Goal: Task Accomplishment & Management: Manage account settings

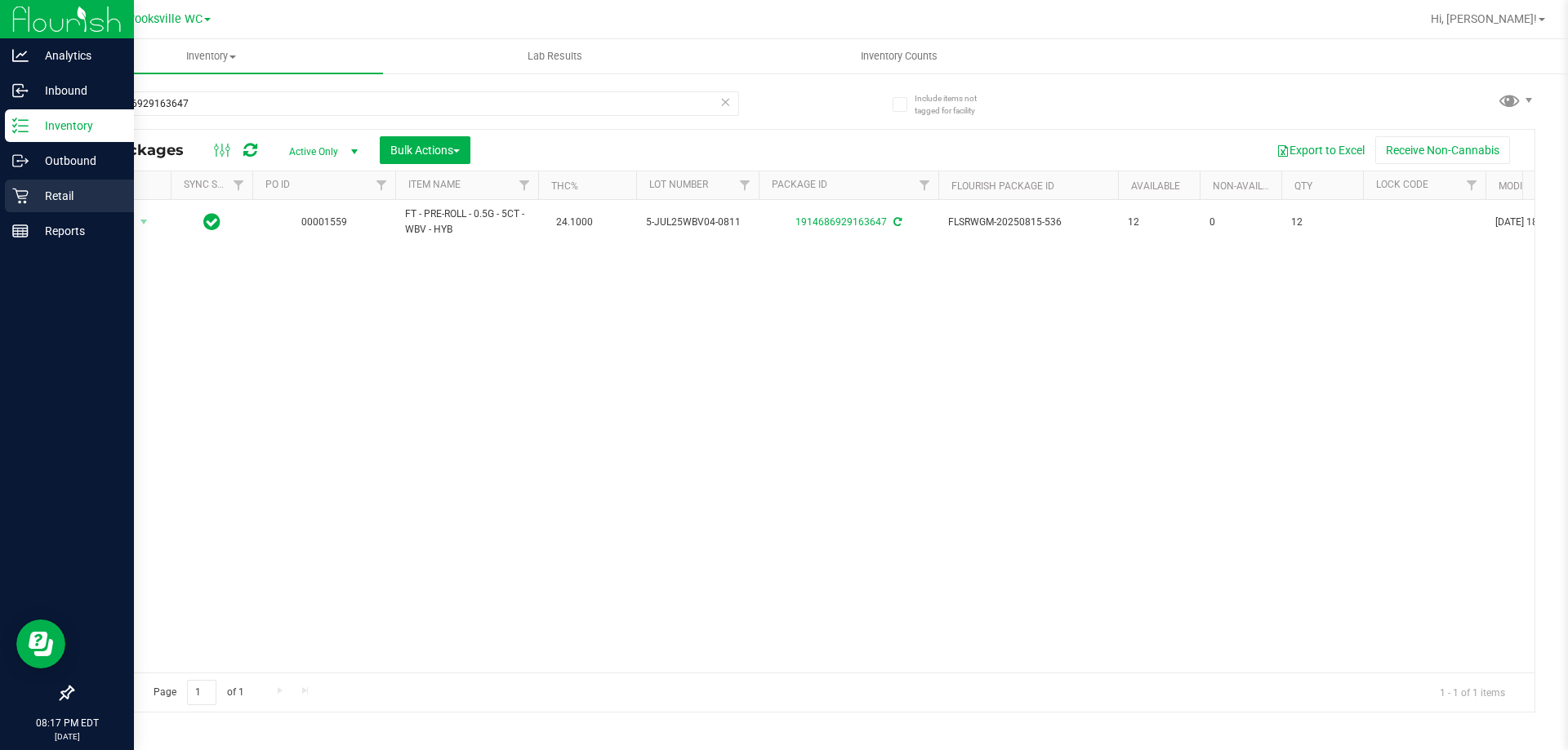
click at [35, 187] on p "Retail" at bounding box center [78, 195] width 98 height 19
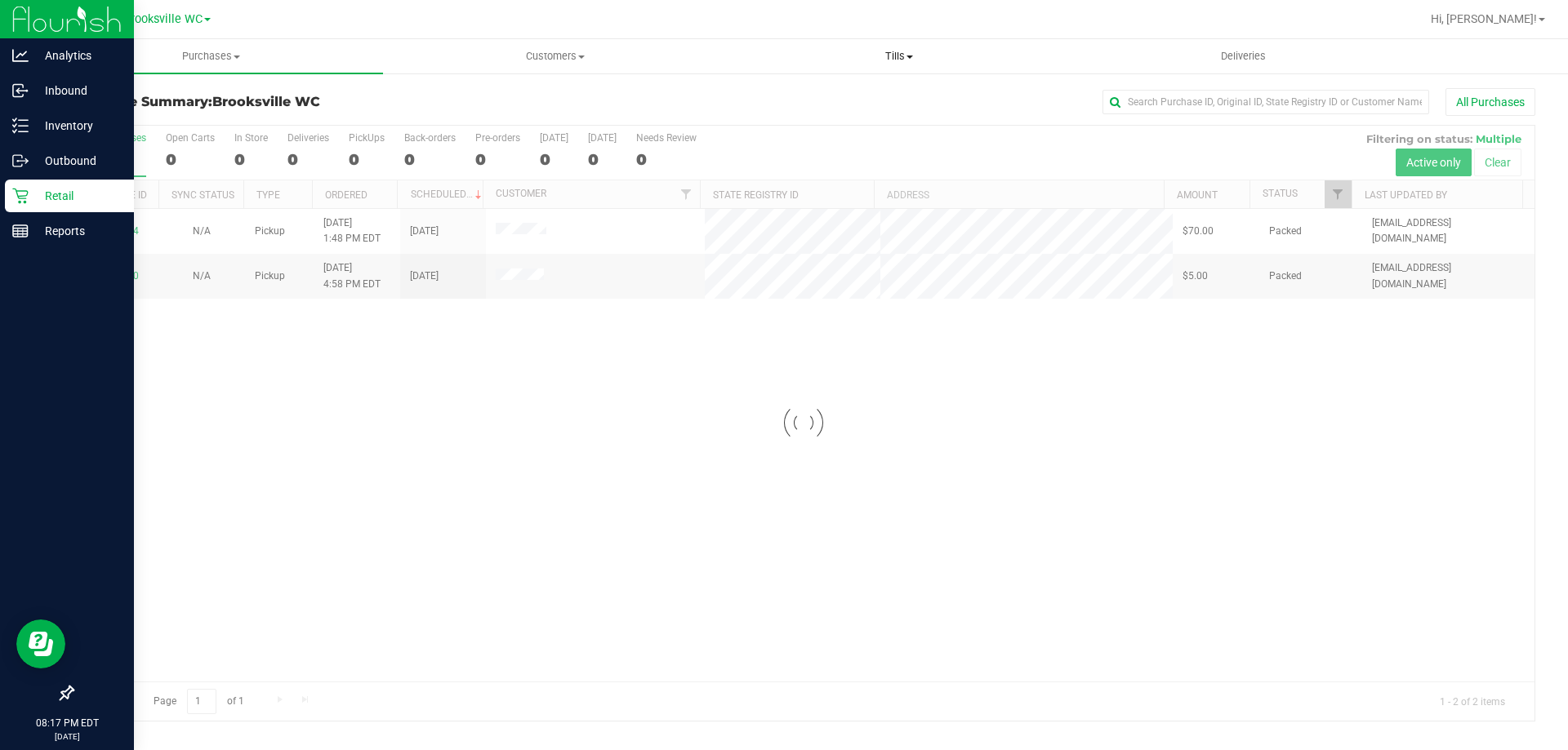
click at [911, 56] on span at bounding box center [910, 57] width 7 height 3
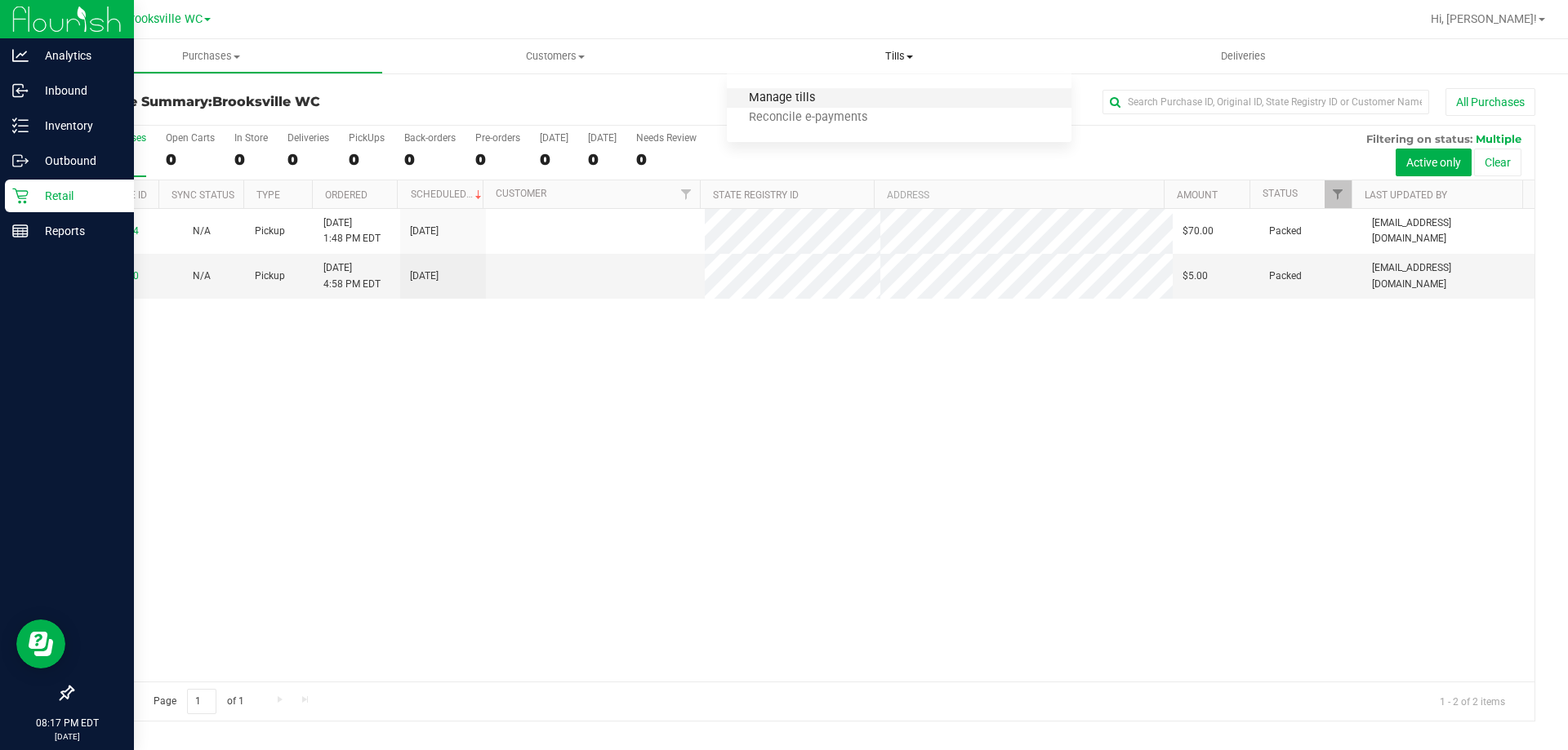
click at [826, 101] on span "Manage tills" at bounding box center [781, 98] width 110 height 14
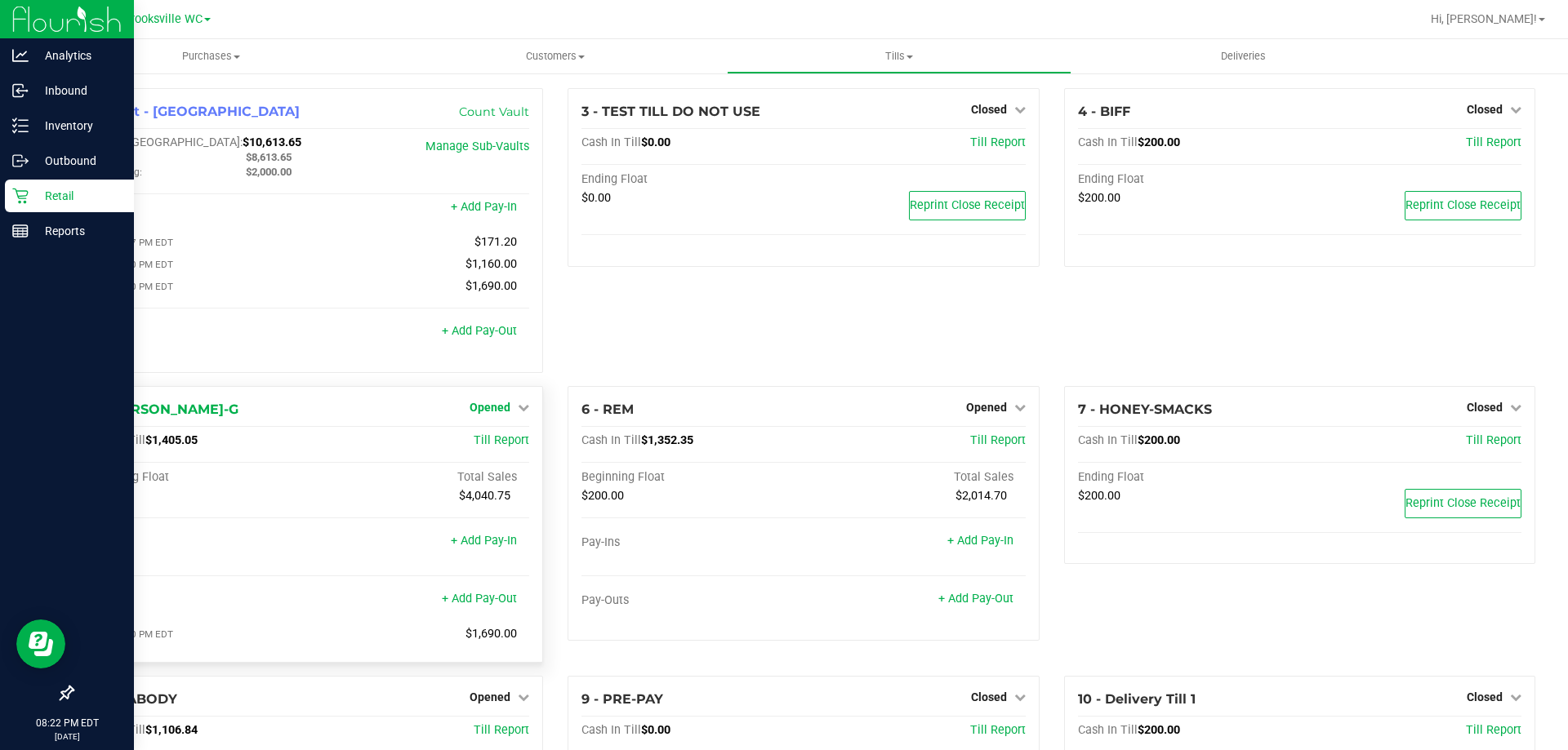
click at [484, 414] on span "Opened" at bounding box center [490, 407] width 41 height 13
click at [494, 448] on link "Close Till" at bounding box center [493, 440] width 44 height 13
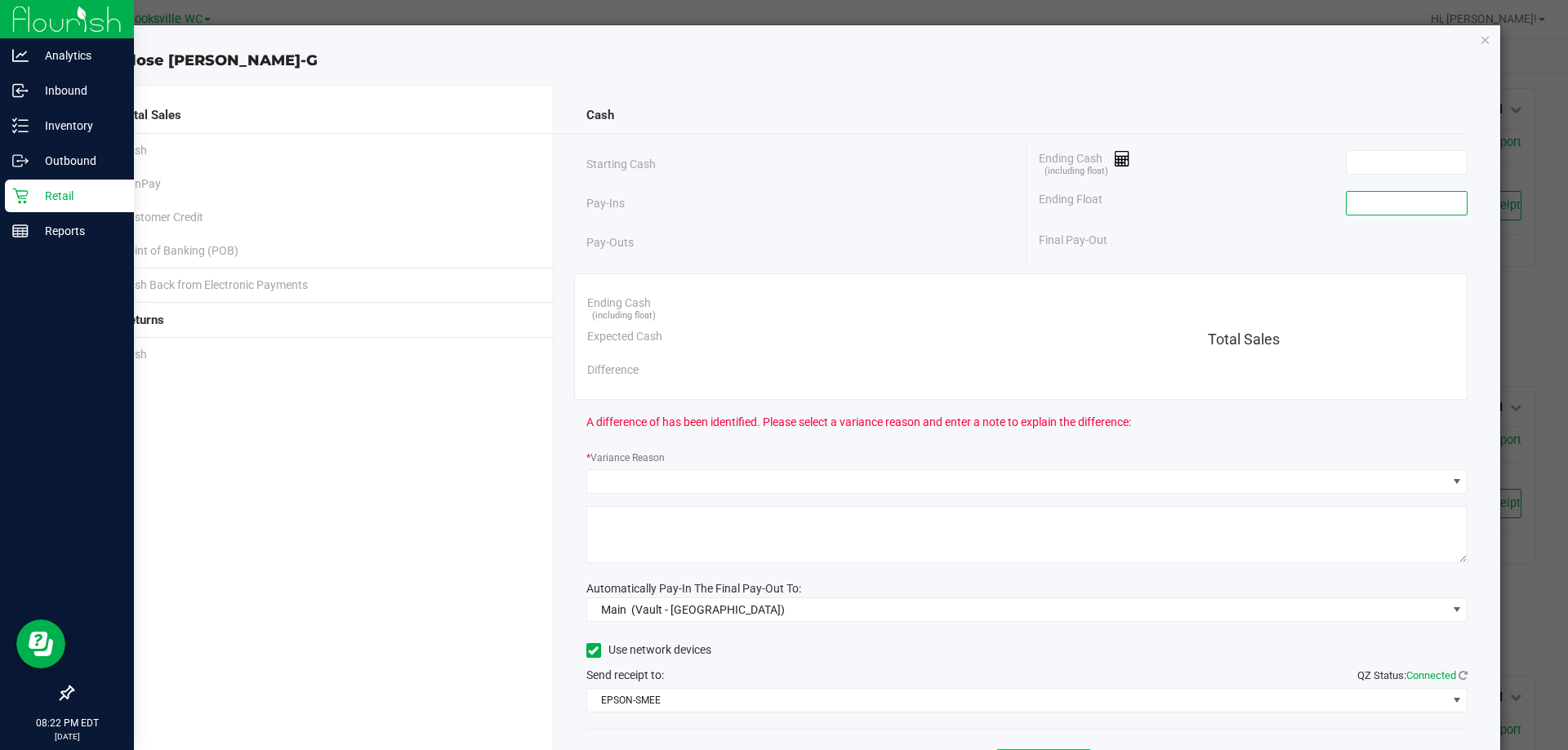
click at [1351, 201] on input at bounding box center [1407, 203] width 120 height 23
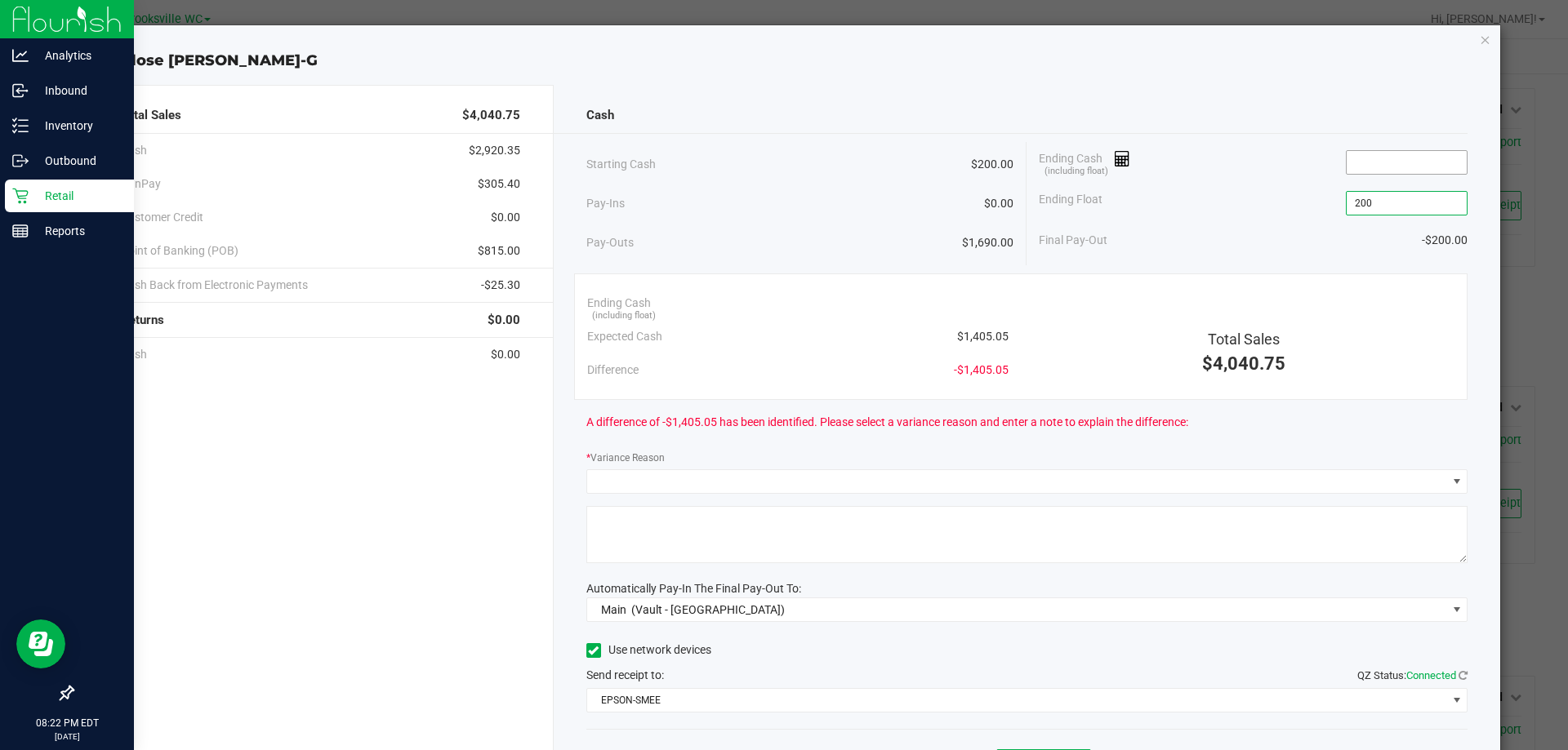
type input "$200.00"
click at [1376, 158] on input at bounding box center [1407, 162] width 120 height 23
click at [1318, 97] on div "Cash Starting Cash $200.00 Pay-Ins $0.00 Pay-Outs $1,690.00 Ending Cash (includ…" at bounding box center [1026, 453] width 947 height 736
click at [1403, 163] on input "1405.04" at bounding box center [1407, 162] width 120 height 23
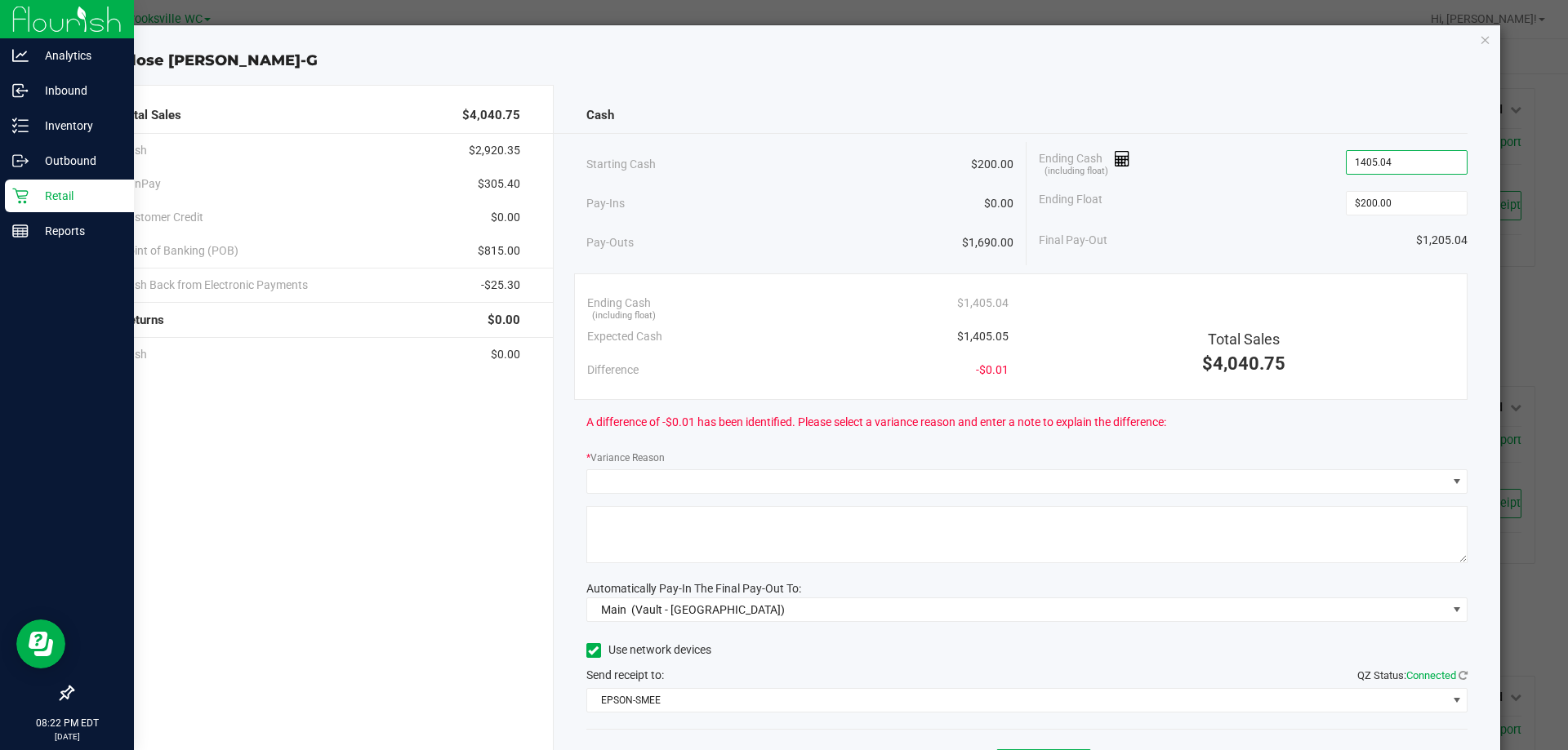
click at [1403, 163] on input "1405.04" at bounding box center [1407, 162] width 120 height 23
click at [1404, 159] on input "1405.04" at bounding box center [1407, 162] width 120 height 23
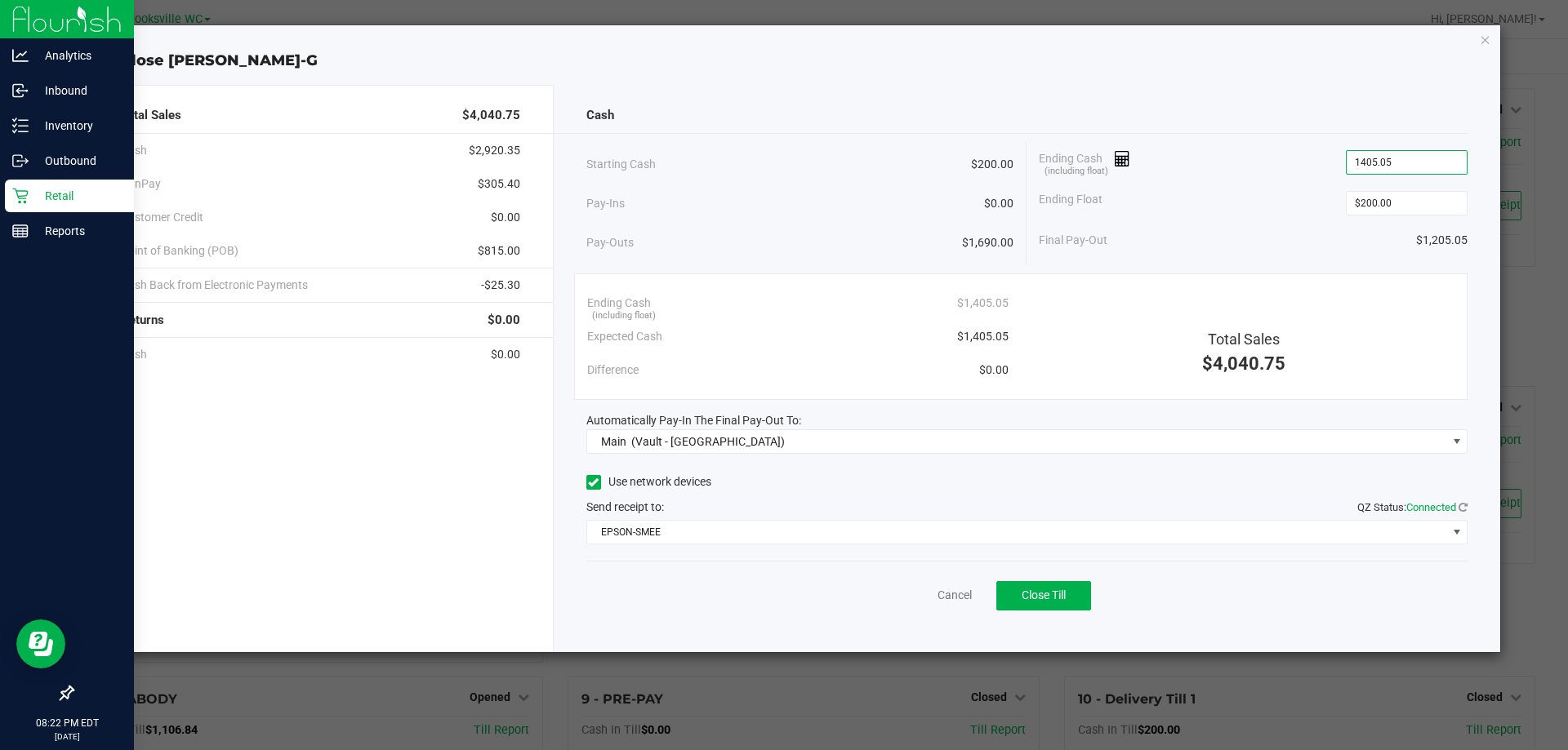
type input "$1,405.05"
click at [1282, 80] on div "Total Sales $4,040.75 Cash $2,920.35 CanPay $305.40 Customer Credit $0.00 Point…" at bounding box center [791, 361] width 1421 height 580
click at [1051, 596] on span "Close Till" at bounding box center [1043, 595] width 44 height 13
click at [1481, 38] on icon "button" at bounding box center [1485, 39] width 12 height 19
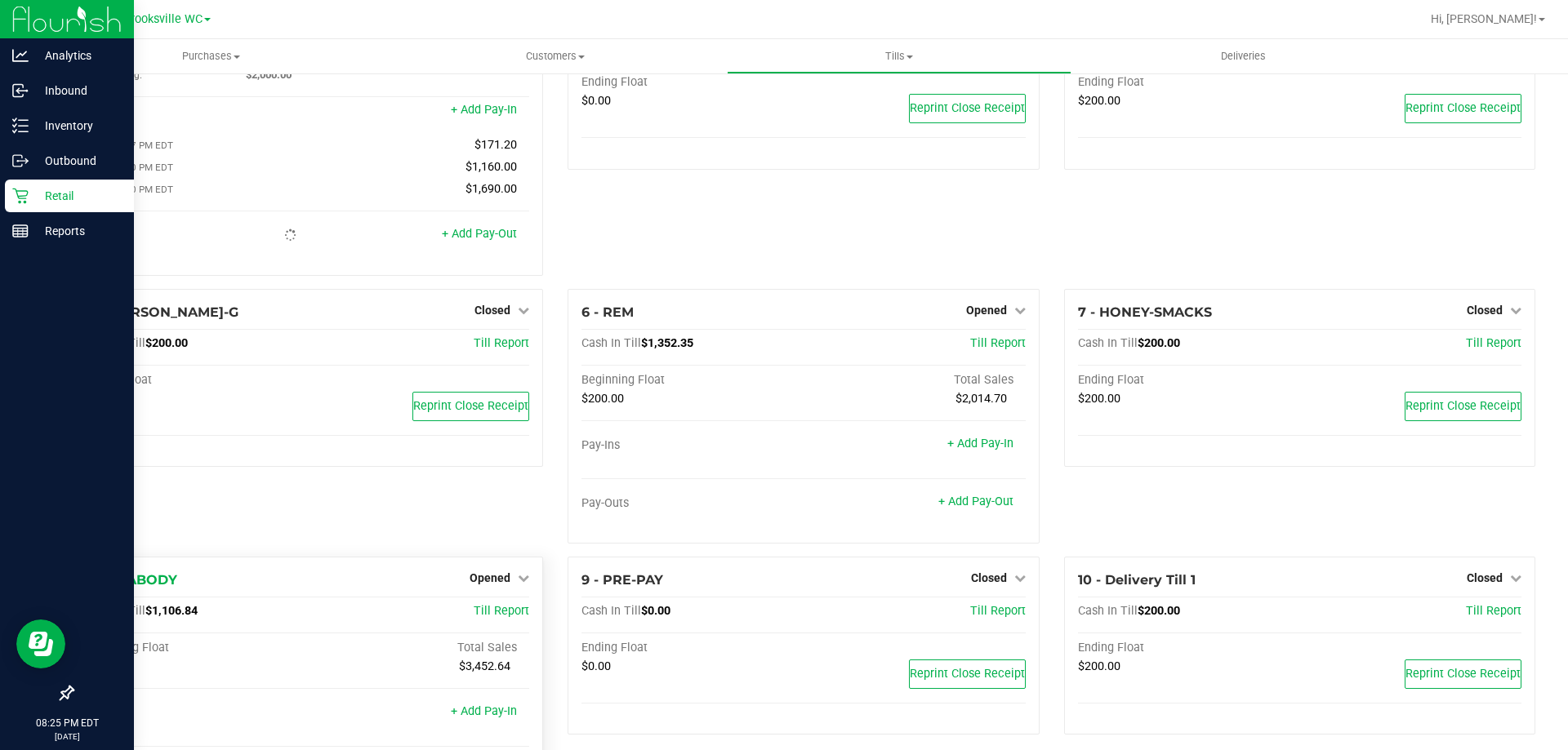
scroll to position [163, 0]
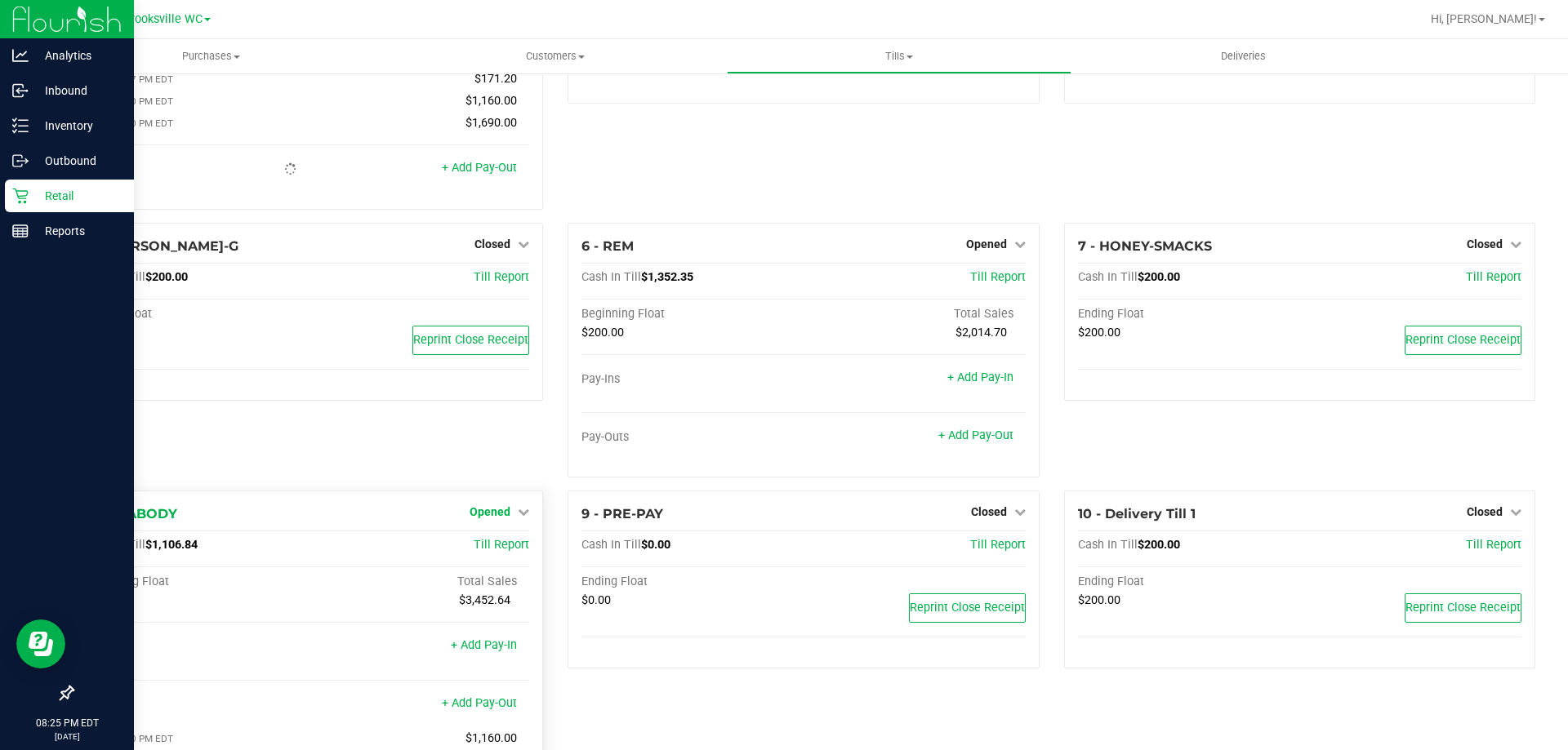
click at [492, 516] on span "Opened" at bounding box center [490, 511] width 41 height 13
click at [499, 556] on div "Close Till" at bounding box center [492, 546] width 121 height 20
click at [498, 556] on div "Close Till" at bounding box center [492, 546] width 121 height 20
click at [502, 546] on link "Close Till" at bounding box center [493, 545] width 44 height 13
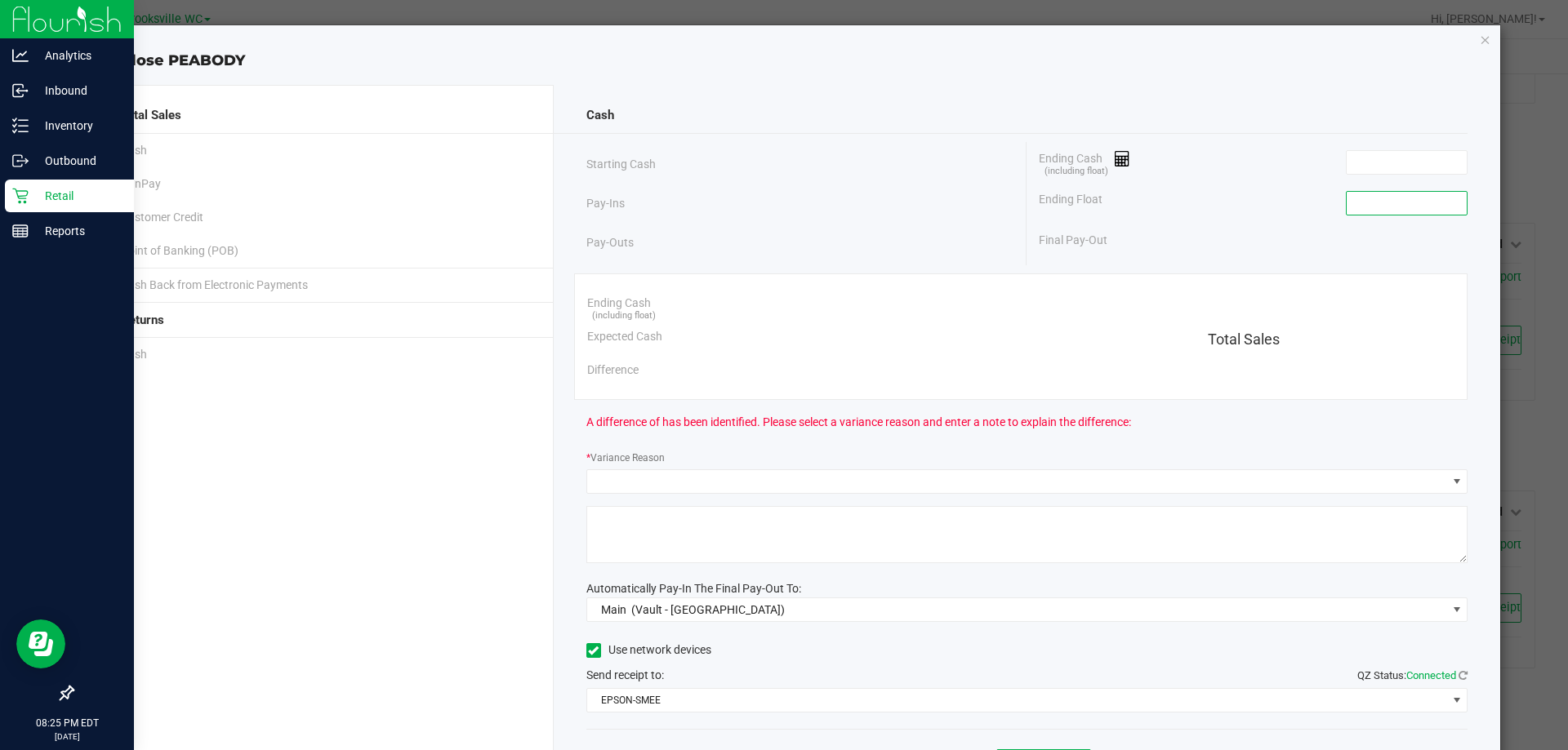
click at [1353, 202] on input at bounding box center [1407, 203] width 120 height 23
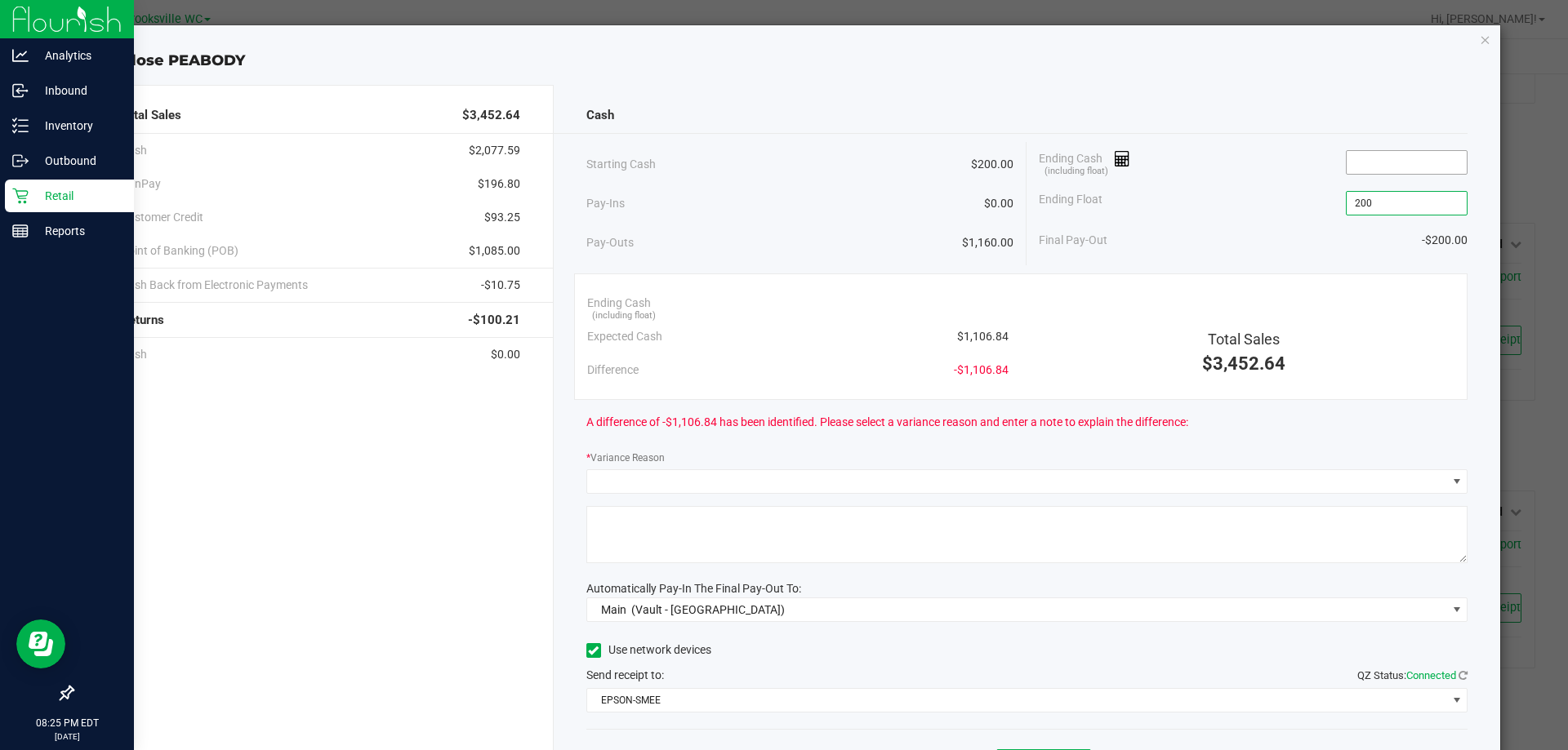
type input "$200.00"
click at [1392, 158] on input at bounding box center [1407, 162] width 120 height 23
click at [1282, 102] on div "Cash" at bounding box center [1027, 116] width 882 height 35
click at [1290, 113] on div "Cash" at bounding box center [1027, 116] width 882 height 35
click at [1383, 159] on input "1107.5" at bounding box center [1407, 162] width 120 height 23
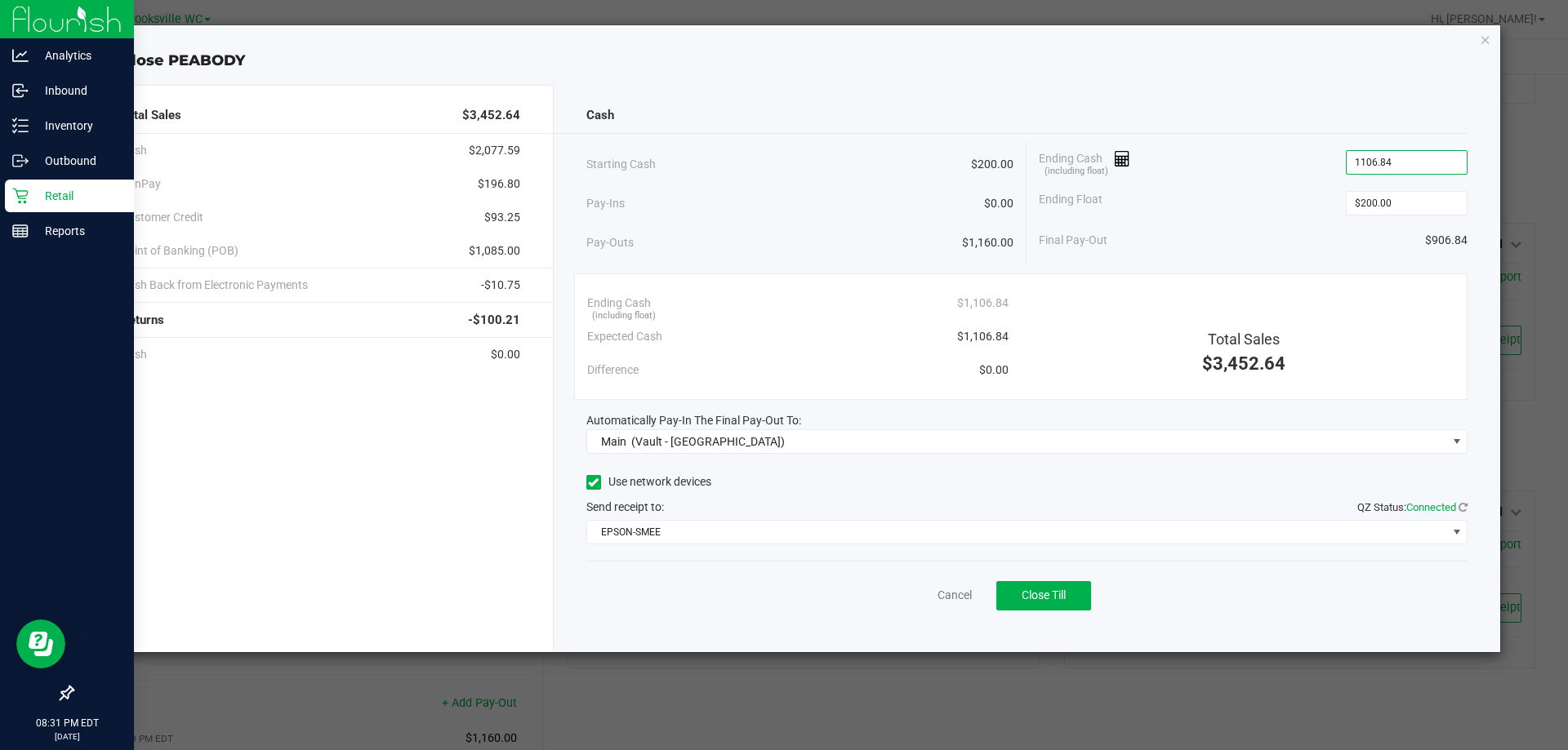
type input "$1,106.84"
click at [1301, 105] on div "Cash" at bounding box center [1027, 116] width 882 height 35
click at [1039, 597] on span "Close Till" at bounding box center [1043, 595] width 44 height 13
click at [1493, 36] on div "Close PEABODY Total Sales $3,452.64 Cash $2,077.59 CanPay $196.80 Customer Cred…" at bounding box center [791, 339] width 1421 height 627
click at [1488, 40] on icon "button" at bounding box center [1485, 39] width 12 height 19
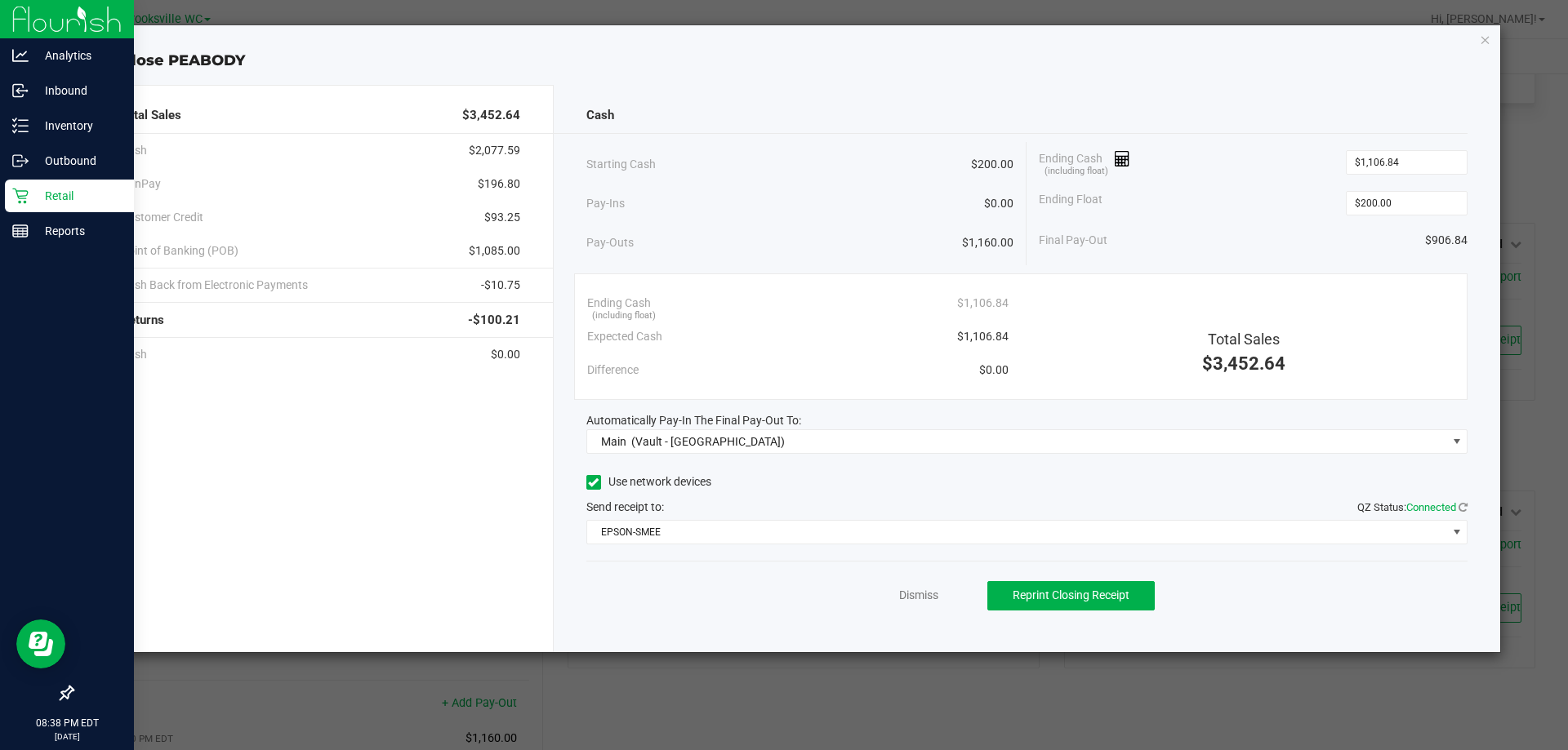
scroll to position [115, 0]
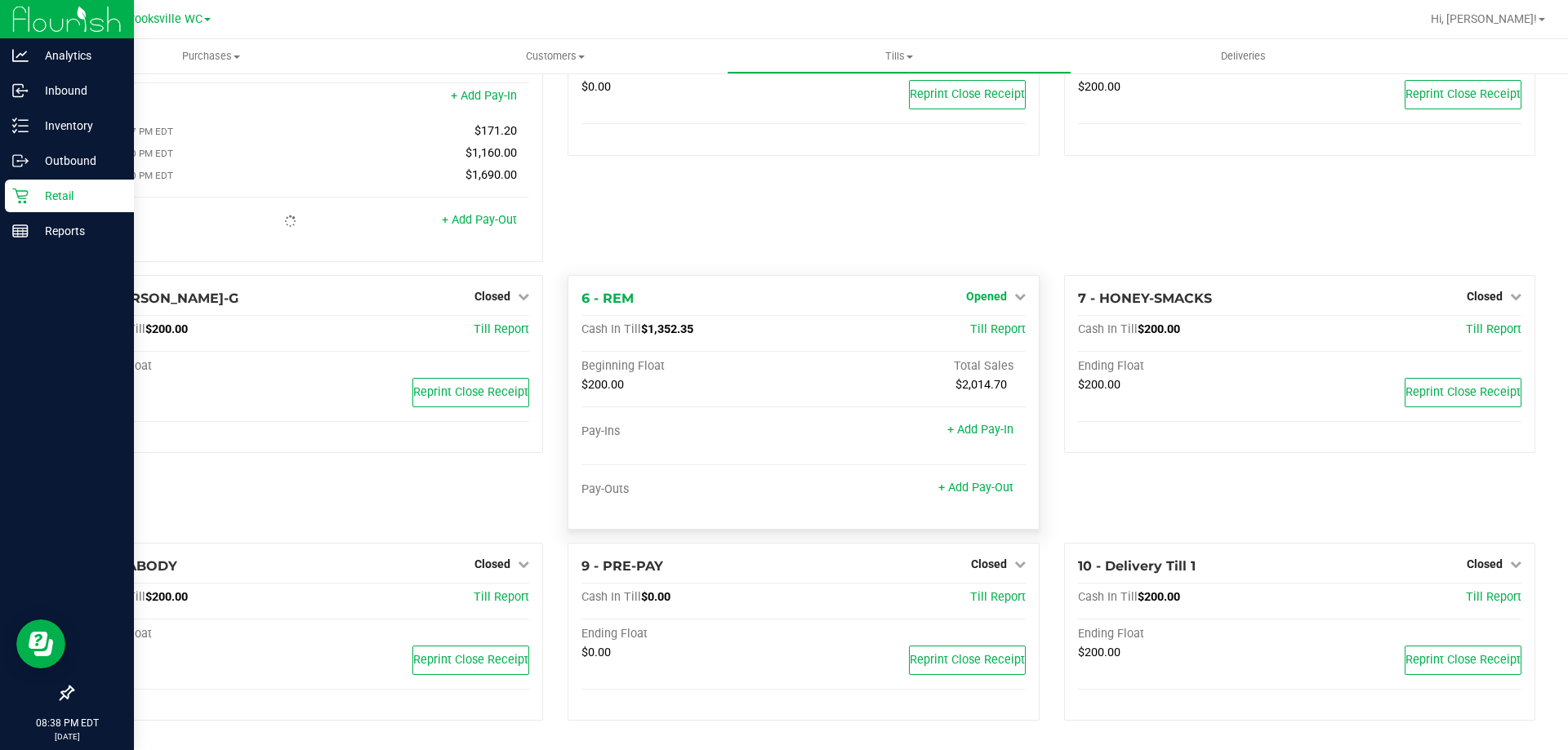
click at [990, 298] on span "Opened" at bounding box center [986, 296] width 41 height 13
click at [990, 329] on link "Close Till" at bounding box center [988, 329] width 44 height 13
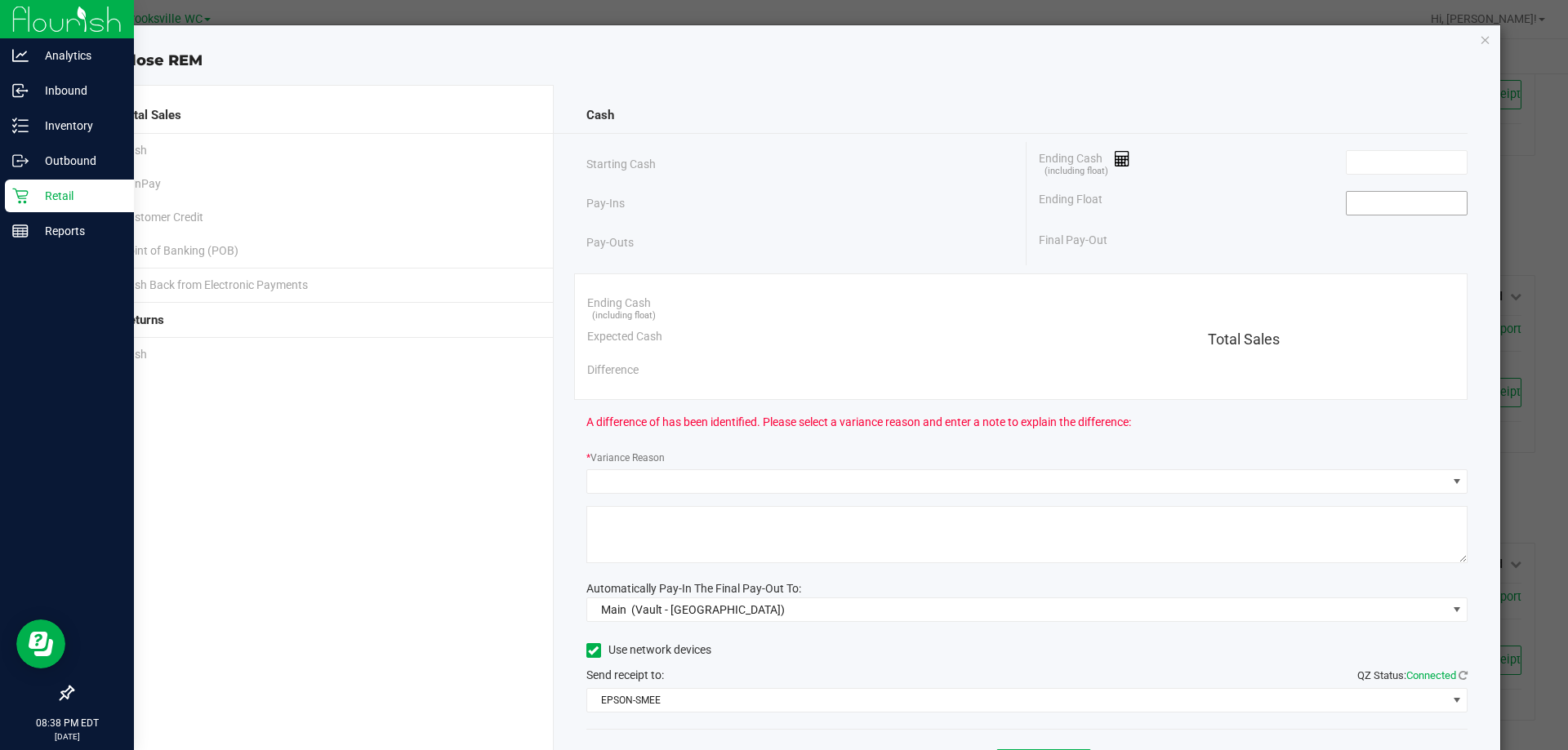
click at [1367, 202] on input at bounding box center [1407, 203] width 120 height 23
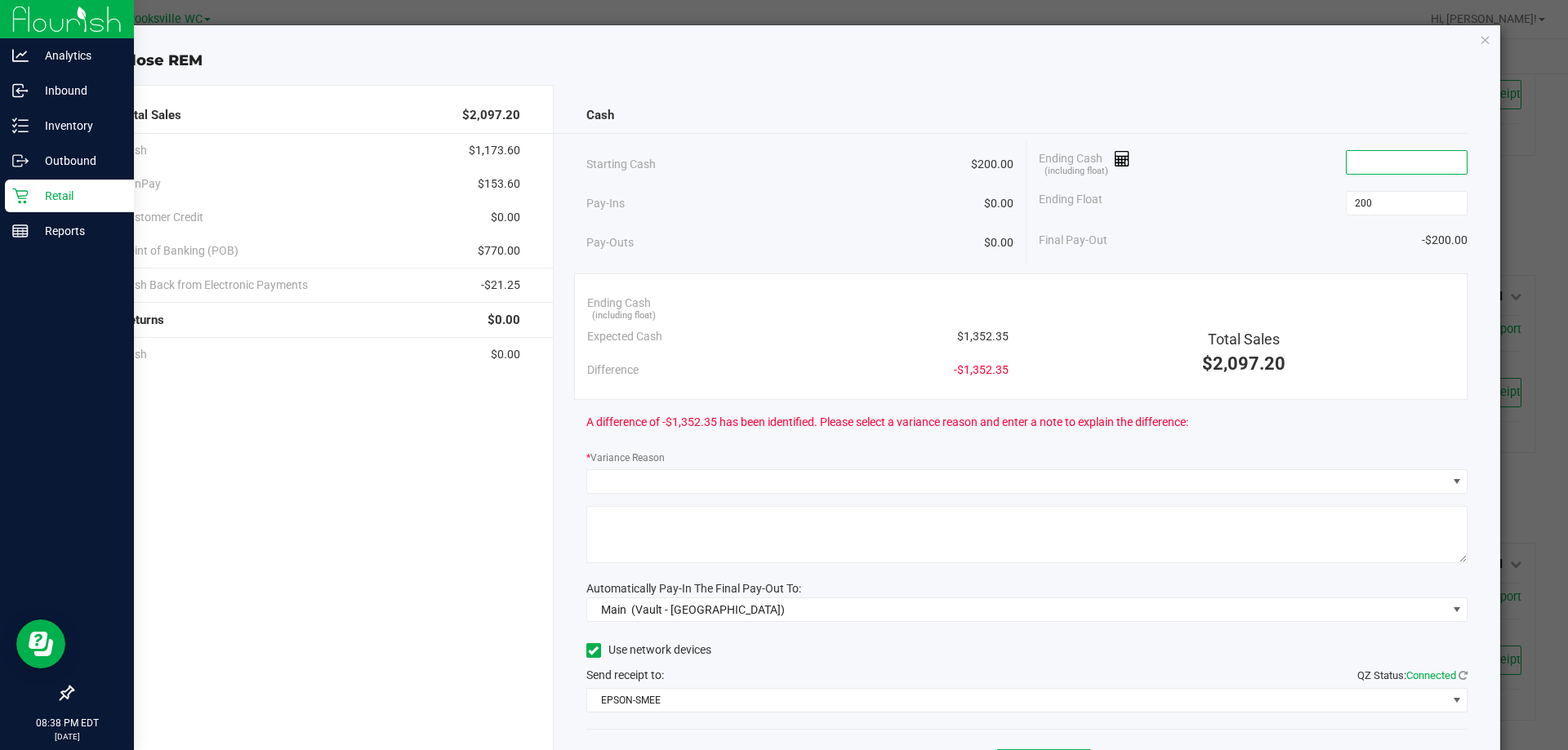
type input "$200.00"
click at [1364, 159] on input at bounding box center [1407, 162] width 120 height 23
click at [1304, 111] on div "Cash" at bounding box center [1027, 116] width 882 height 35
click at [1386, 163] on input "1355.85" at bounding box center [1407, 162] width 120 height 23
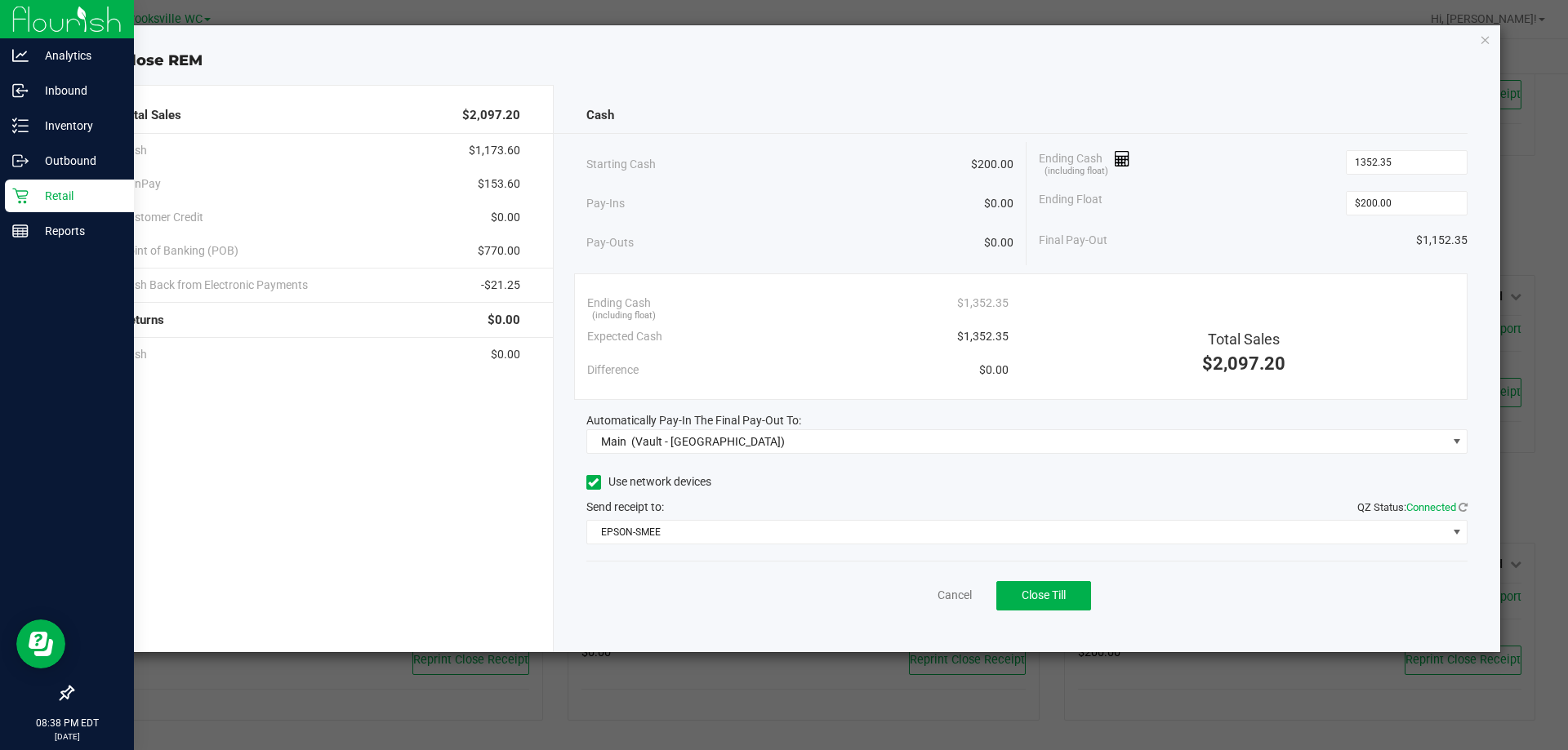
type input "$1,352.35"
click at [1314, 115] on div "Cash" at bounding box center [1027, 116] width 882 height 35
click at [1050, 611] on div "Cancel Close Till" at bounding box center [1027, 592] width 882 height 62
click at [1054, 592] on span "Close Till" at bounding box center [1043, 595] width 44 height 13
click at [1479, 34] on icon "button" at bounding box center [1485, 39] width 12 height 19
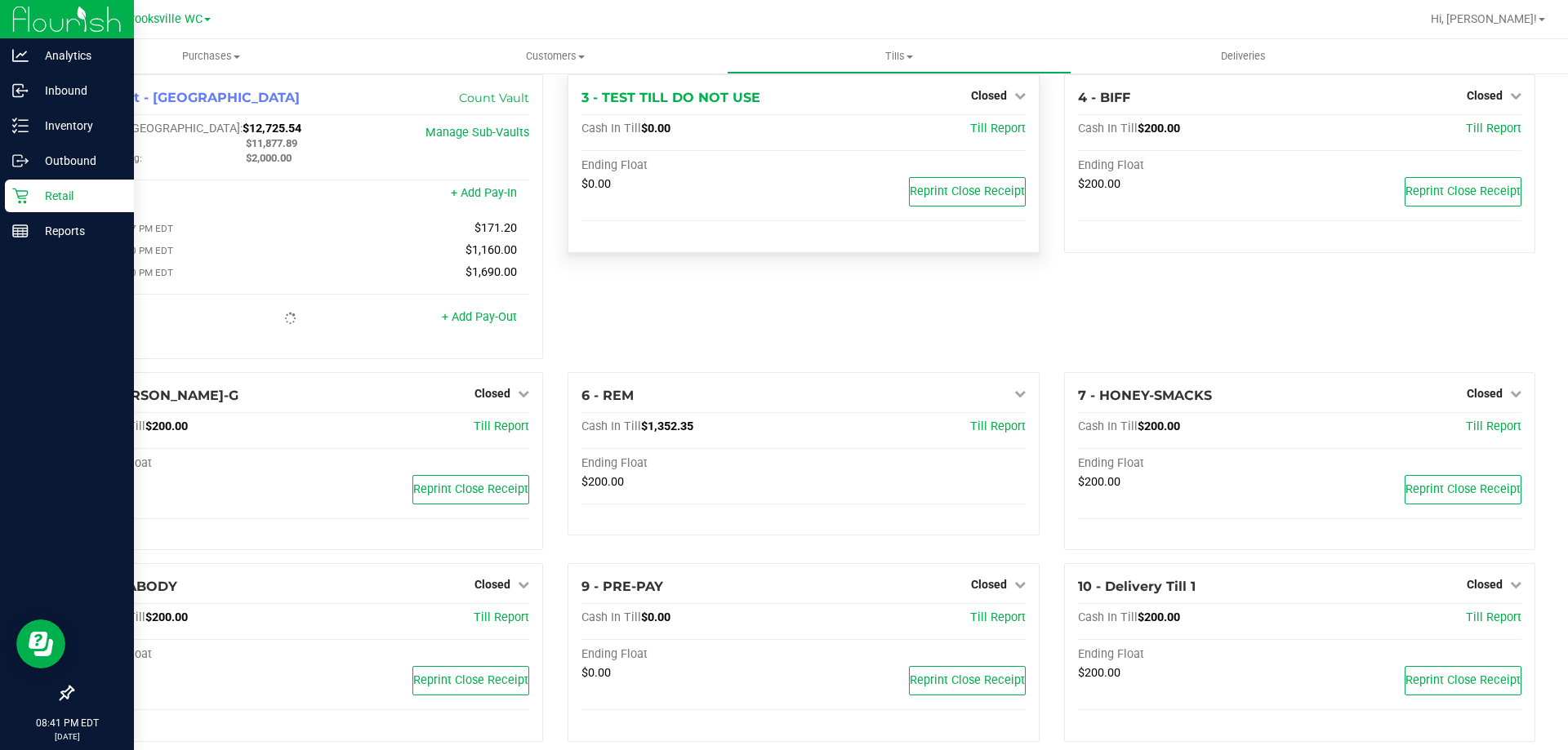
scroll to position [0, 0]
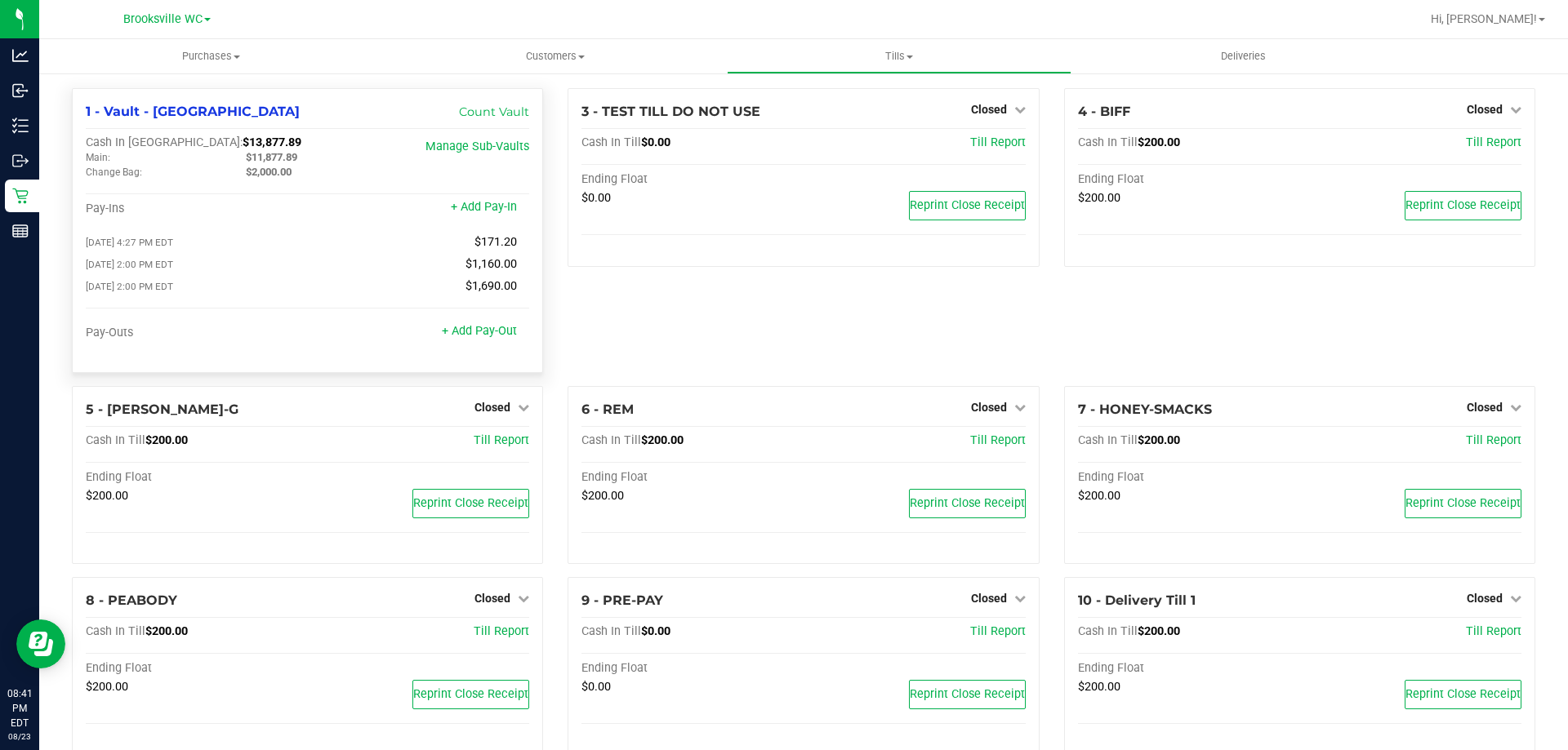
click at [272, 158] on span "$11,877.89" at bounding box center [271, 157] width 52 height 12
copy span "11,877.89"
click at [628, 350] on div "3 - TEST TILL DO NOT USE Closed Open Till Cash In Till $0.00 Till Report Ending…" at bounding box center [803, 236] width 496 height 298
click at [884, 52] on span "Tills" at bounding box center [898, 56] width 342 height 14
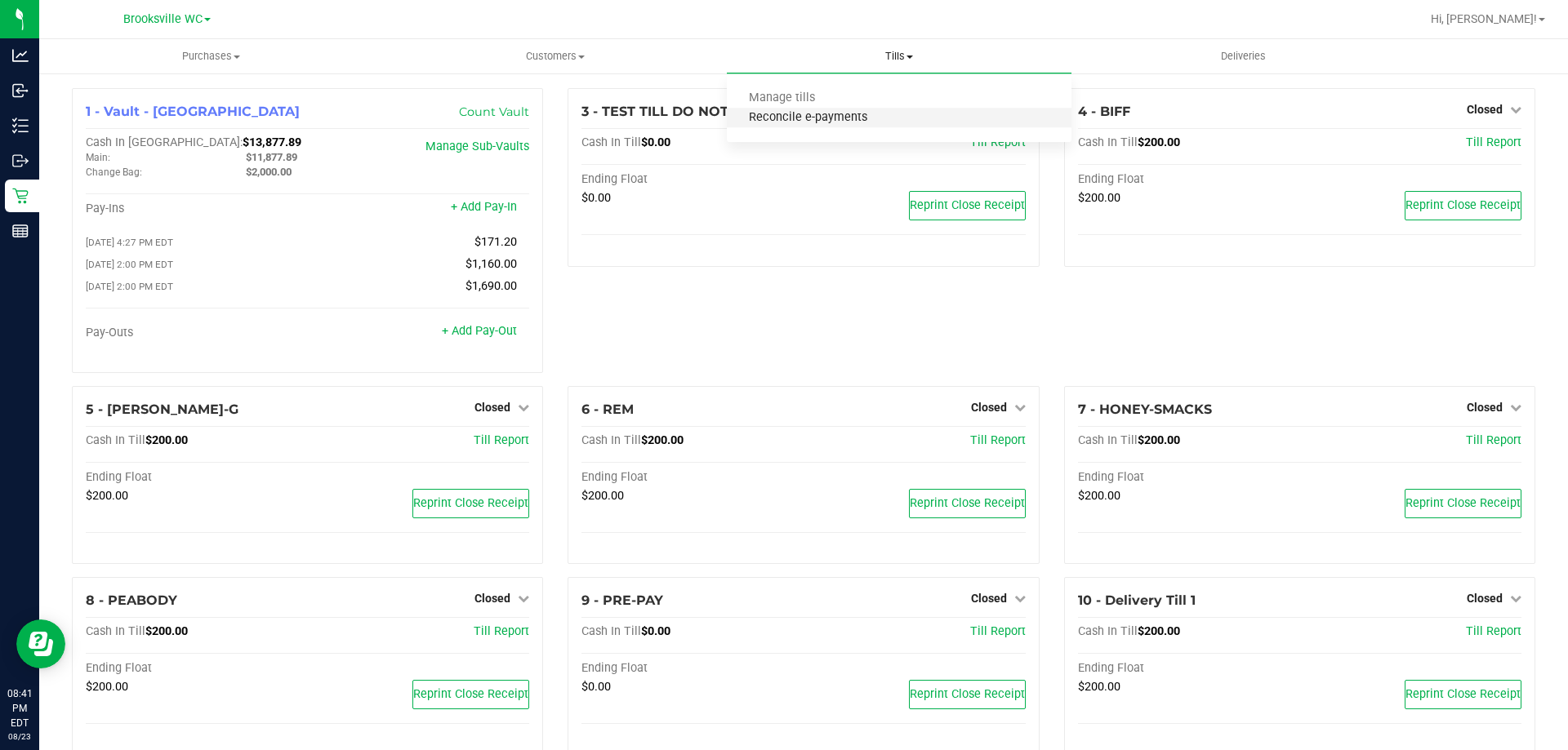
click at [793, 122] on span "Reconcile e-payments" at bounding box center [808, 117] width 162 height 14
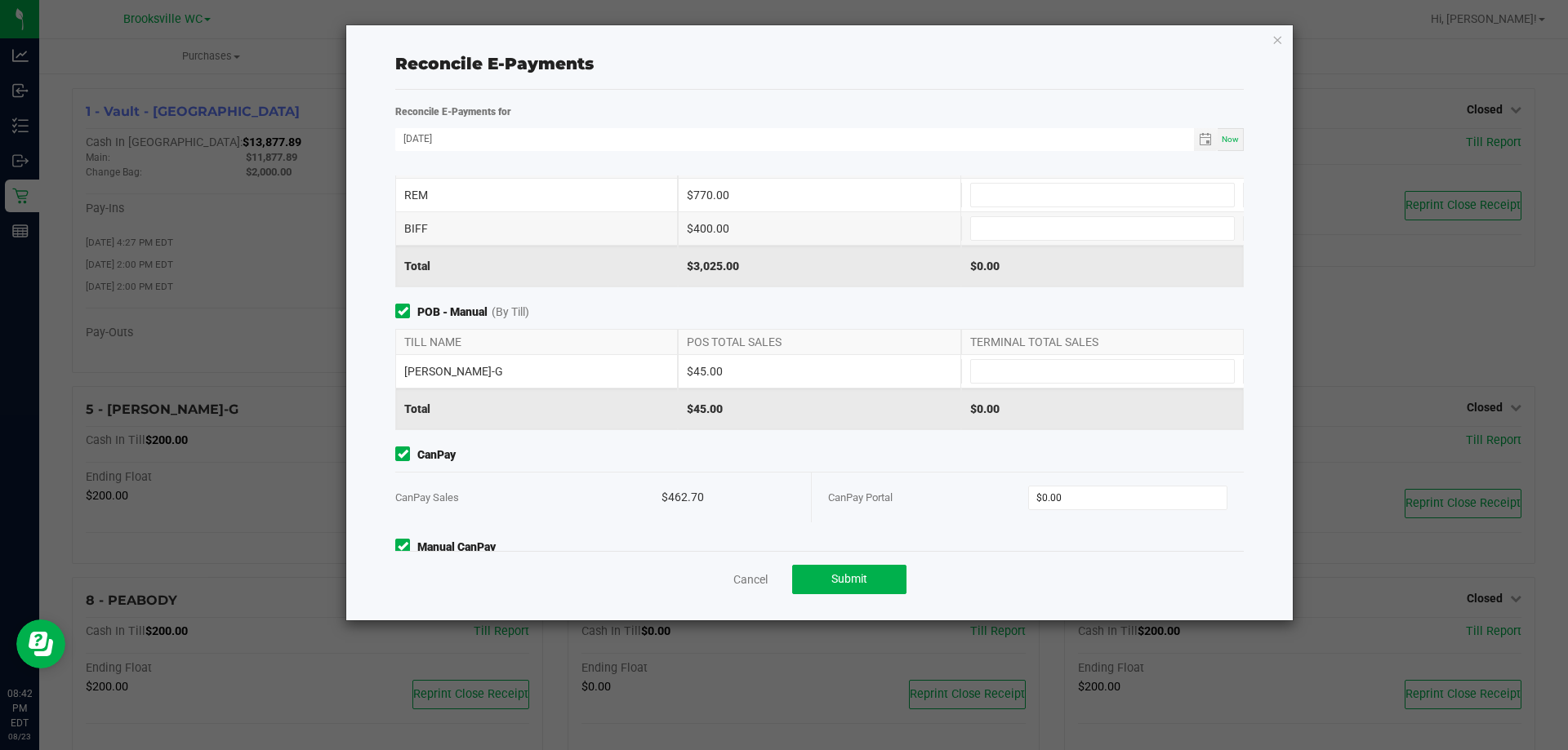
scroll to position [193, 0]
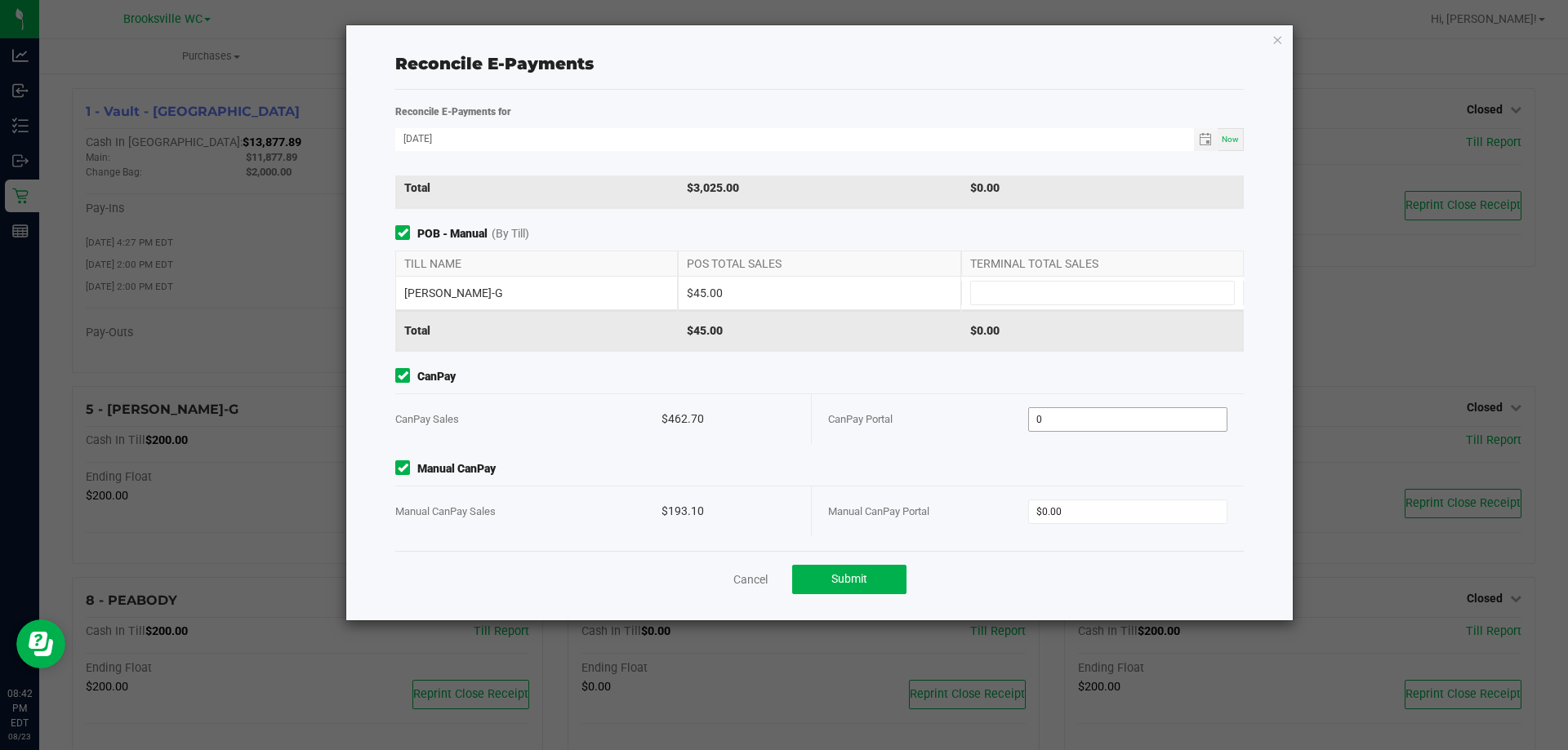
click at [1092, 416] on input "0" at bounding box center [1128, 419] width 199 height 23
paste input "462.7"
type input "$462.70"
click at [813, 421] on div "CanPay Portal $462.70" at bounding box center [1027, 419] width 432 height 50
click at [1103, 519] on input "0" at bounding box center [1128, 511] width 199 height 23
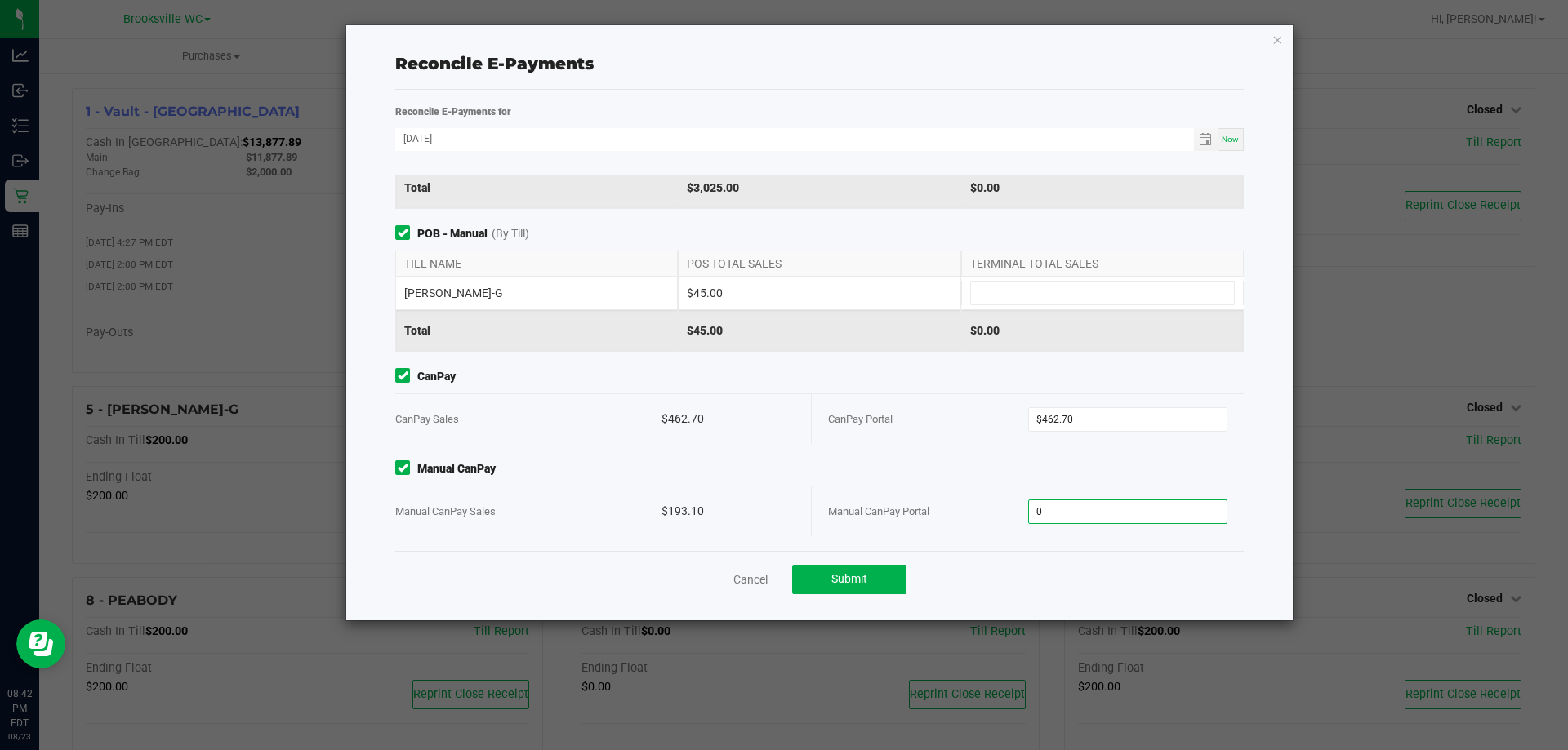
paste input "193.1"
type input "$193.10"
click at [839, 481] on div "Manual CanPay Manual CanPay Sales $193.10 Manual CanPay Portal $193.10" at bounding box center [819, 498] width 873 height 76
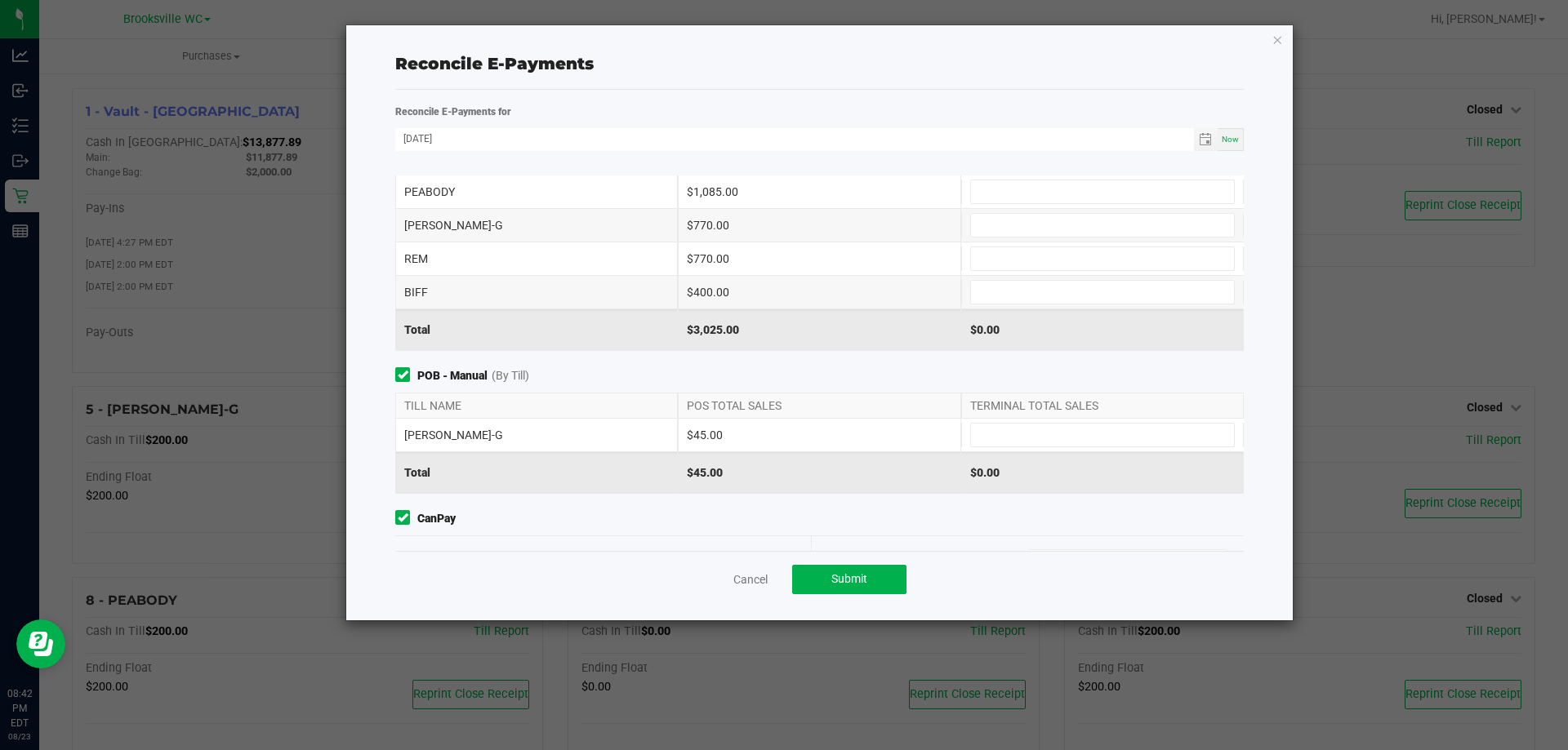
scroll to position [30, 0]
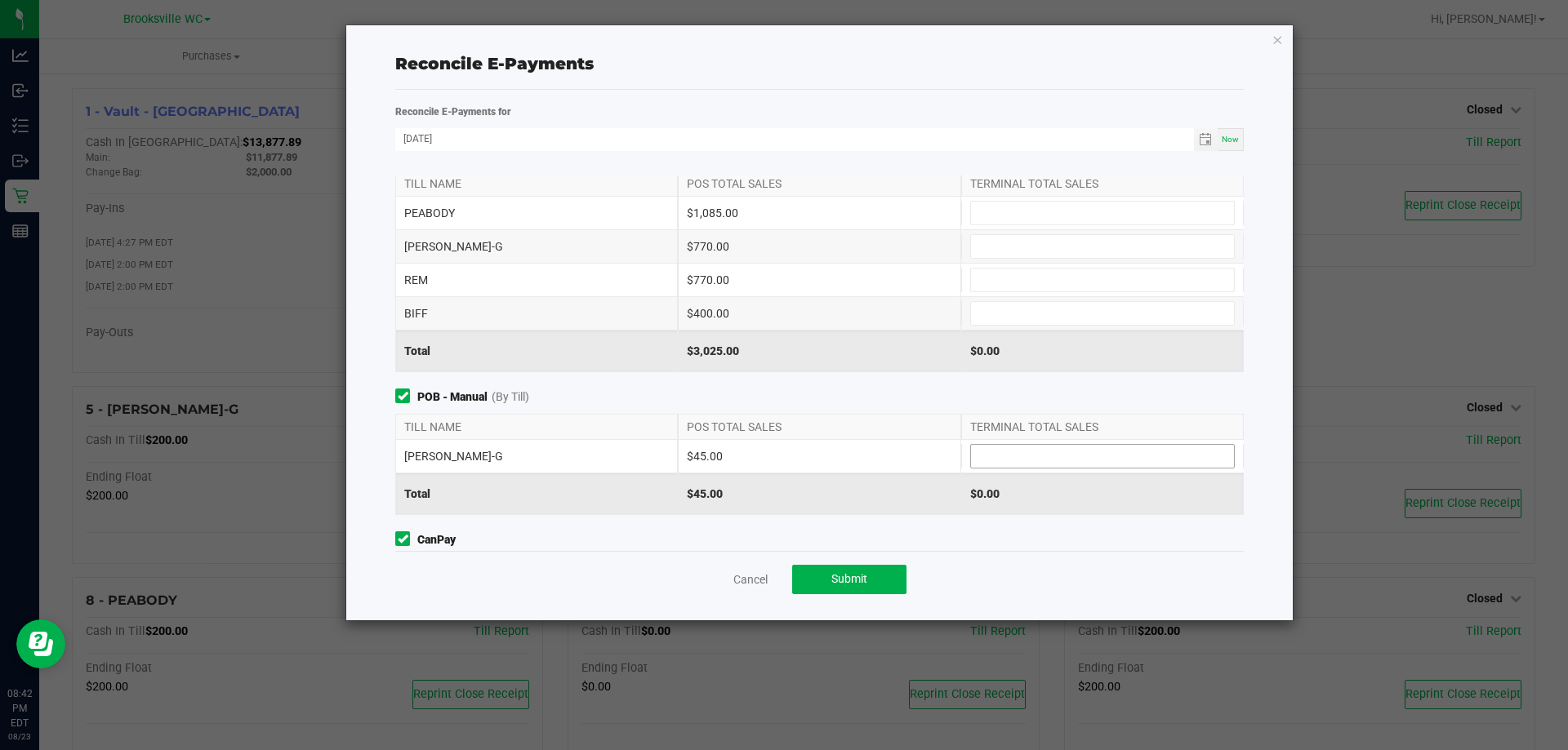
click at [1012, 447] on input at bounding box center [1102, 456] width 263 height 23
type input "$45.00"
click at [921, 403] on span "POB - Manual (By Till)" at bounding box center [819, 397] width 848 height 17
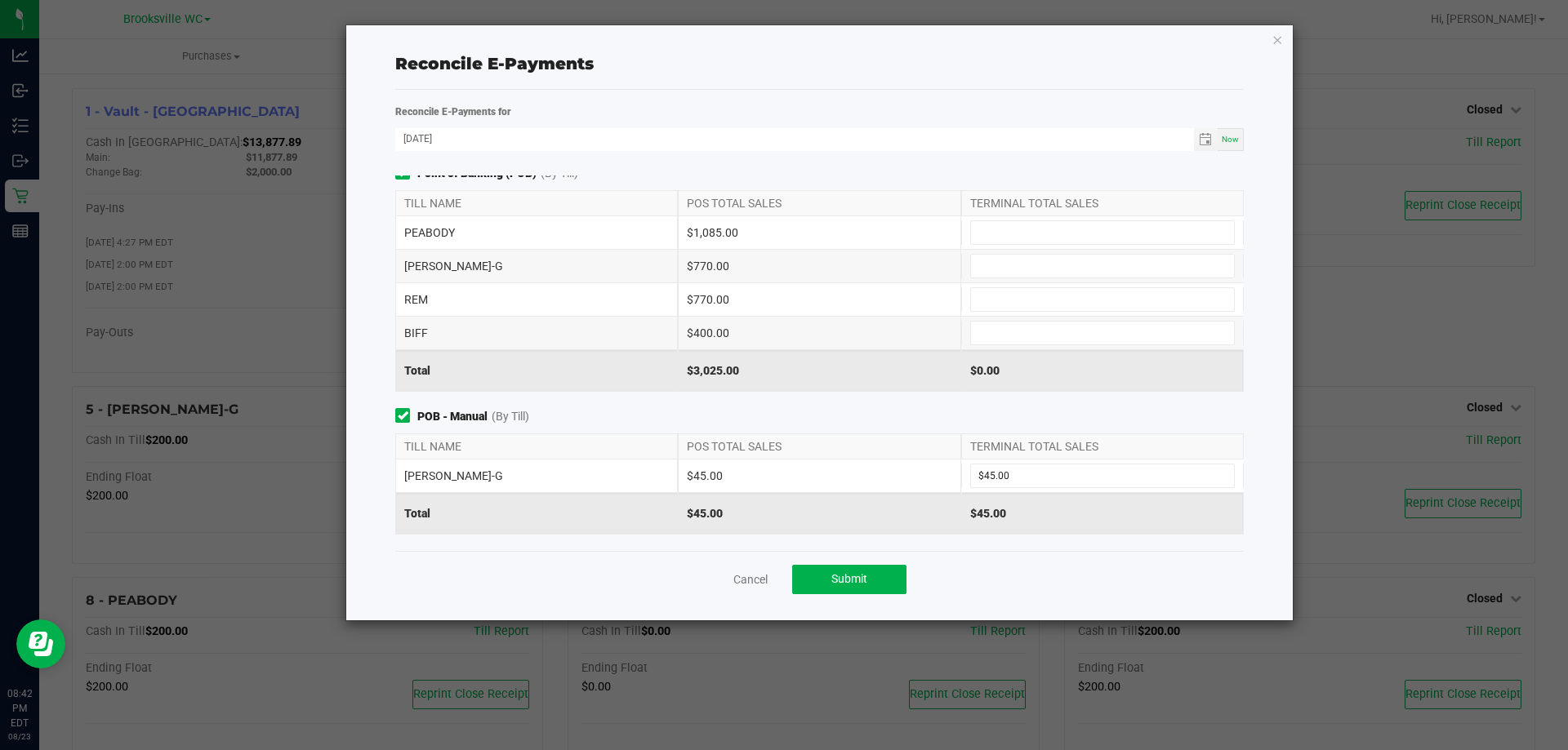
scroll to position [0, 0]
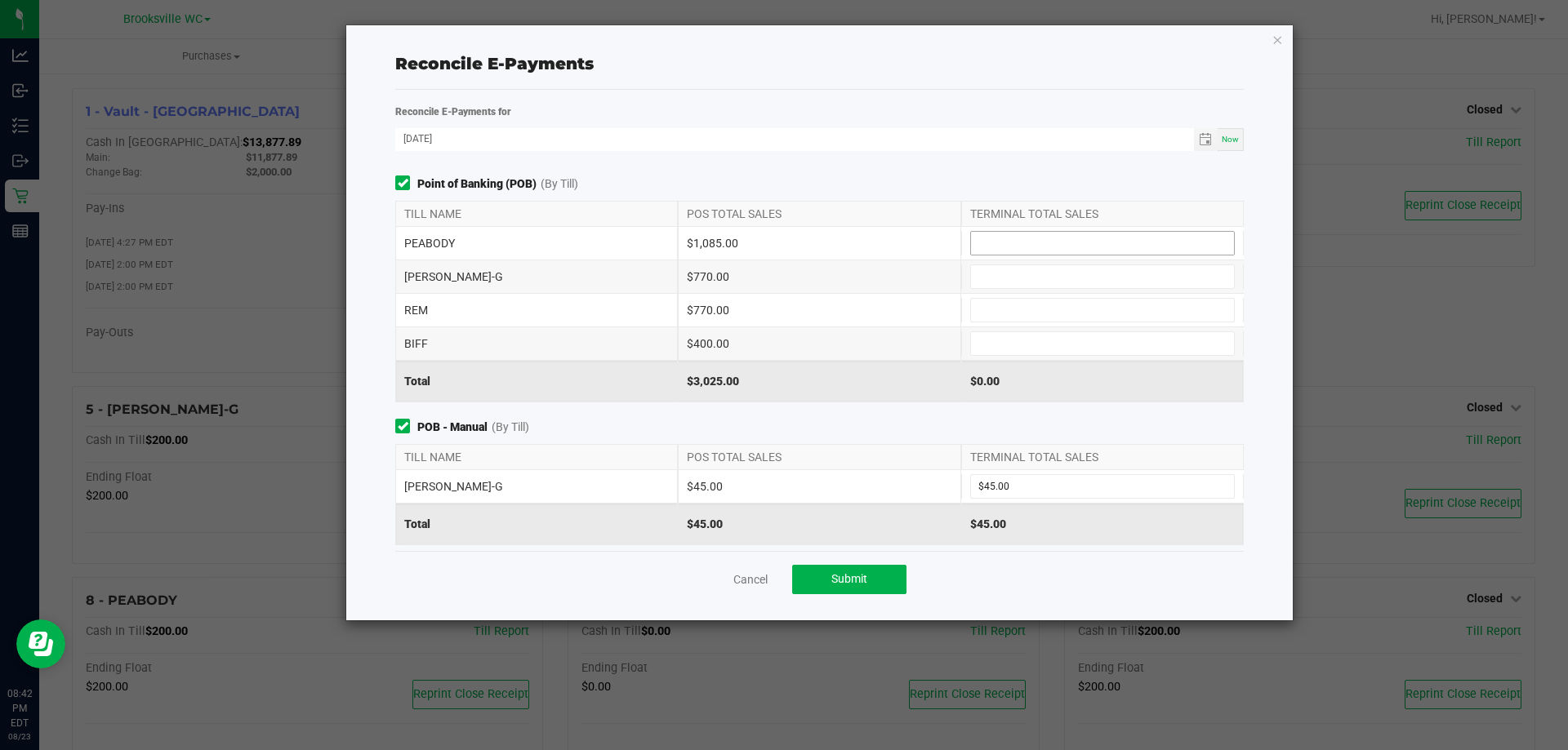
click at [984, 249] on input at bounding box center [1102, 242] width 263 height 23
click at [971, 283] on input at bounding box center [1102, 276] width 263 height 23
click at [979, 308] on input at bounding box center [1102, 310] width 263 height 23
click at [975, 345] on input at bounding box center [1102, 343] width 263 height 23
click at [984, 308] on input at bounding box center [1102, 310] width 263 height 23
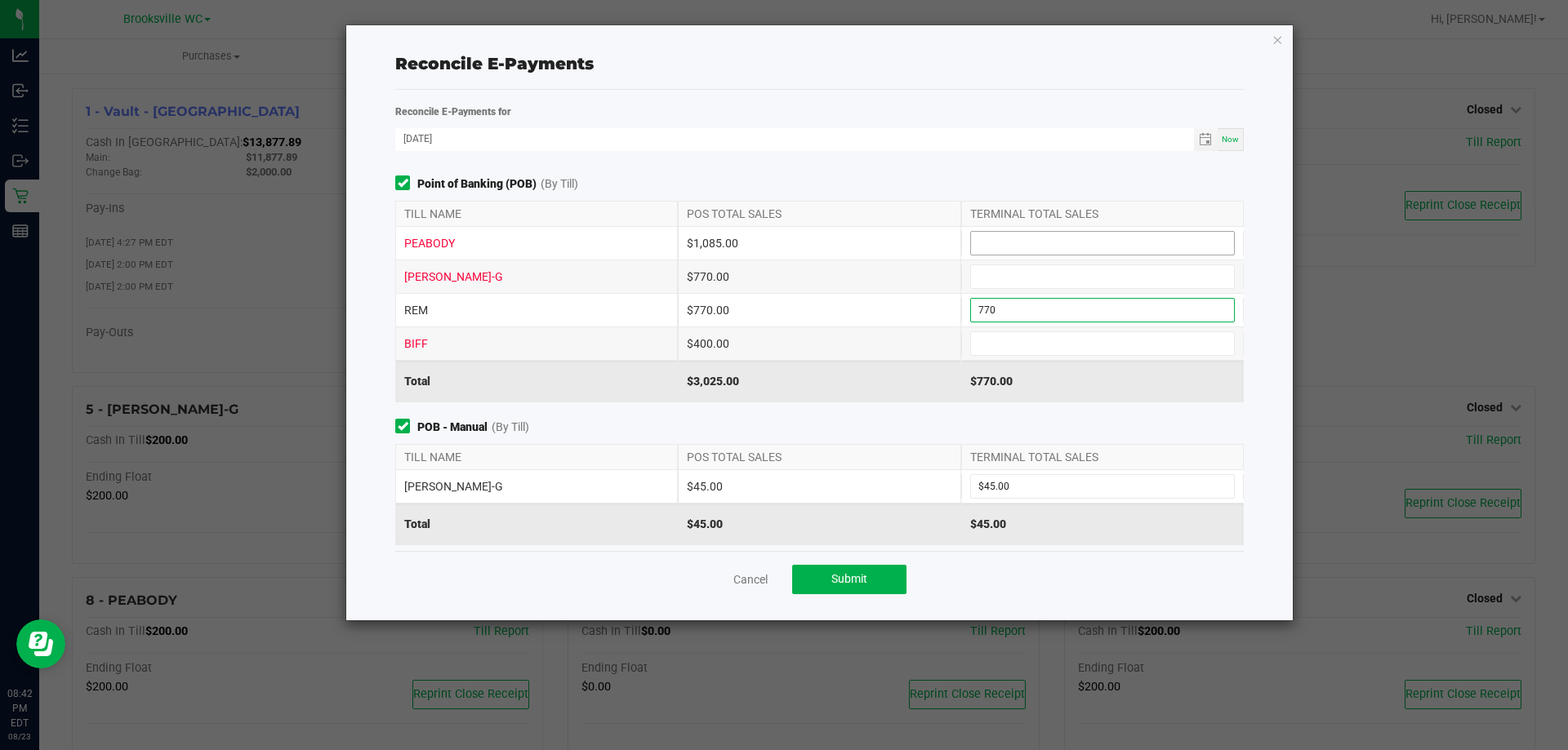
type input "$770.00"
click at [988, 245] on input at bounding box center [1102, 242] width 263 height 23
type input "$1,085.00"
click at [988, 278] on input at bounding box center [1102, 276] width 263 height 23
click at [994, 335] on input at bounding box center [1102, 343] width 263 height 23
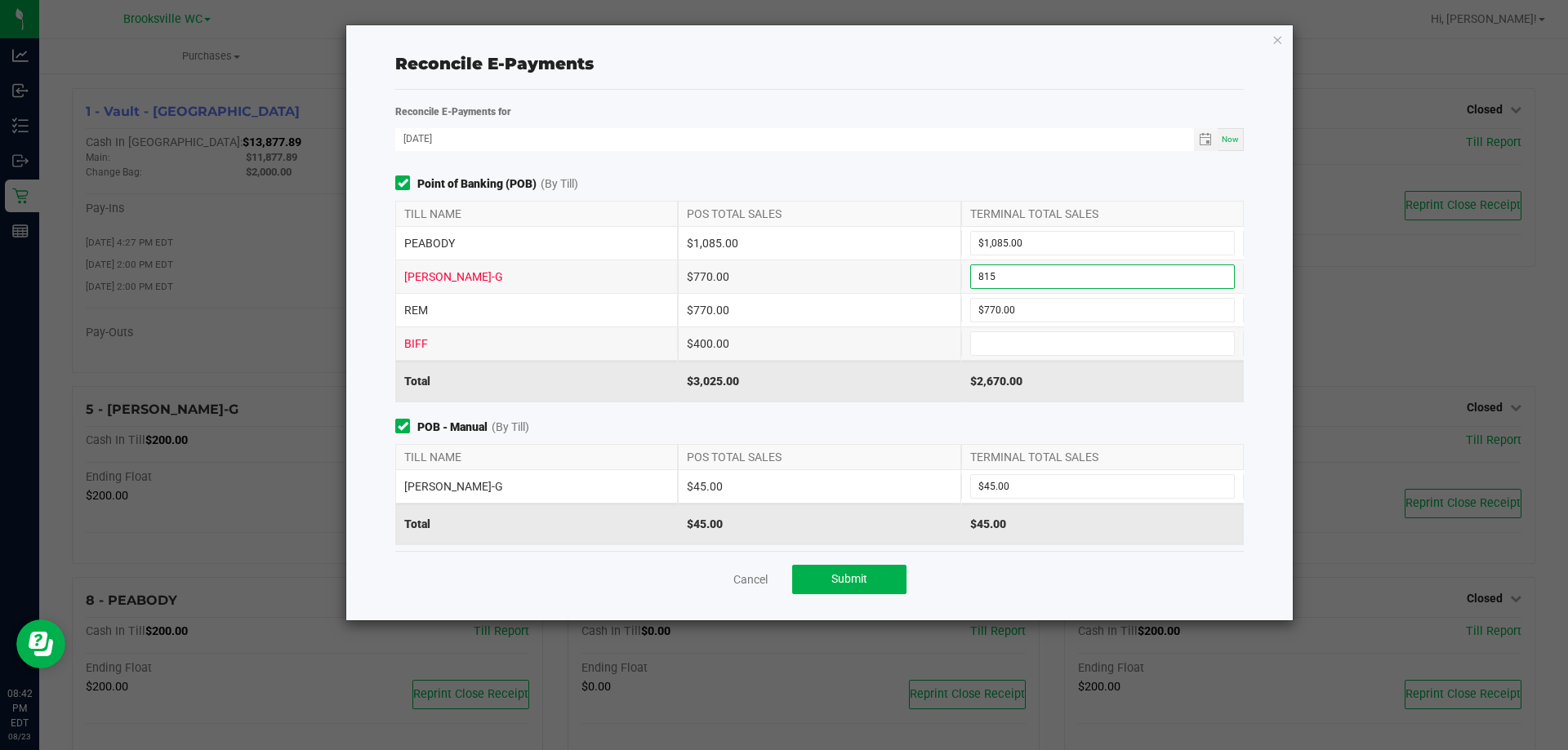
click at [996, 282] on input "815" at bounding box center [1102, 276] width 263 height 23
type input "$815.00"
type input "770"
click at [1002, 314] on input "770" at bounding box center [1102, 310] width 263 height 23
type input "815"
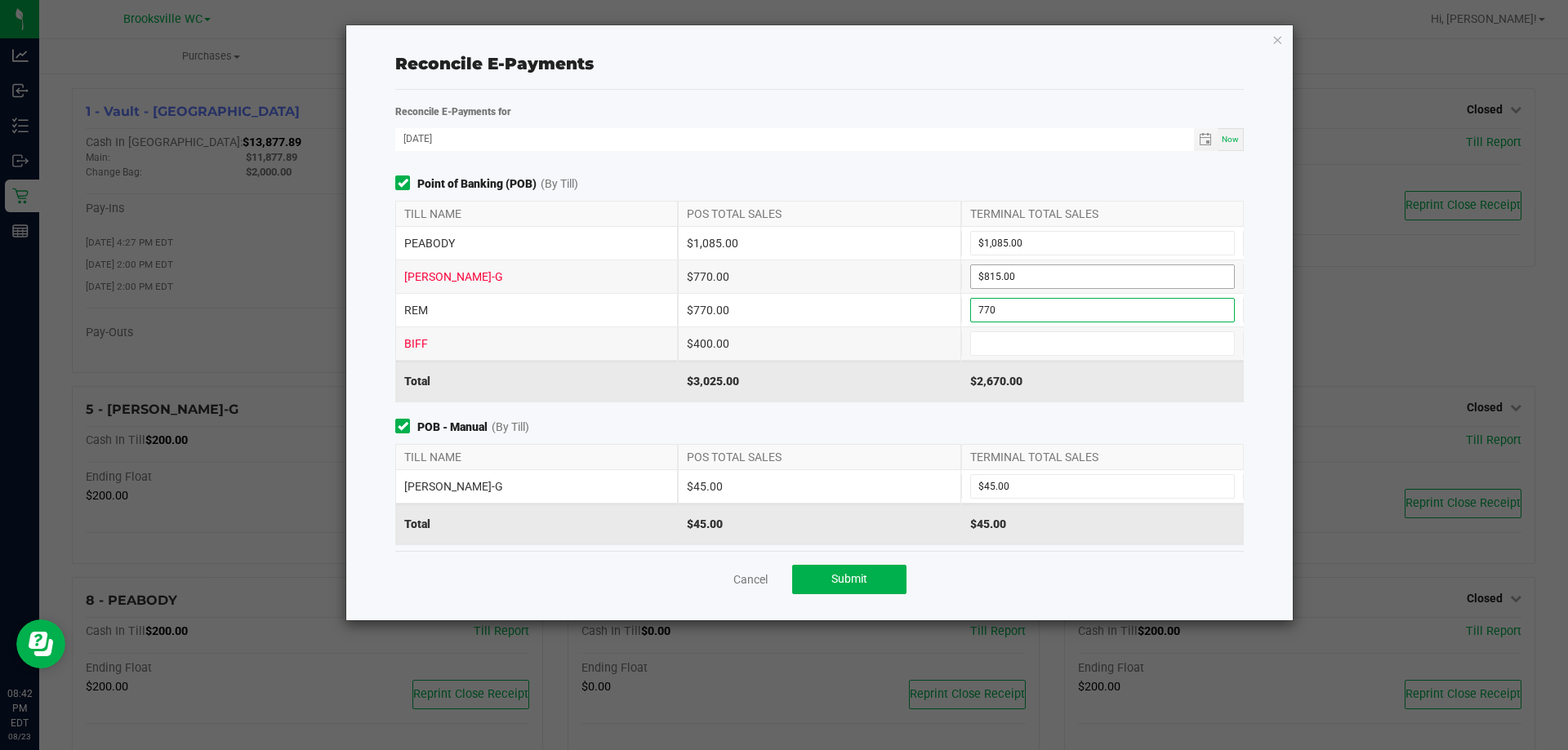
type input "$770.00"
click at [999, 277] on input "815" at bounding box center [1102, 276] width 263 height 23
type input "$770.00"
click at [977, 341] on input at bounding box center [1102, 343] width 263 height 23
type input "$400.00"
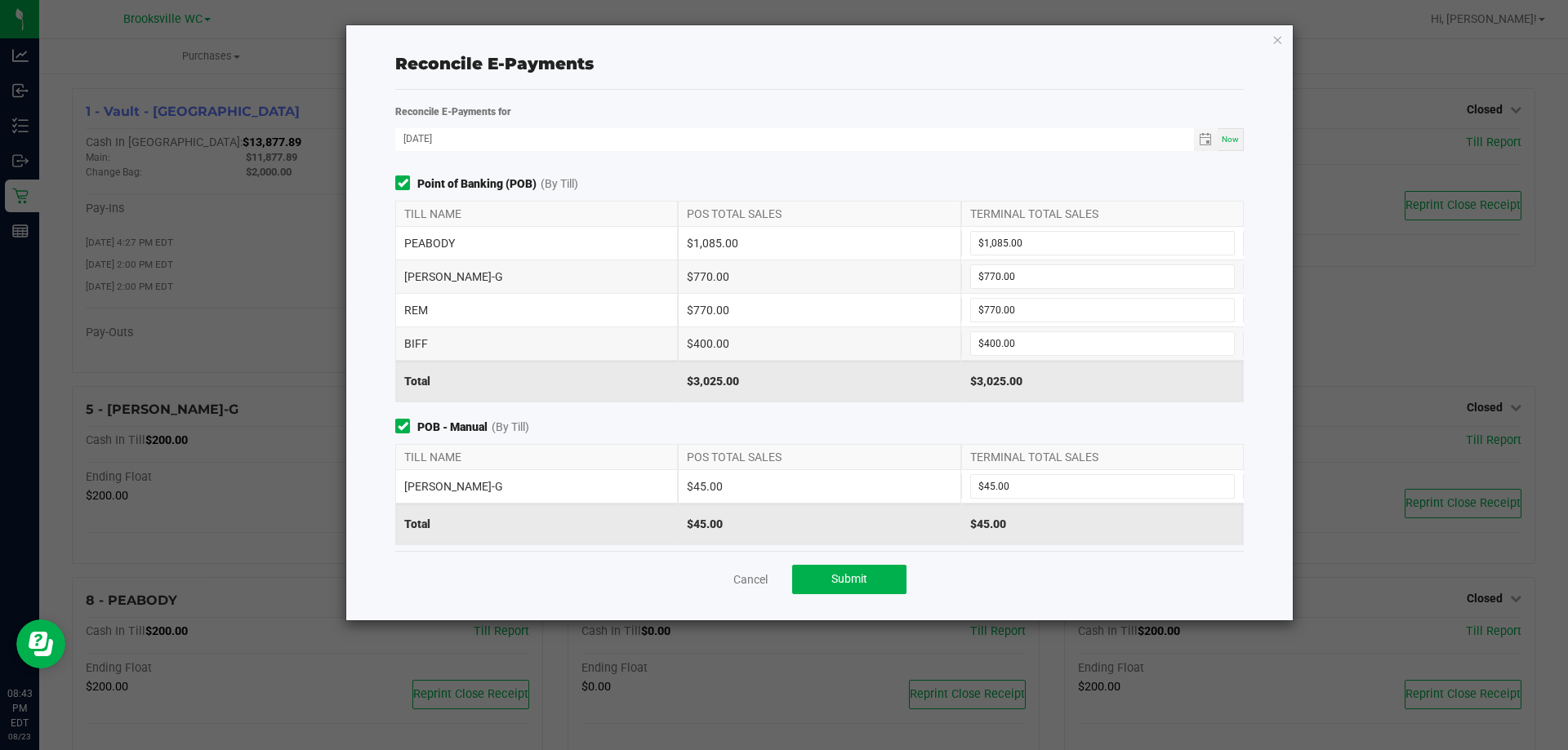
click at [735, 318] on div "$770.00" at bounding box center [819, 310] width 282 height 33
click at [830, 577] on button "Submit" at bounding box center [848, 579] width 114 height 30
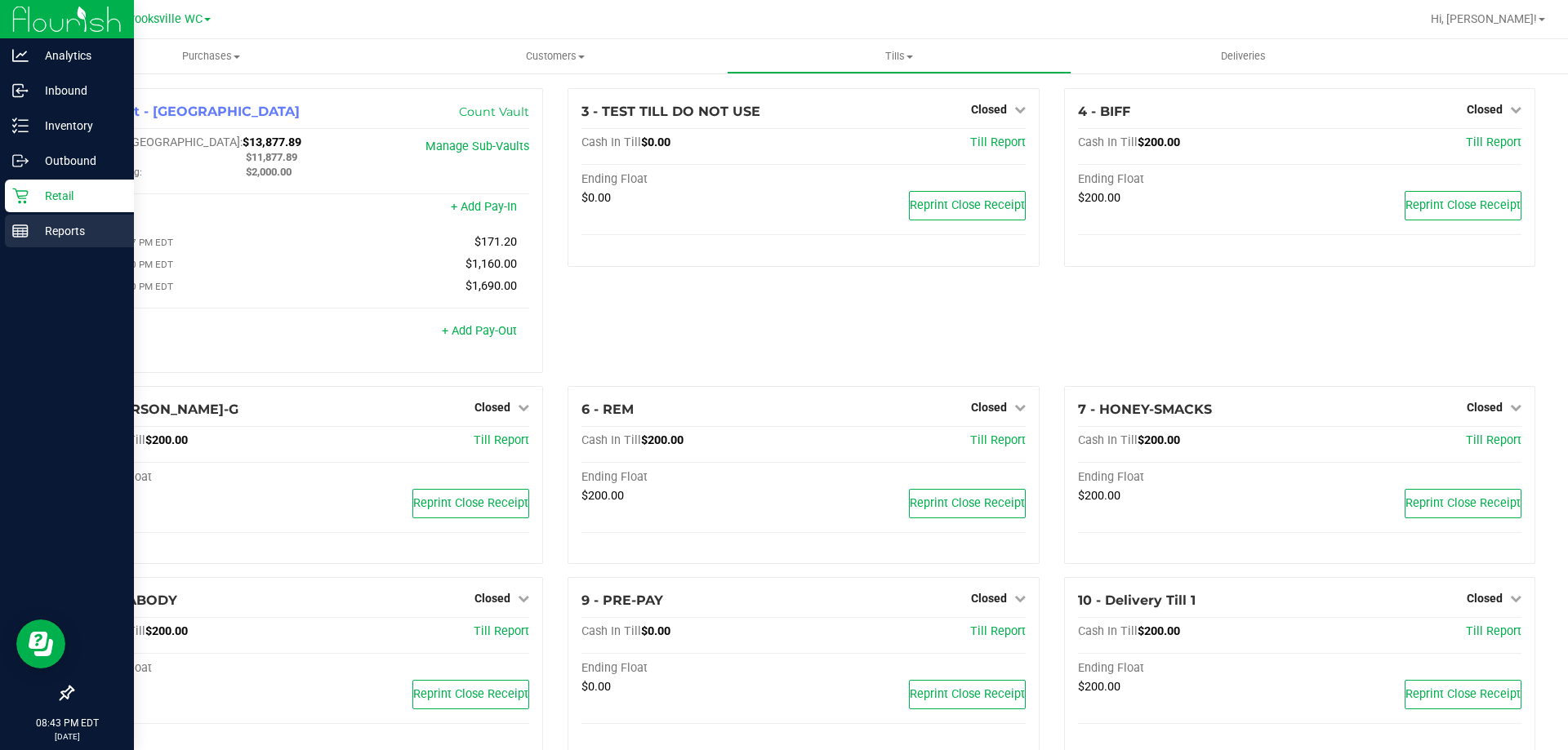
click at [35, 238] on p "Reports" at bounding box center [78, 231] width 98 height 19
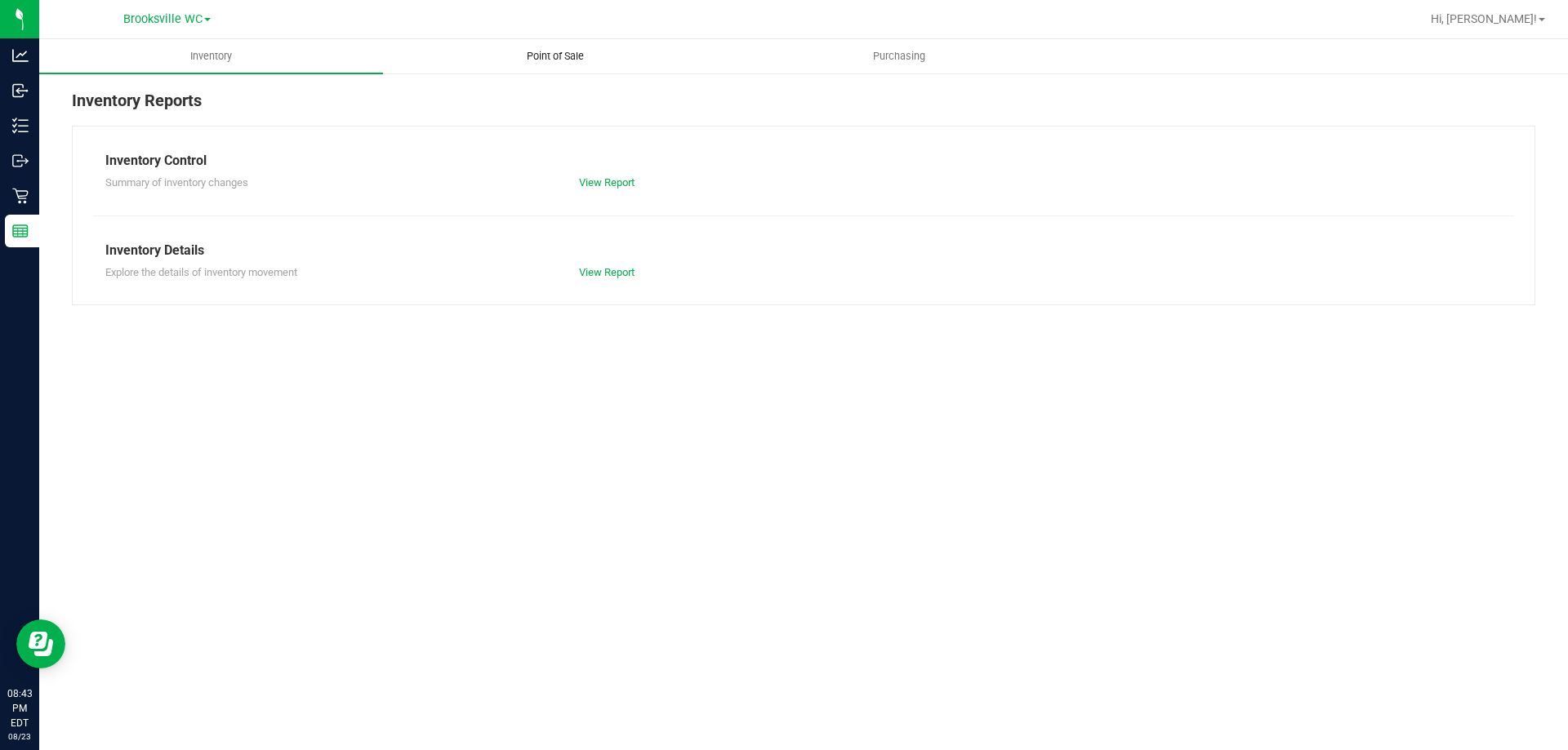
click at [586, 55] on span "Point of Sale" at bounding box center [555, 56] width 101 height 14
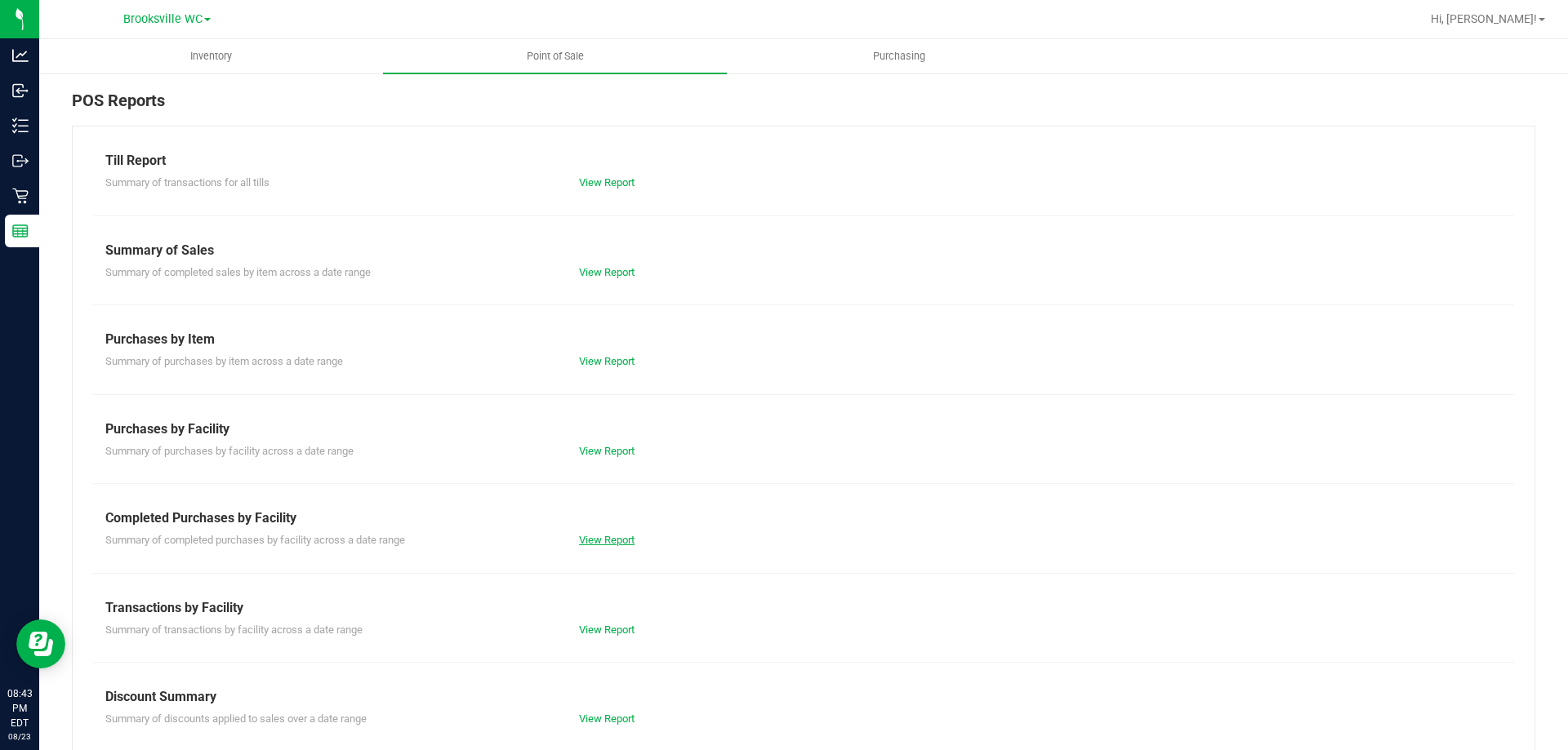
click at [607, 535] on link "View Report" at bounding box center [607, 540] width 56 height 12
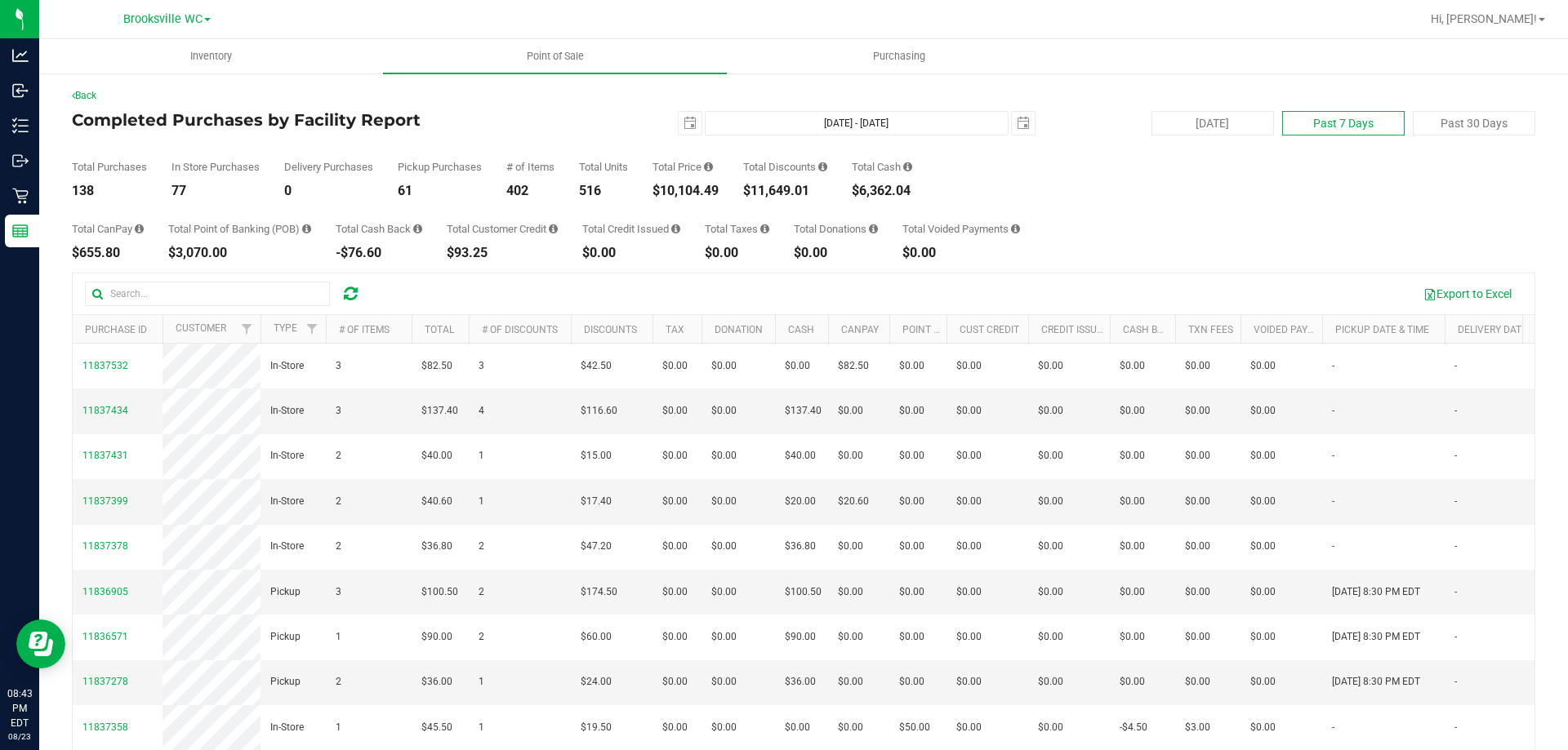
click at [1342, 133] on button "Past 7 Days" at bounding box center [1342, 122] width 122 height 24
type input "2025-08-16"
type input "Aug 16, 2025 - Aug 23, 2025"
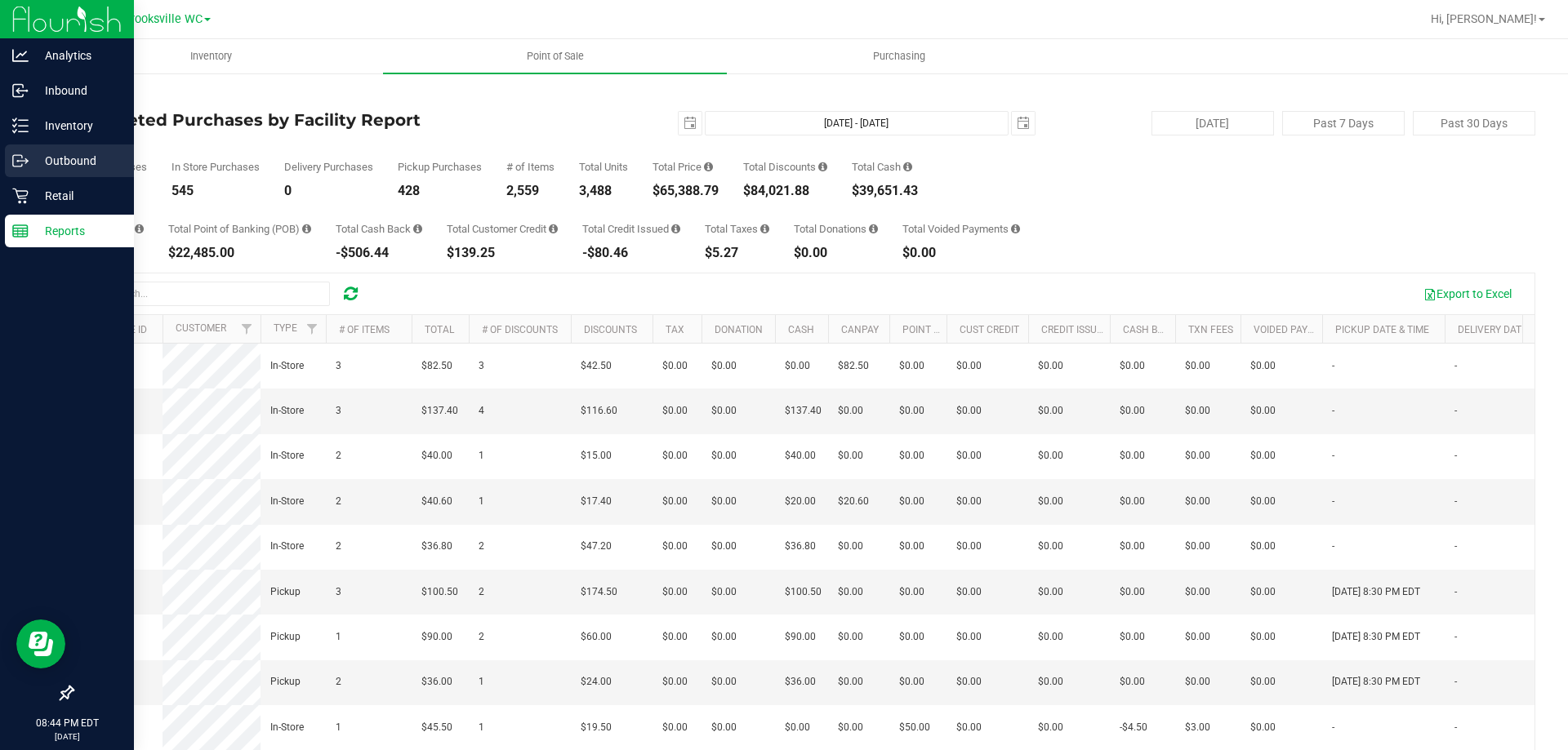
click at [40, 163] on p "Outbound" at bounding box center [78, 160] width 98 height 19
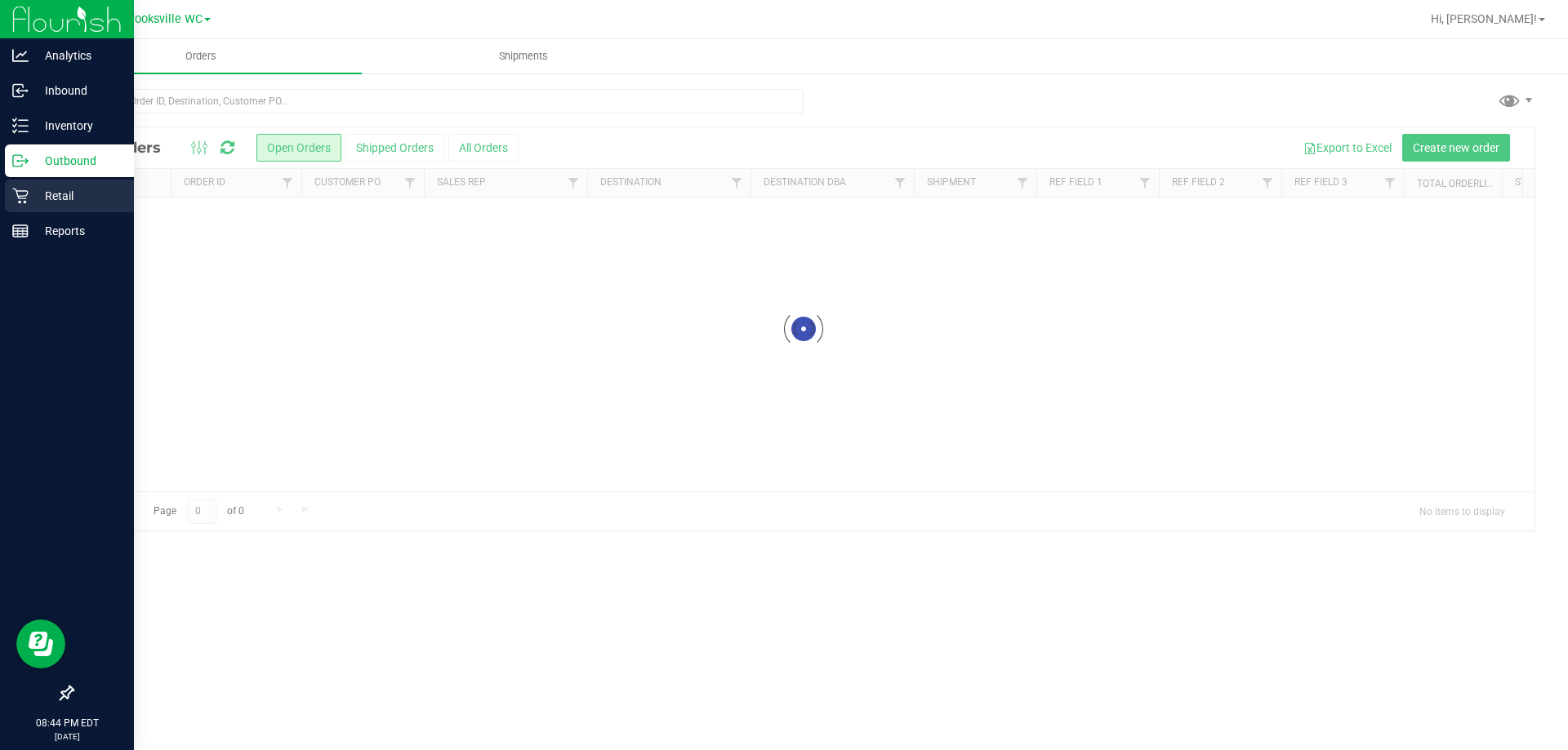
click at [69, 198] on p "Retail" at bounding box center [78, 195] width 98 height 19
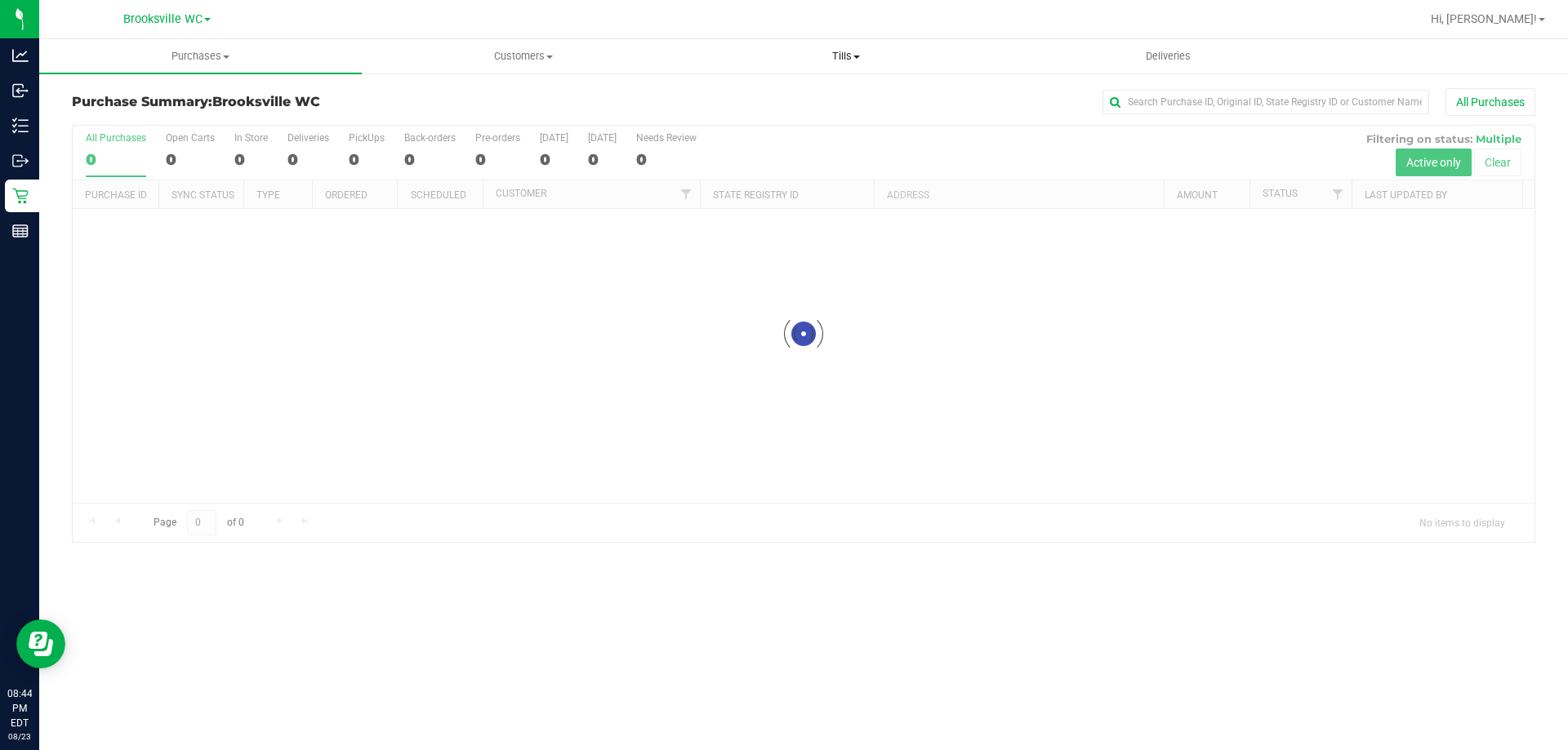
click at [870, 46] on uib-tab-heading "Tills Manage tills Reconcile e-payments" at bounding box center [846, 56] width 321 height 33
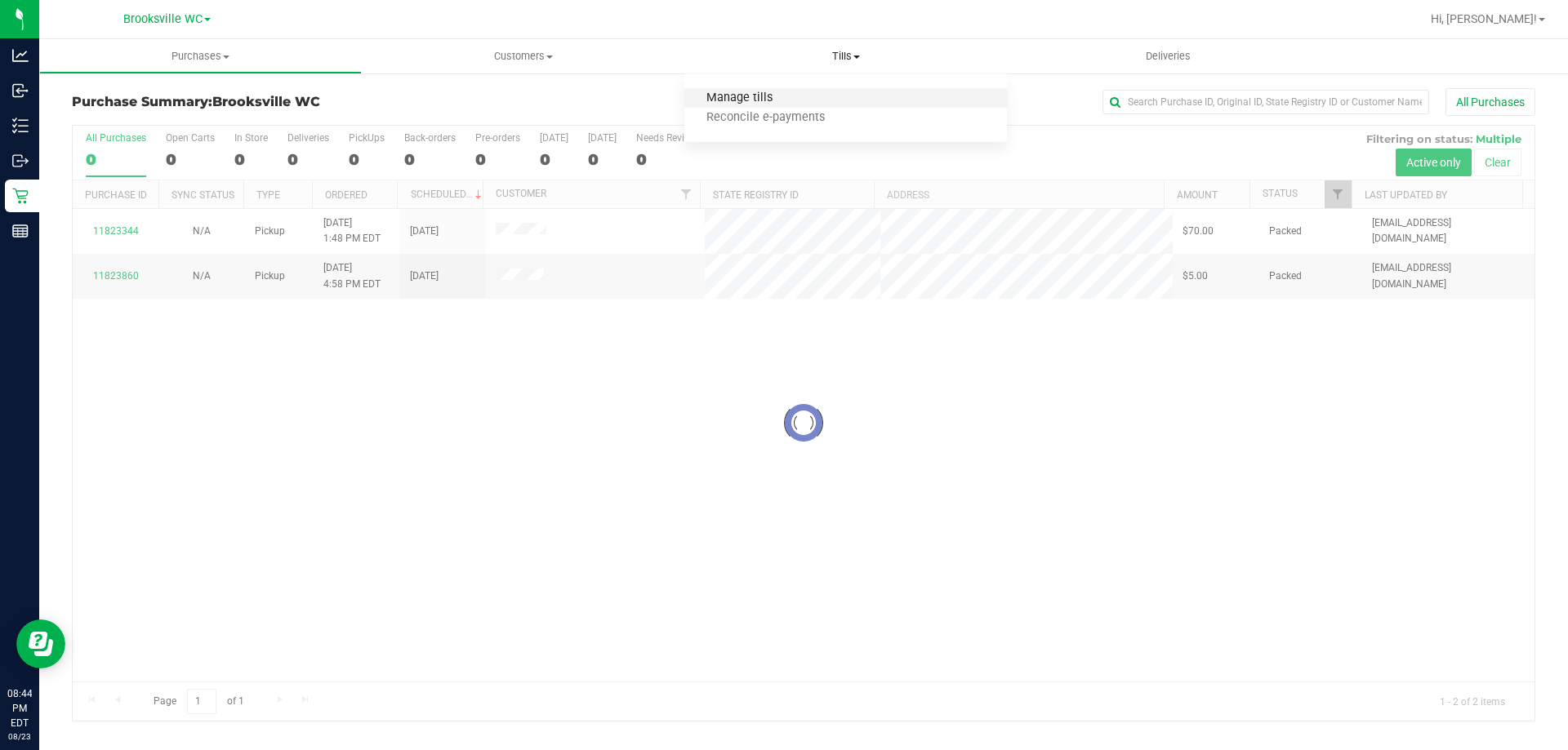
click at [776, 92] on span "Manage tills" at bounding box center [739, 98] width 110 height 14
click at [754, 92] on span "Manage tills" at bounding box center [739, 98] width 110 height 14
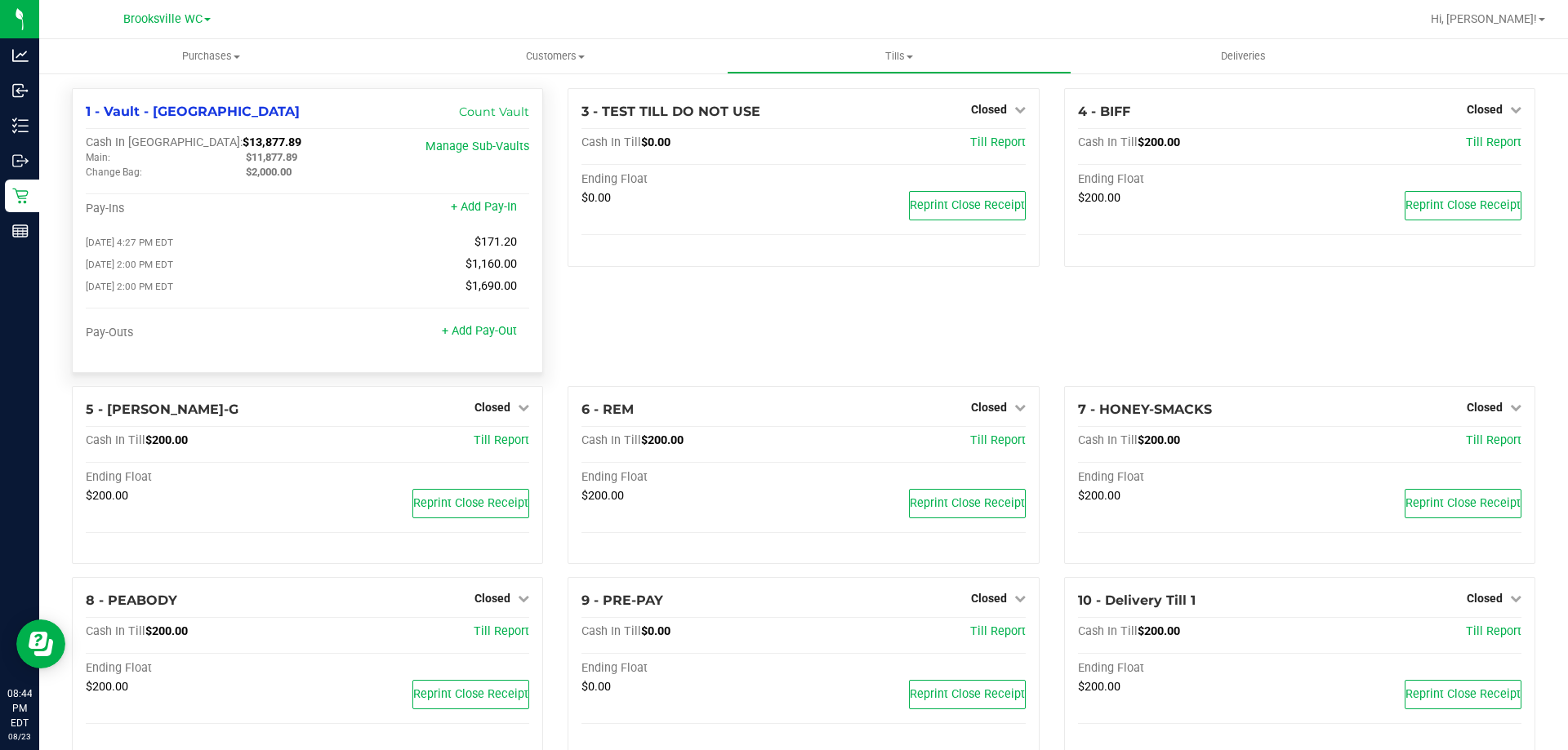
click at [274, 161] on span "$11,877.89" at bounding box center [271, 157] width 52 height 12
copy span "11,877.89"
click at [640, 345] on div "3 - TEST TILL DO NOT USE Closed Open Till Cash In Till $0.00 Till Report Ending…" at bounding box center [803, 236] width 496 height 298
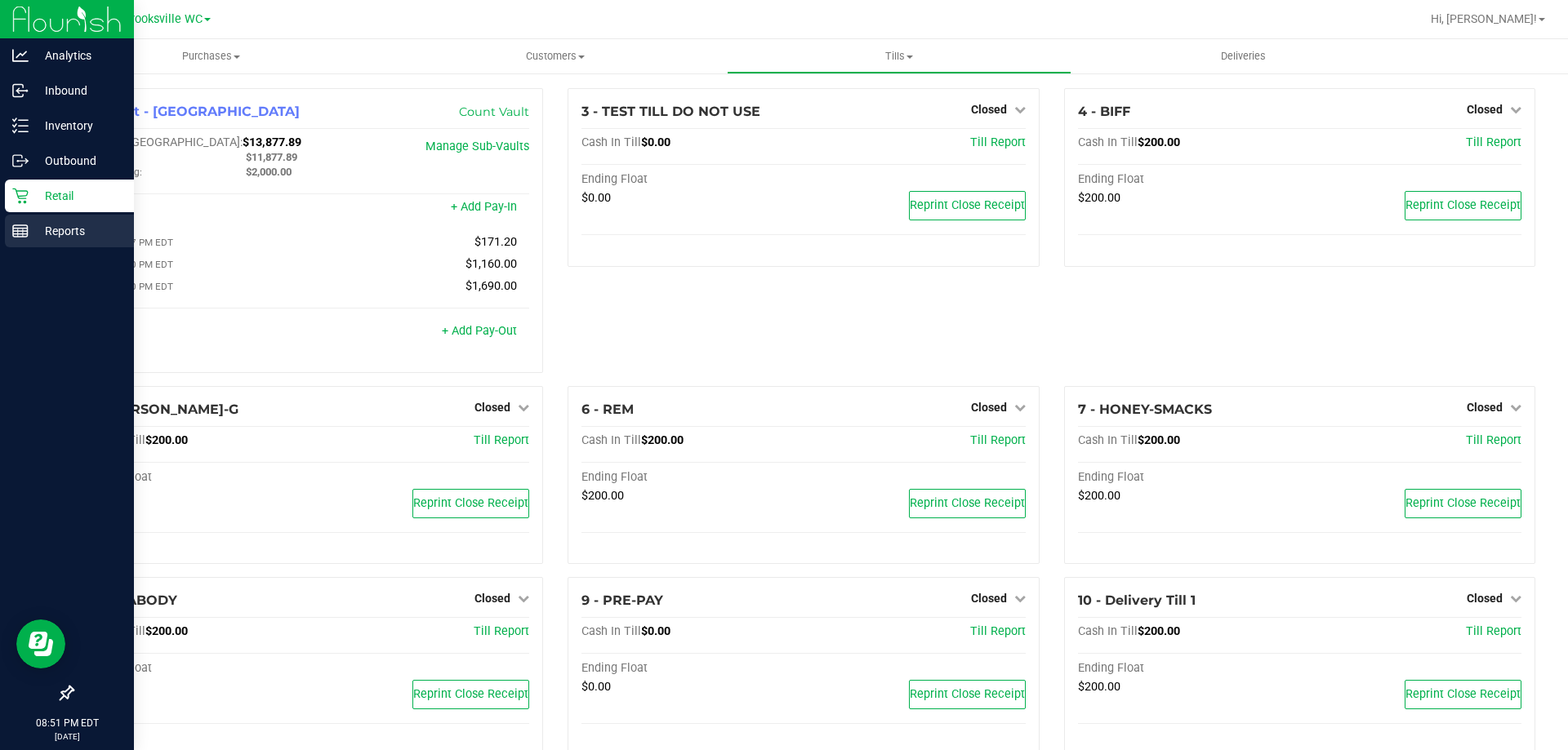
click at [39, 227] on p "Reports" at bounding box center [78, 231] width 98 height 19
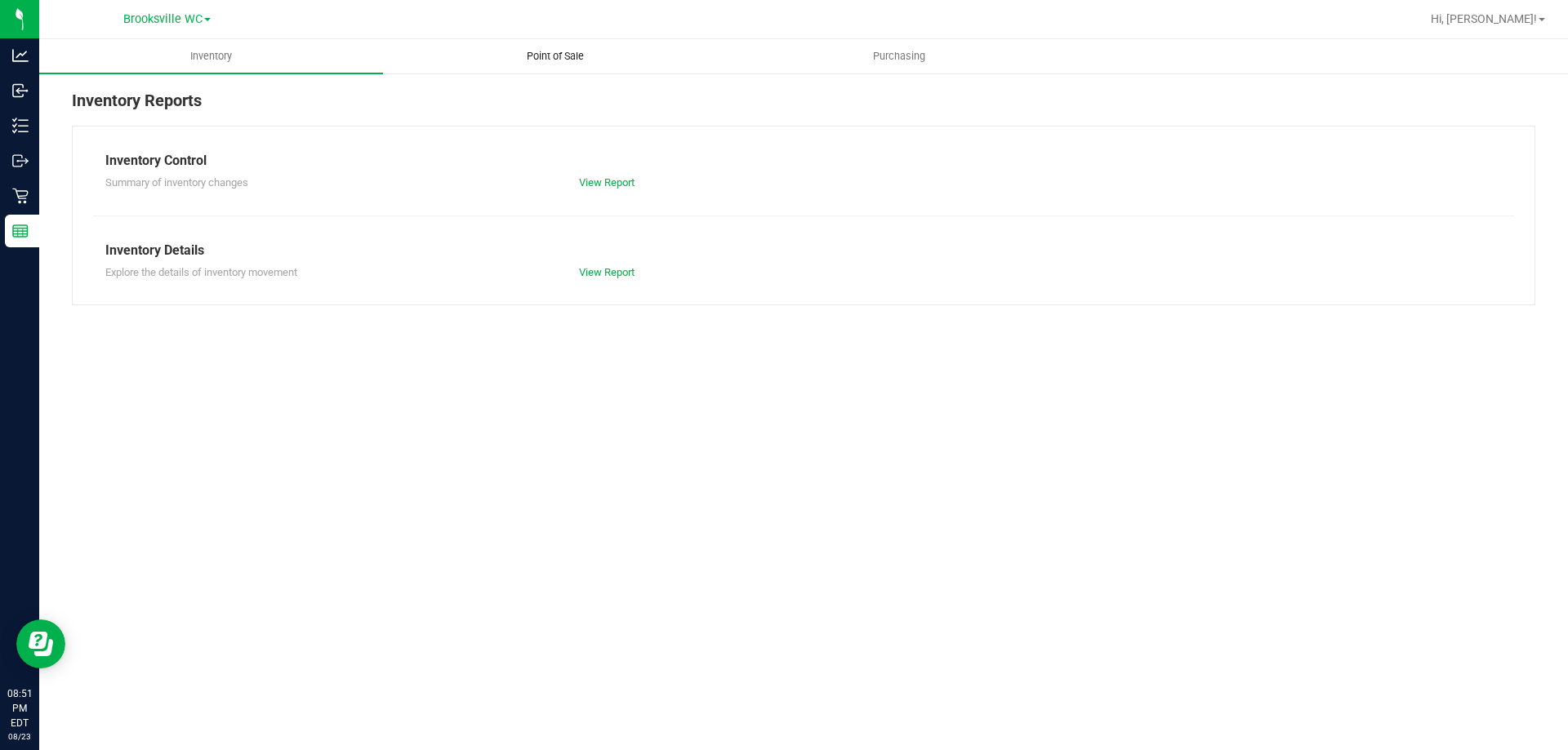
click at [539, 58] on span "Point of Sale" at bounding box center [555, 56] width 101 height 14
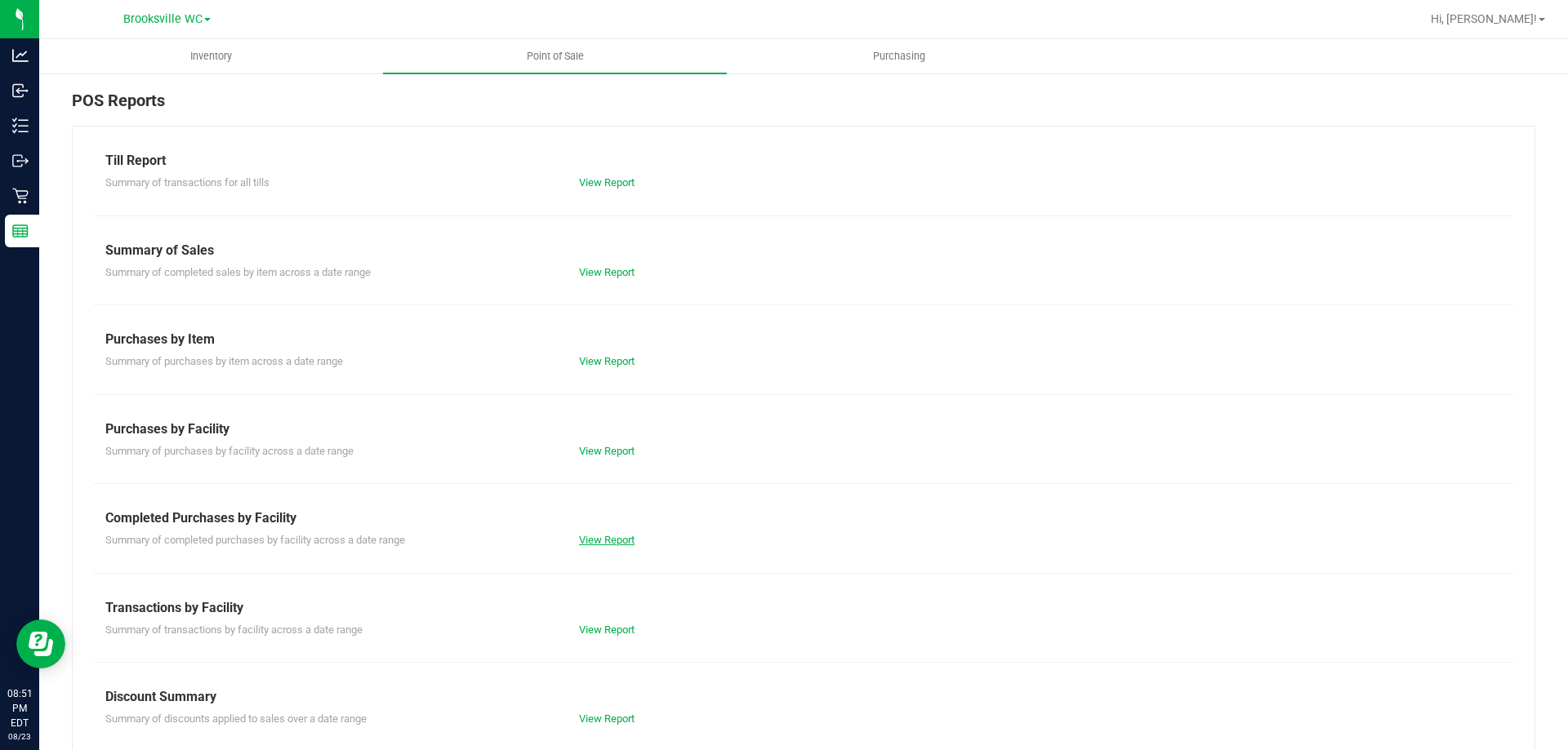
click at [596, 540] on link "View Report" at bounding box center [607, 540] width 56 height 12
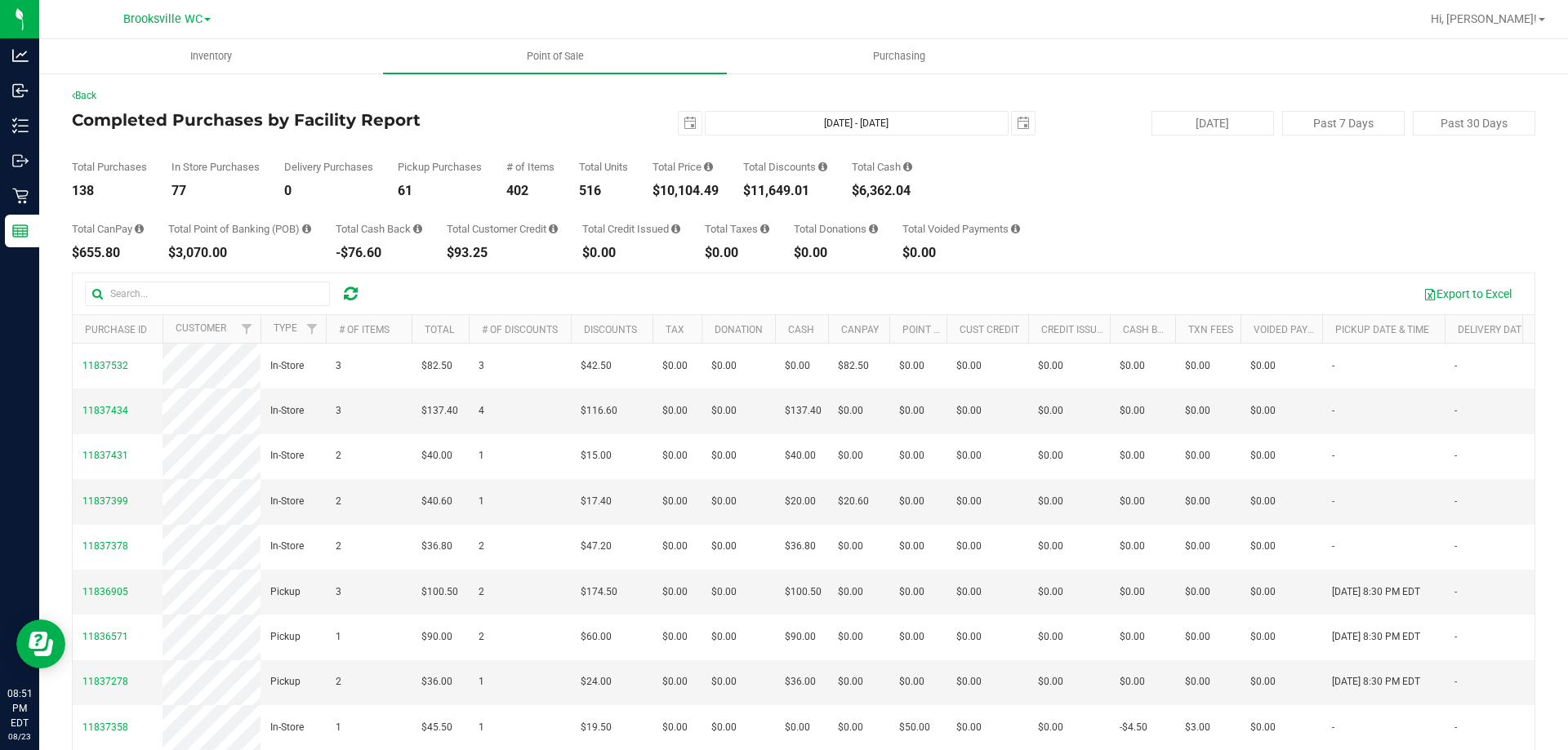
click at [693, 185] on div "$10,104.49" at bounding box center [685, 190] width 66 height 13
click at [84, 188] on div "138" at bounding box center [109, 190] width 75 height 13
copy div "138"
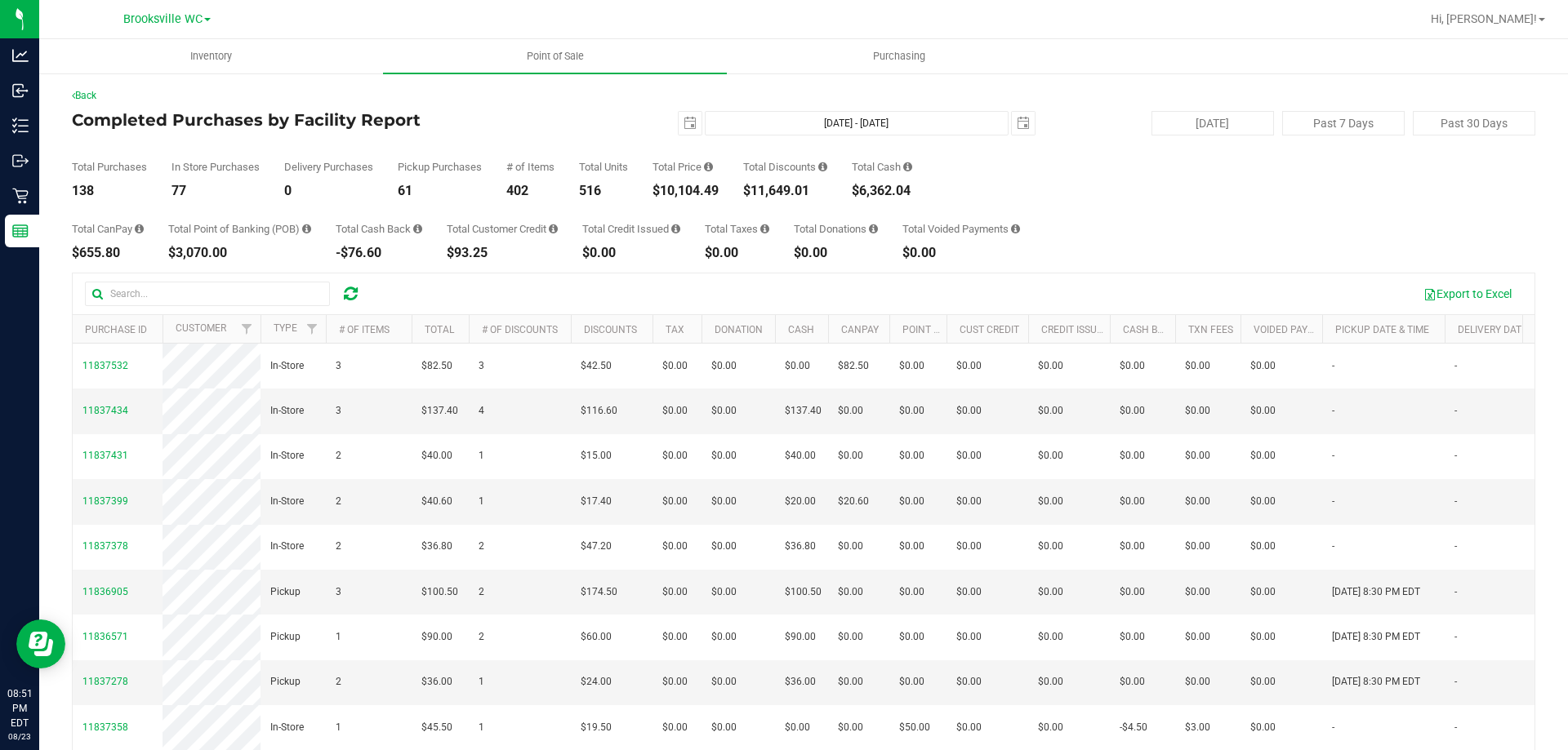
click at [765, 191] on div "$11,649.01" at bounding box center [785, 190] width 84 height 13
copy div "11,649.01"
click at [86, 189] on div "138" at bounding box center [109, 190] width 75 height 13
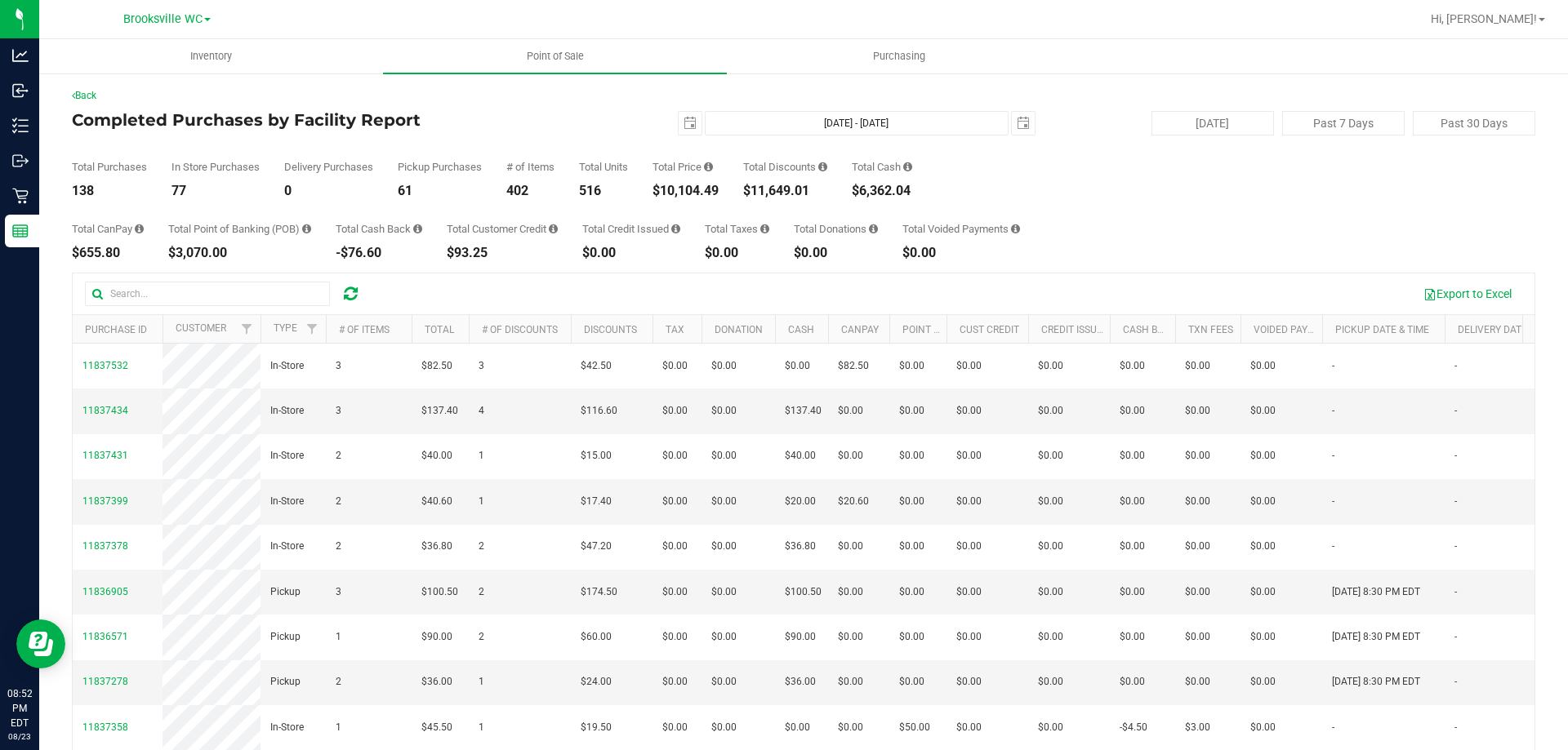
copy div "138"
click at [701, 184] on div "$10,104.49" at bounding box center [685, 190] width 66 height 13
copy div "10,104.49"
click at [1362, 138] on div "Total Purchases 138 In Store Purchases 77 Delivery Purchases 0 Pickup Purchases…" at bounding box center [803, 166] width 1463 height 62
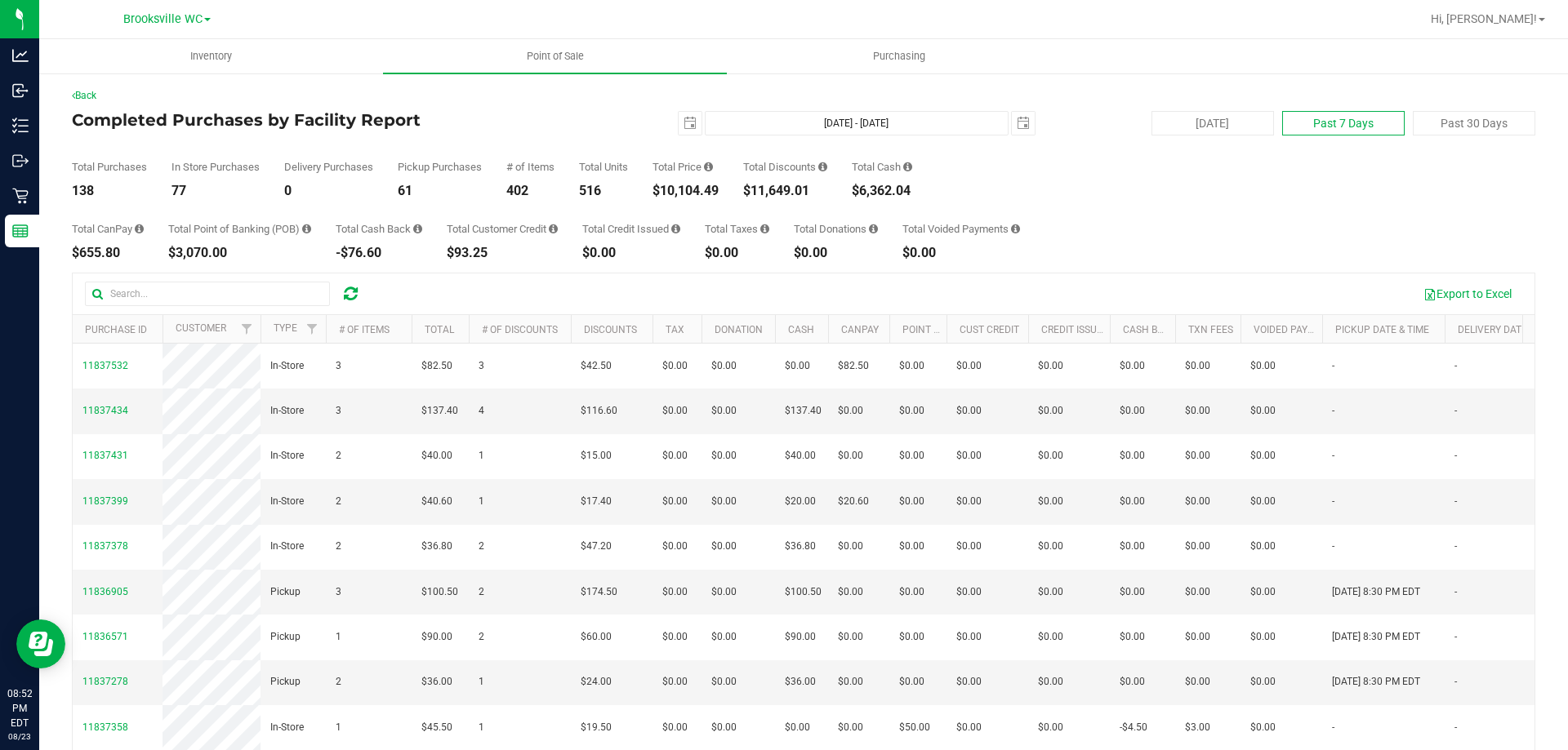
click at [1359, 131] on button "Past 7 Days" at bounding box center [1342, 122] width 122 height 24
type input "2025-08-16"
type input "Aug 16, 2025 - Aug 23, 2025"
click at [685, 182] on div "Total Price $65,388.79" at bounding box center [685, 179] width 66 height 36
click at [685, 184] on div "$65,388.79" at bounding box center [685, 190] width 66 height 13
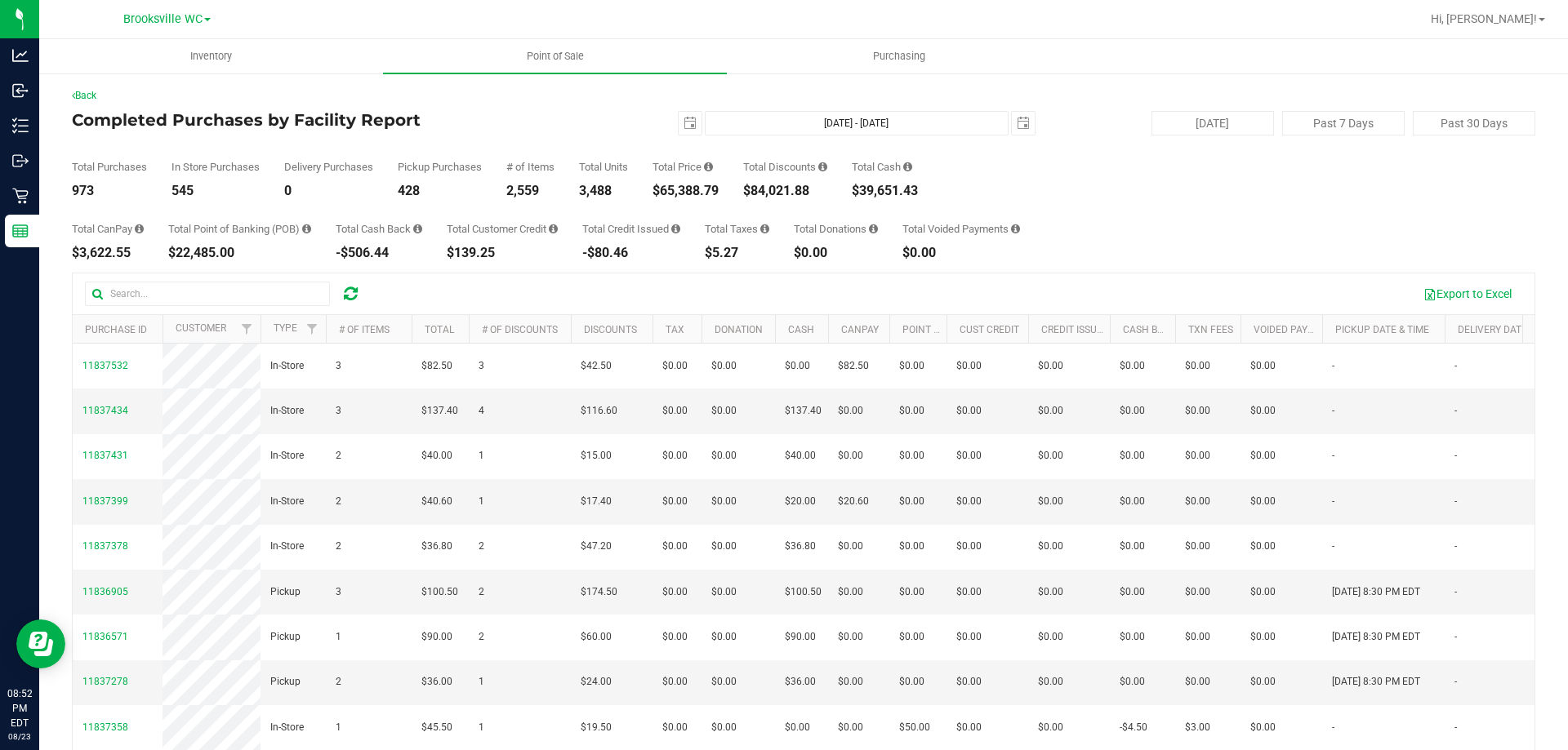
copy div "65,388.79"
click at [1468, 131] on button "Past 30 Days" at bounding box center [1473, 122] width 122 height 24
type input "2025-07-24"
type input "Jul 24, 2025 - Aug 23, 2025"
click at [697, 191] on div "$256,274.32" at bounding box center [689, 190] width 74 height 13
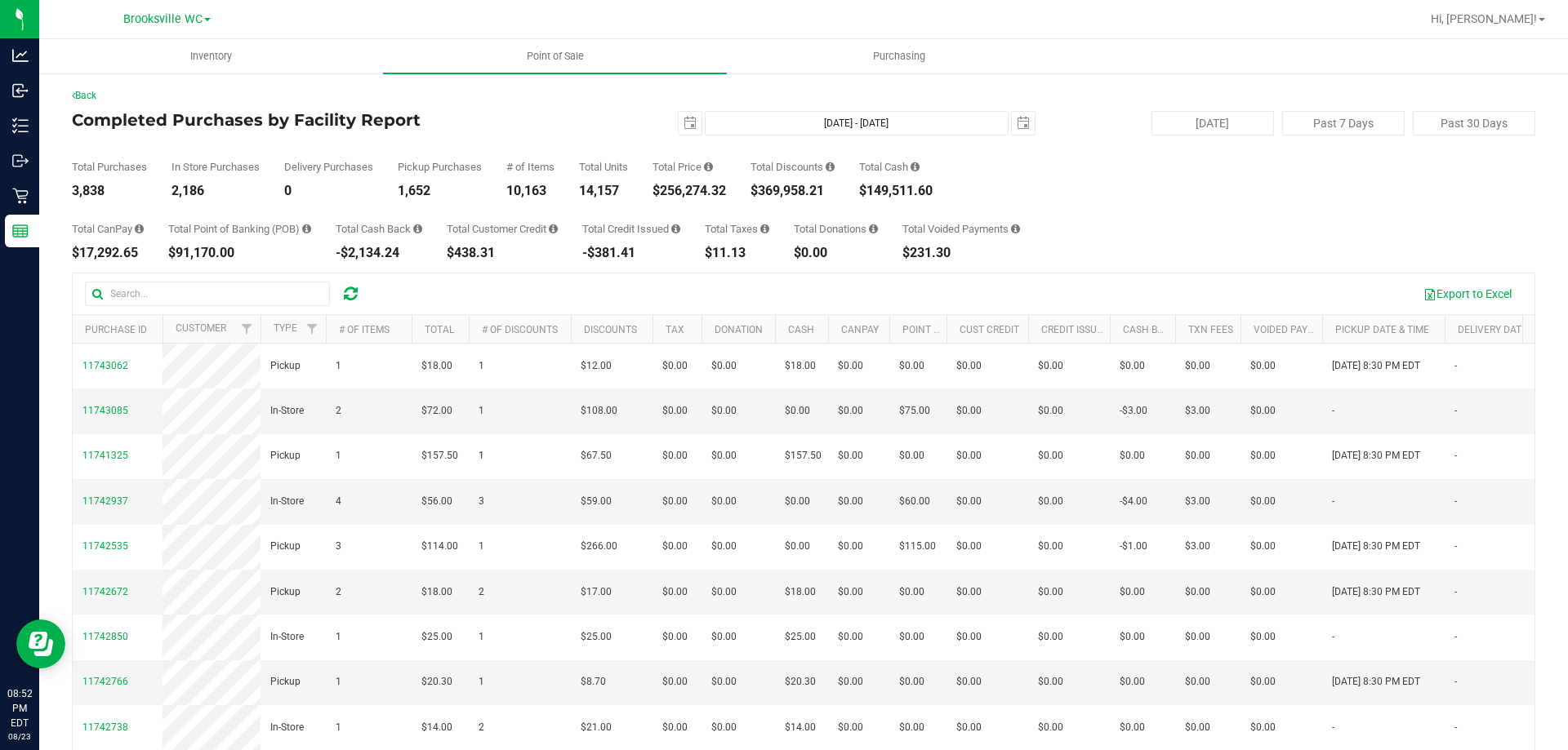
click at [697, 191] on div "$256,274.32" at bounding box center [689, 190] width 74 height 13
copy div "256,274.32"
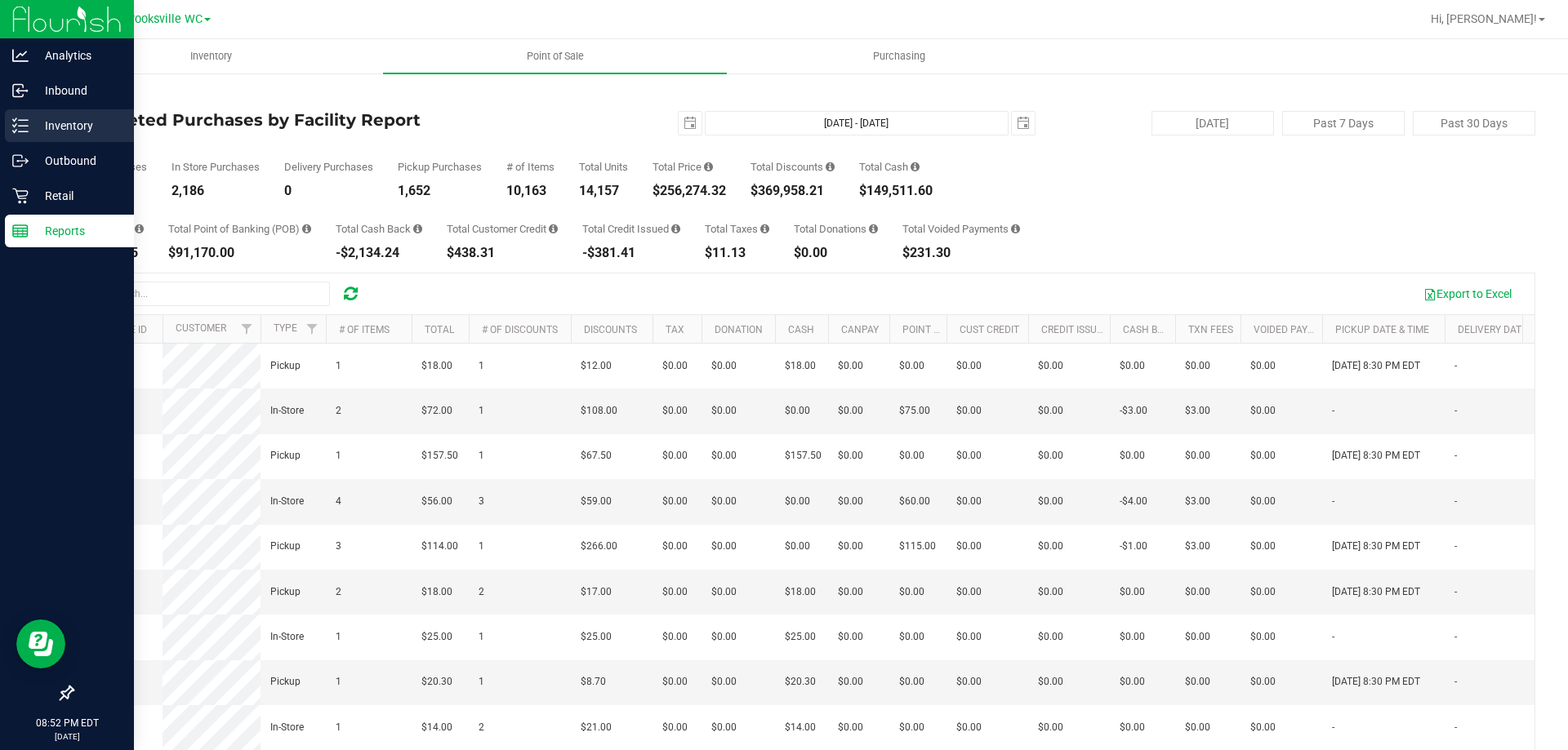
click at [32, 127] on p "Inventory" at bounding box center [78, 125] width 98 height 19
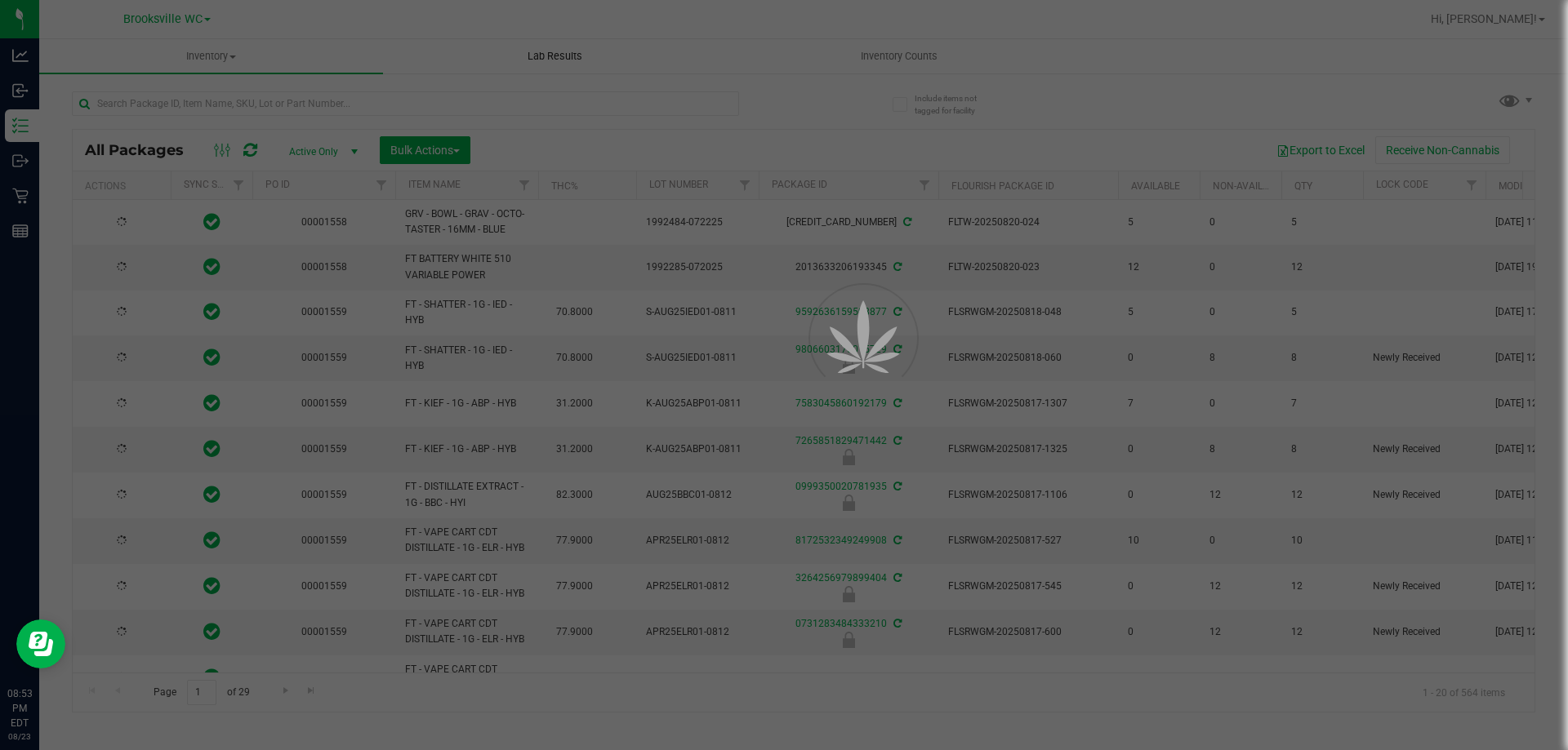
click at [902, 57] on div at bounding box center [784, 375] width 1568 height 750
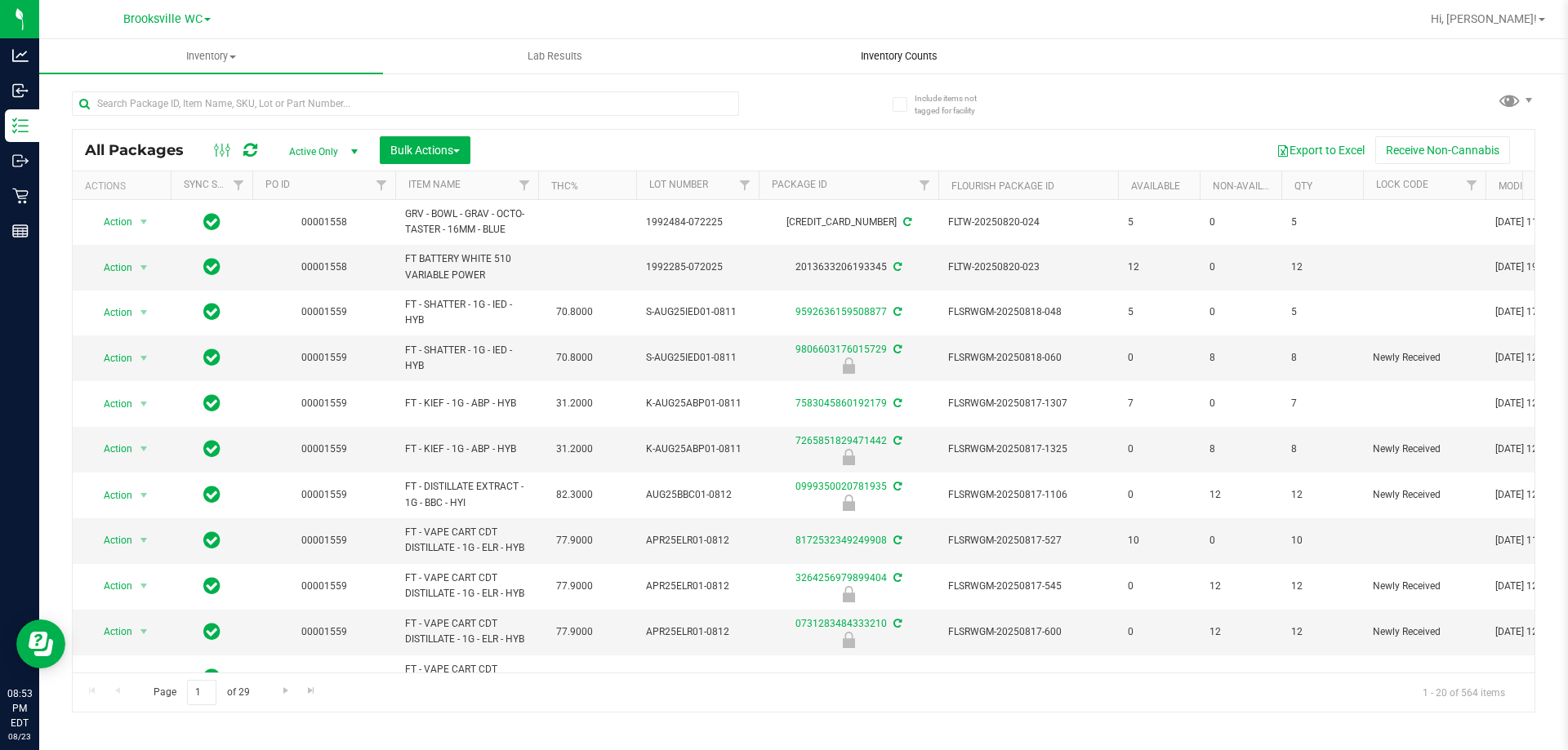
click at [900, 57] on span "Inventory Counts" at bounding box center [899, 56] width 121 height 14
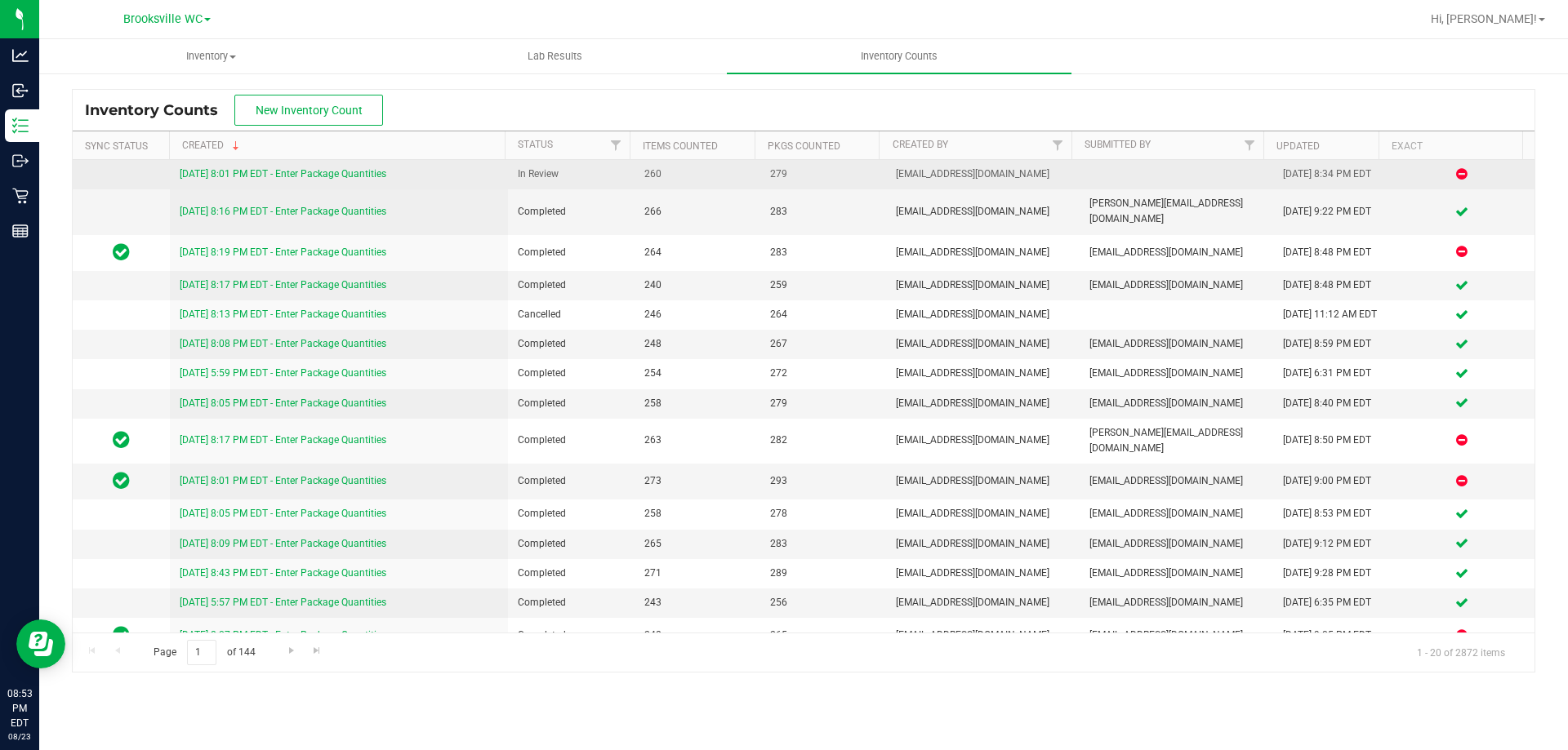
click at [357, 171] on link "8/23/25 8:01 PM EDT - Enter Package Quantities" at bounding box center [283, 174] width 207 height 12
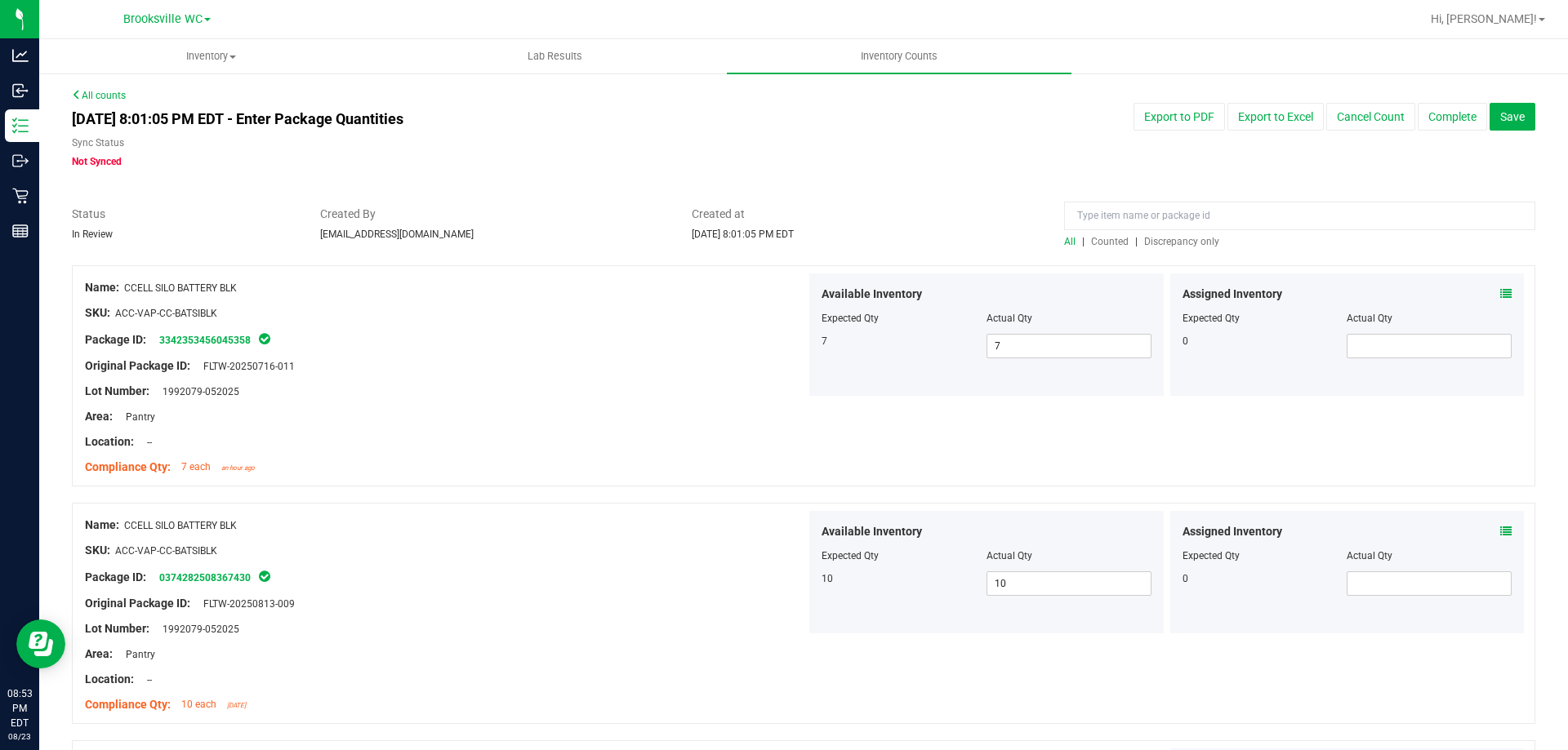
click at [1189, 238] on span "Discrepancy only" at bounding box center [1181, 242] width 75 height 12
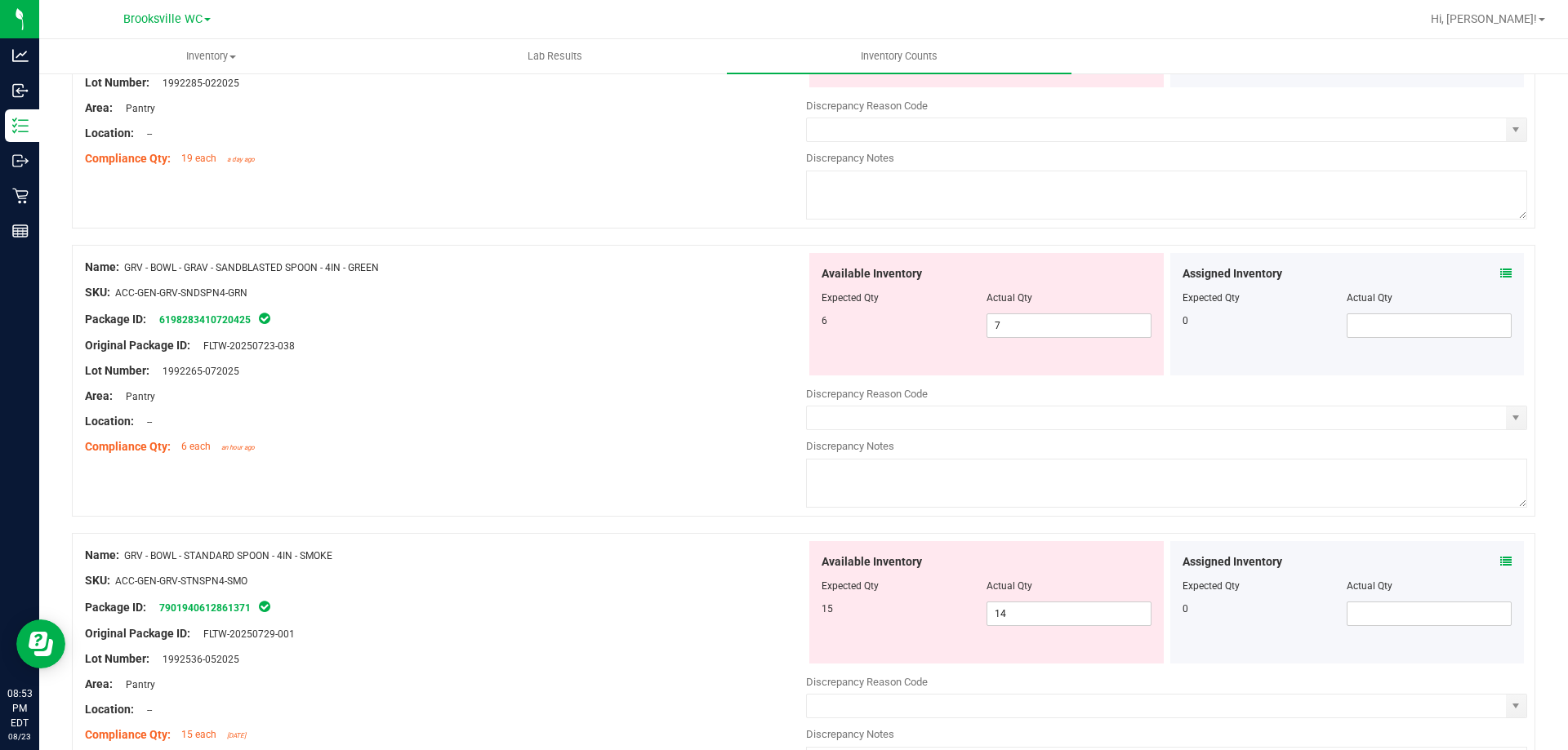
scroll to position [163, 0]
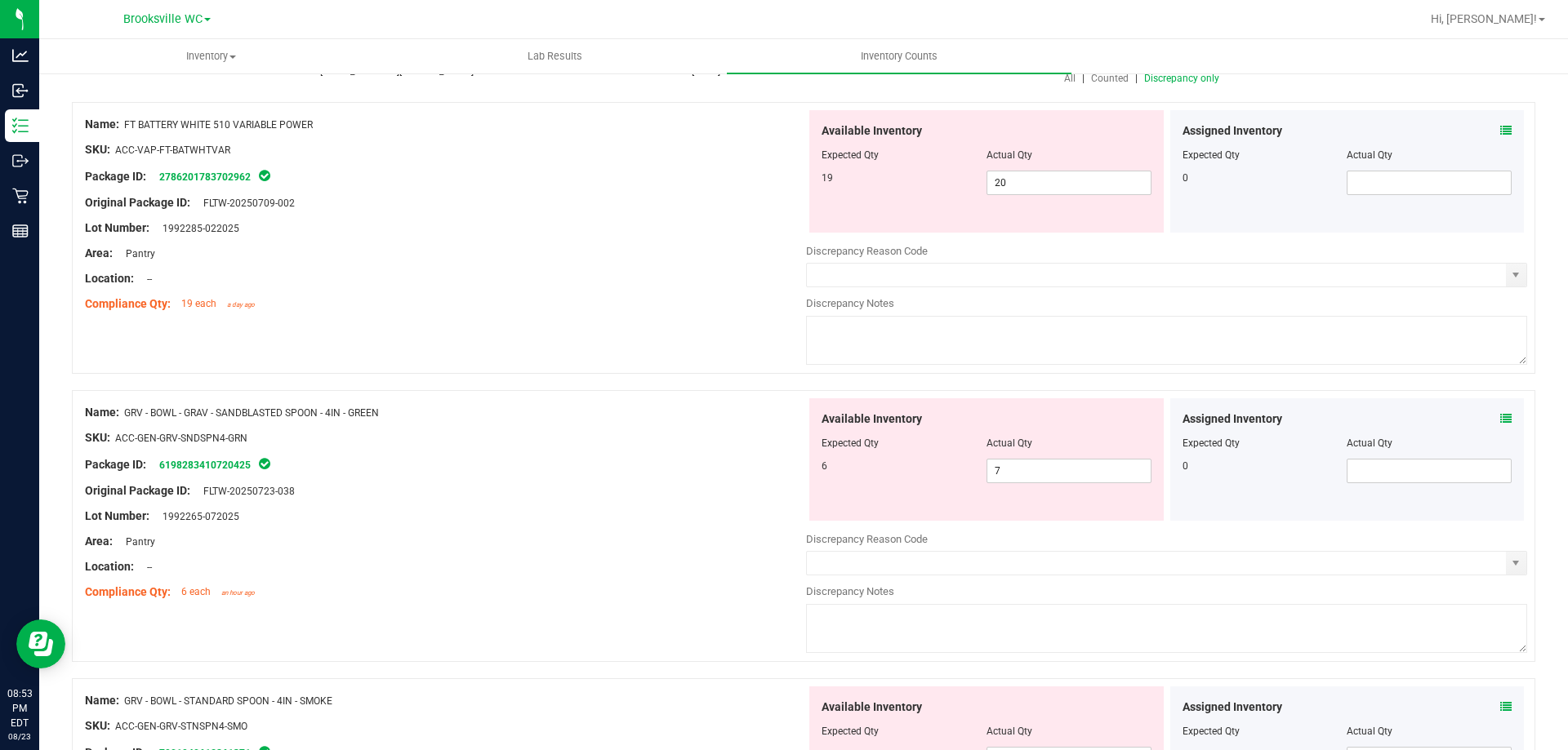
click at [1499, 124] on div "Assigned Inventory Expected Qty Actual Qty 0" at bounding box center [1347, 171] width 354 height 122
click at [1500, 130] on icon at bounding box center [1505, 131] width 12 height 12
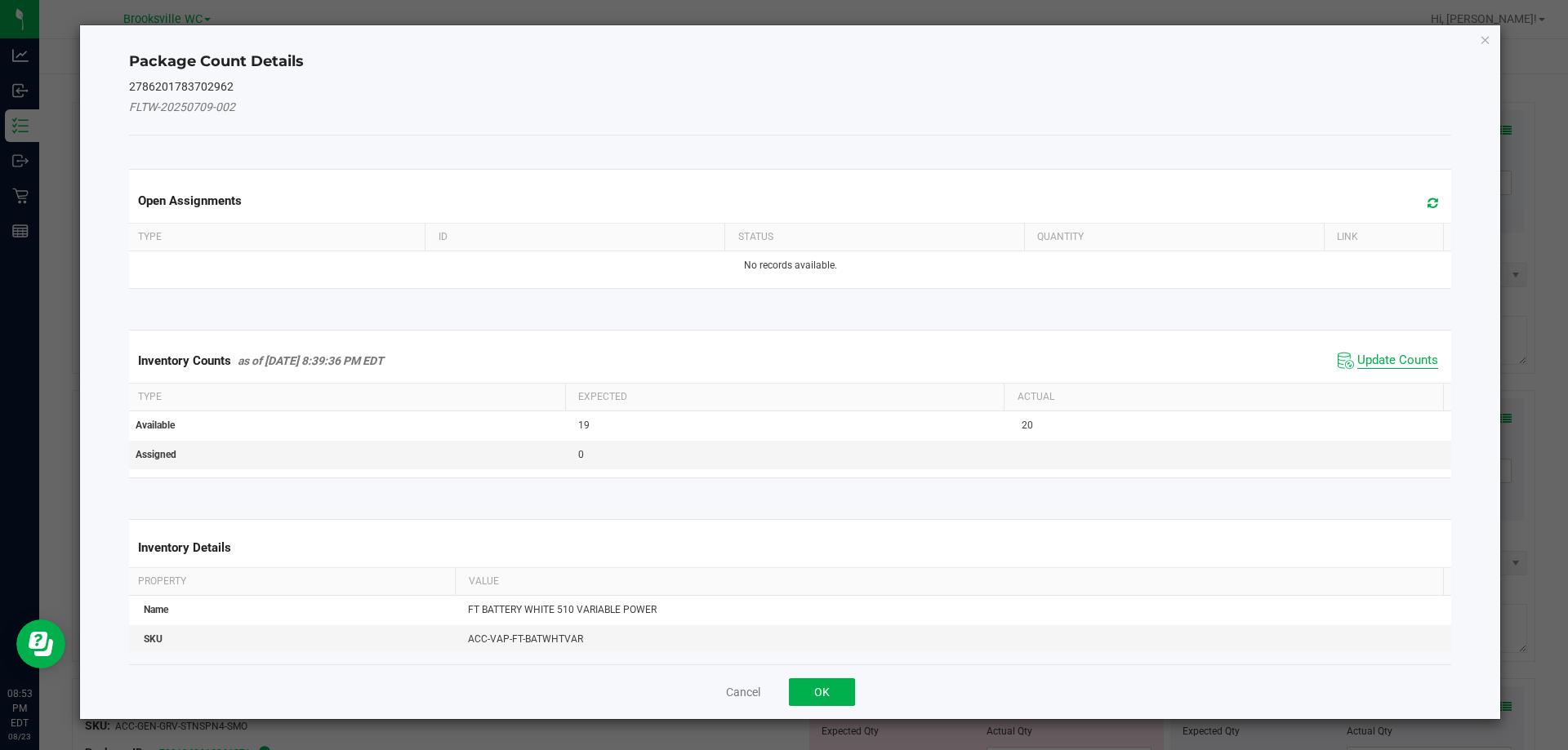
click at [1379, 359] on span "Update Counts" at bounding box center [1397, 360] width 81 height 16
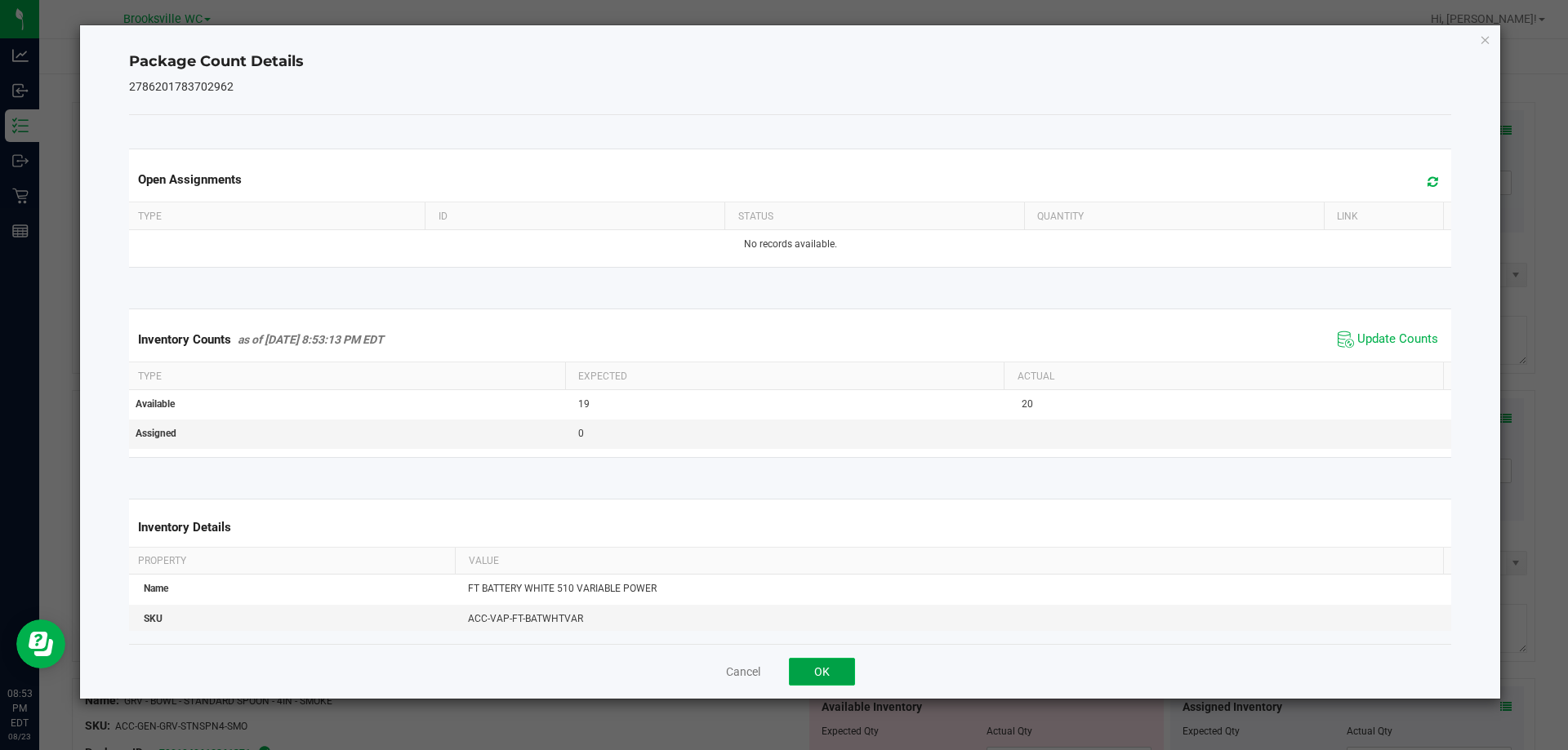
click at [832, 682] on button "OK" at bounding box center [822, 671] width 66 height 28
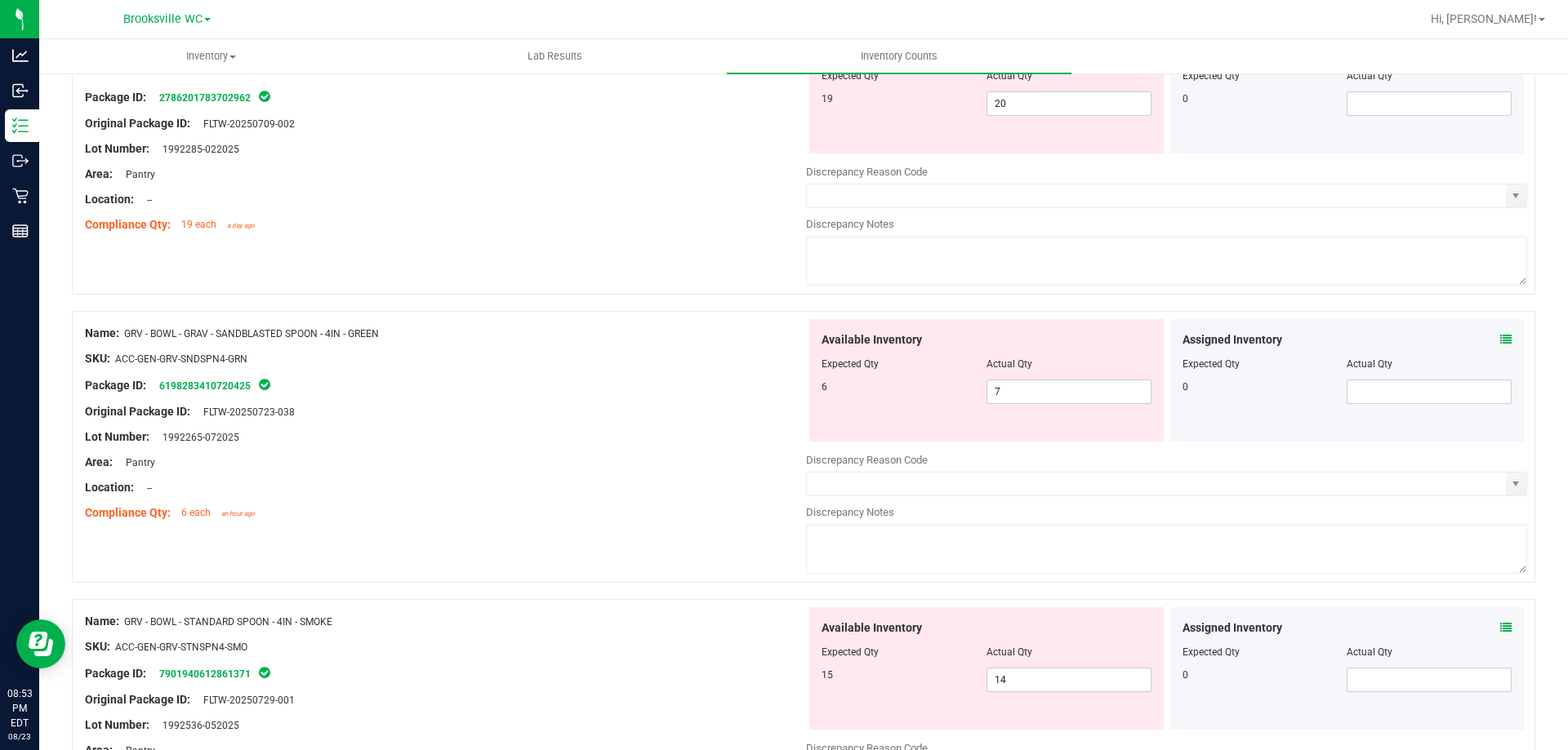
scroll to position [272, 0]
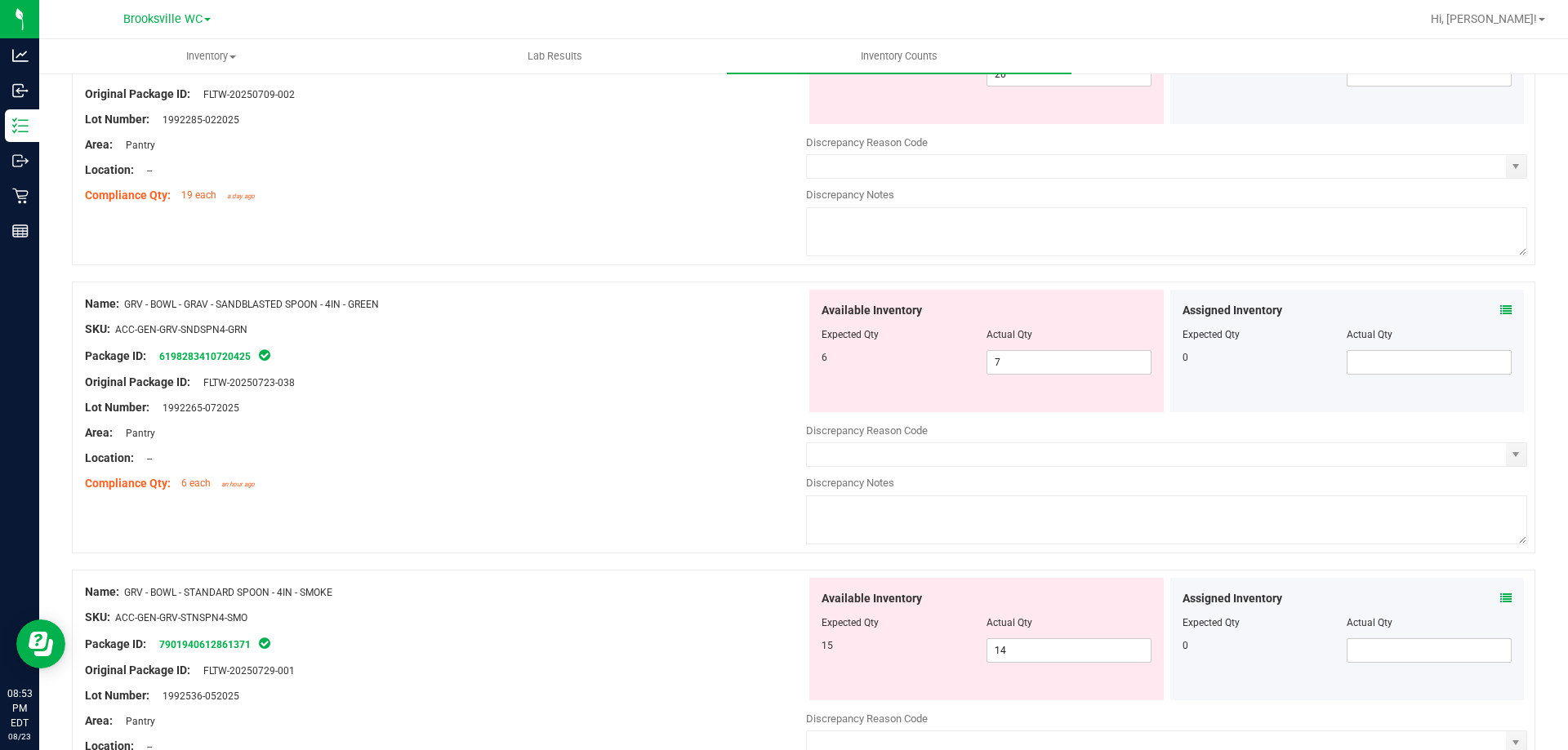
click at [531, 425] on div "Area: Pantry" at bounding box center [445, 433] width 721 height 17
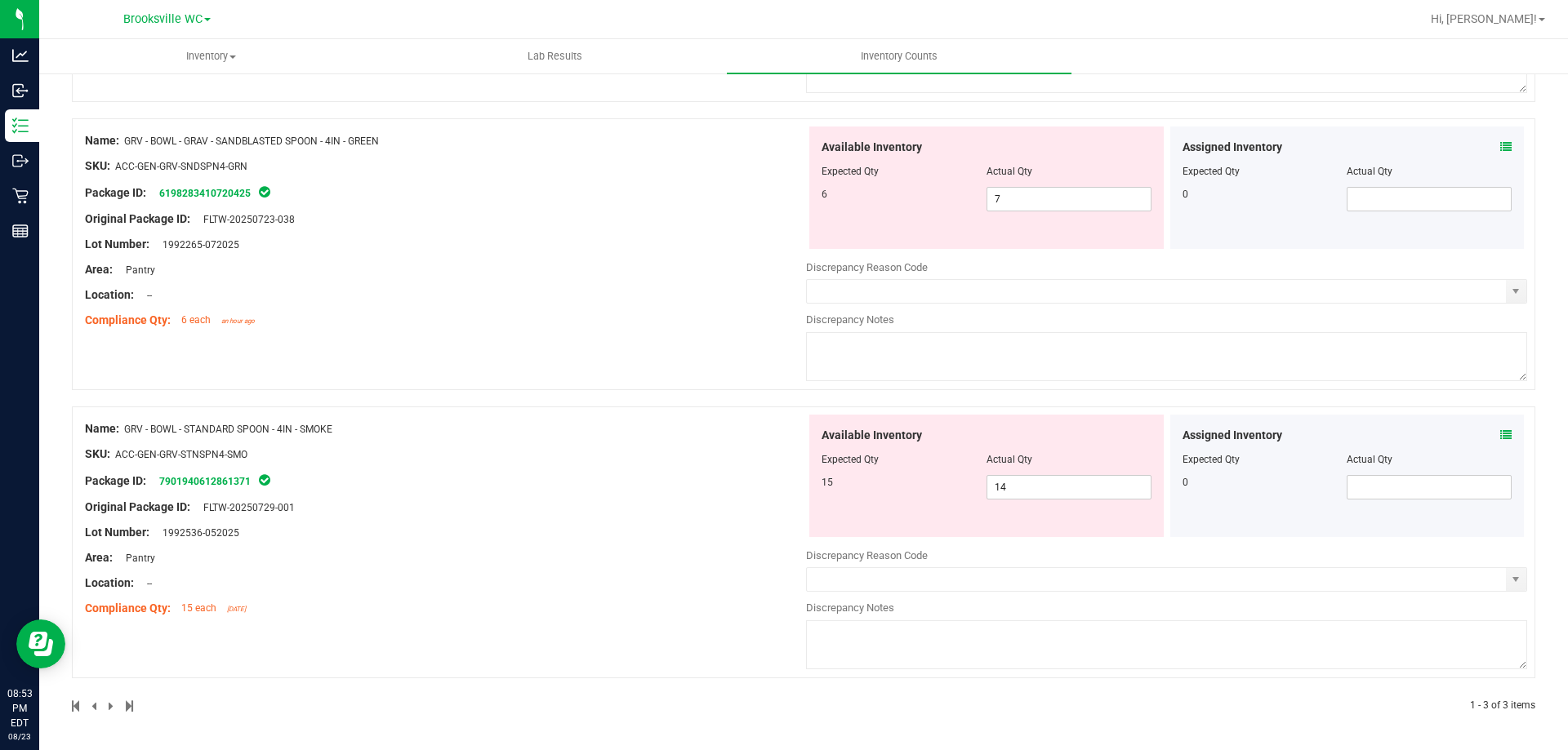
scroll to position [353, 0]
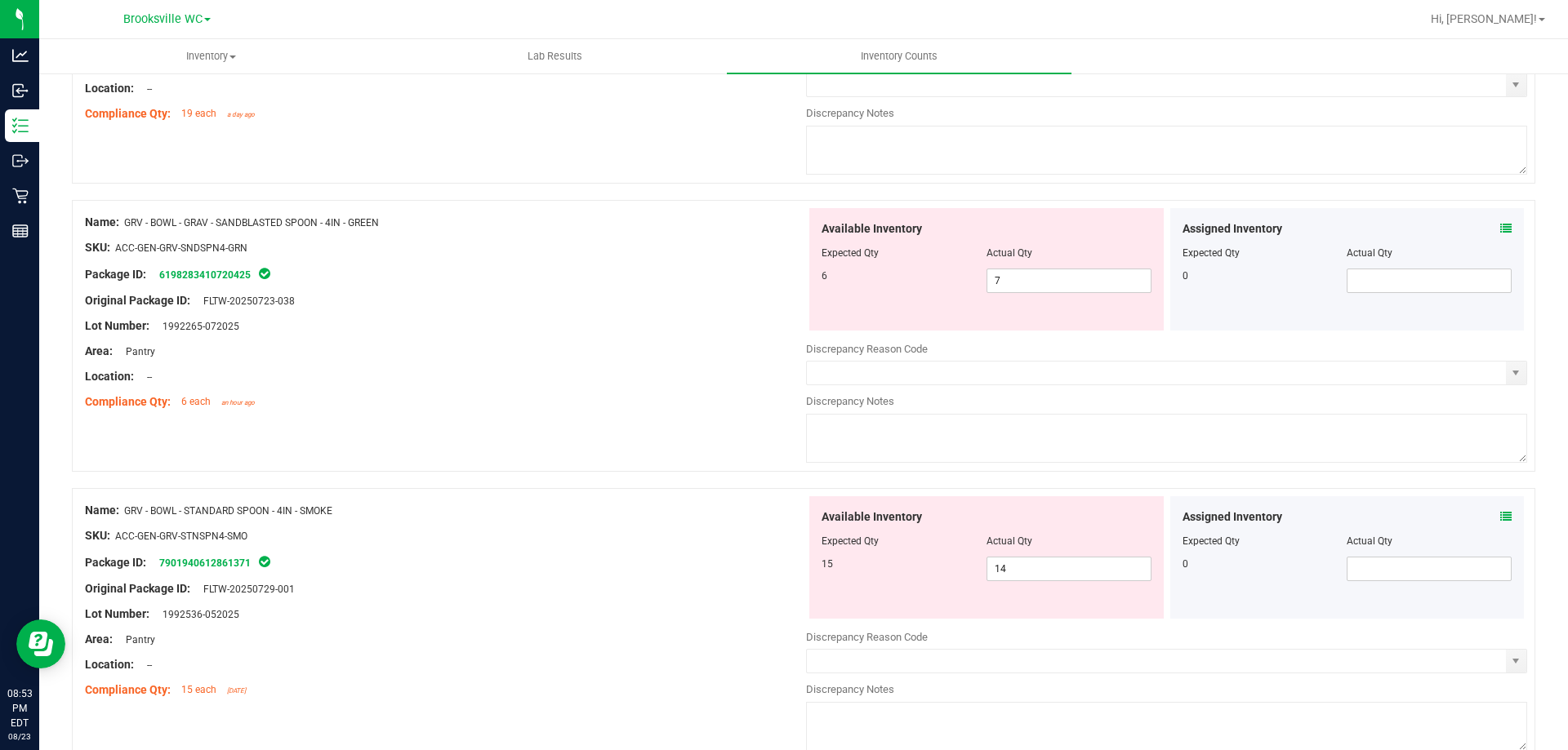
click at [1500, 509] on span at bounding box center [1505, 517] width 12 height 17
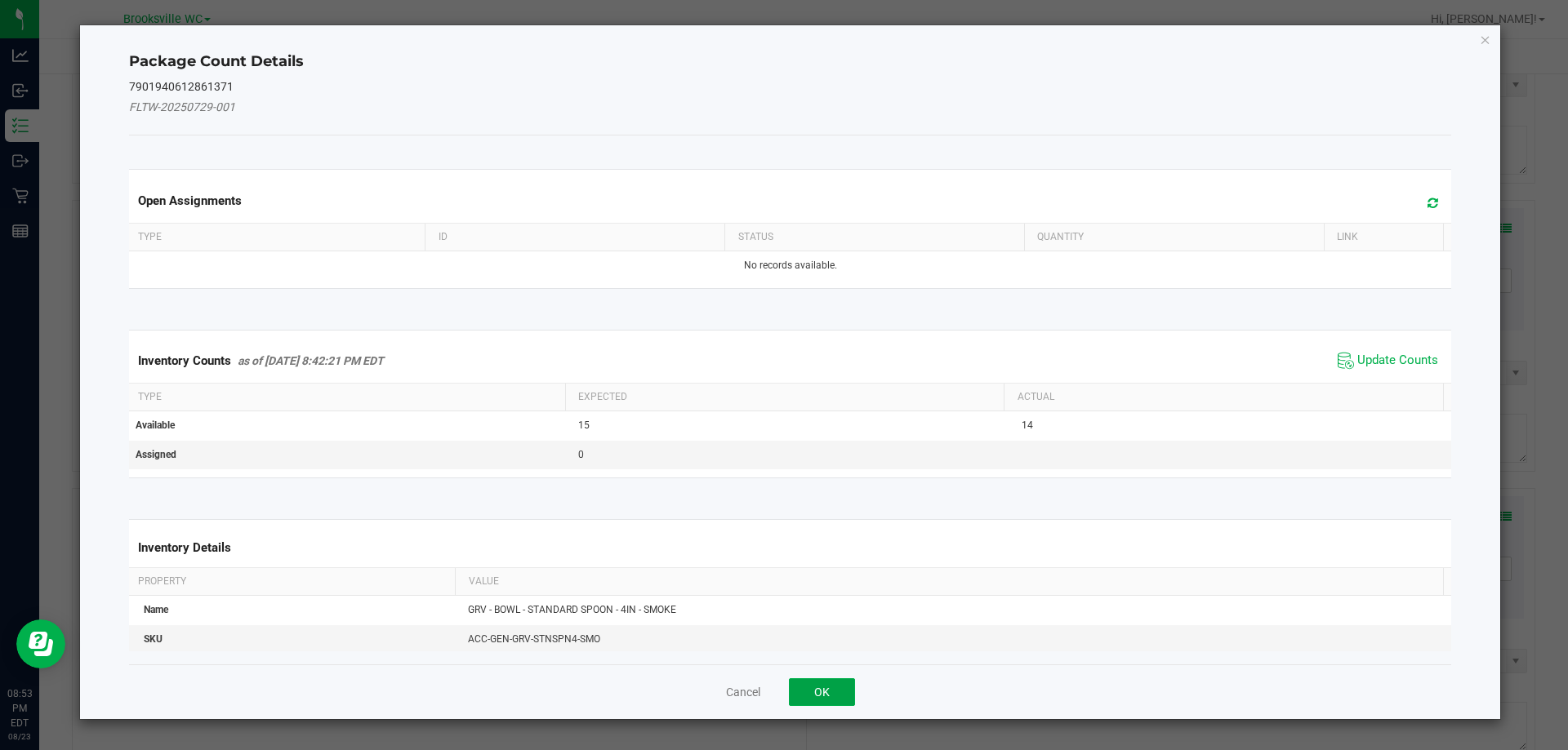
click at [819, 688] on button "OK" at bounding box center [822, 692] width 66 height 28
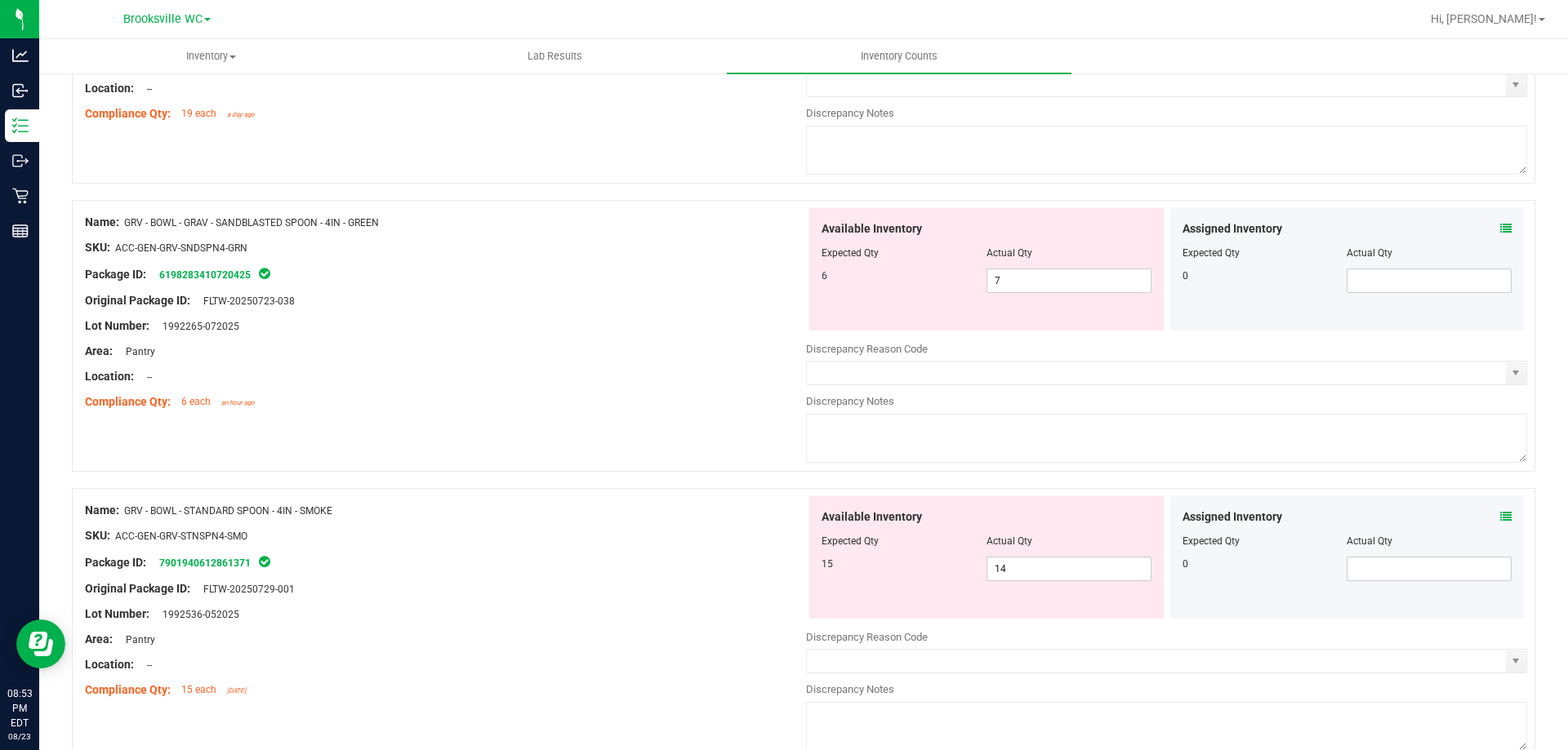
scroll to position [27, 0]
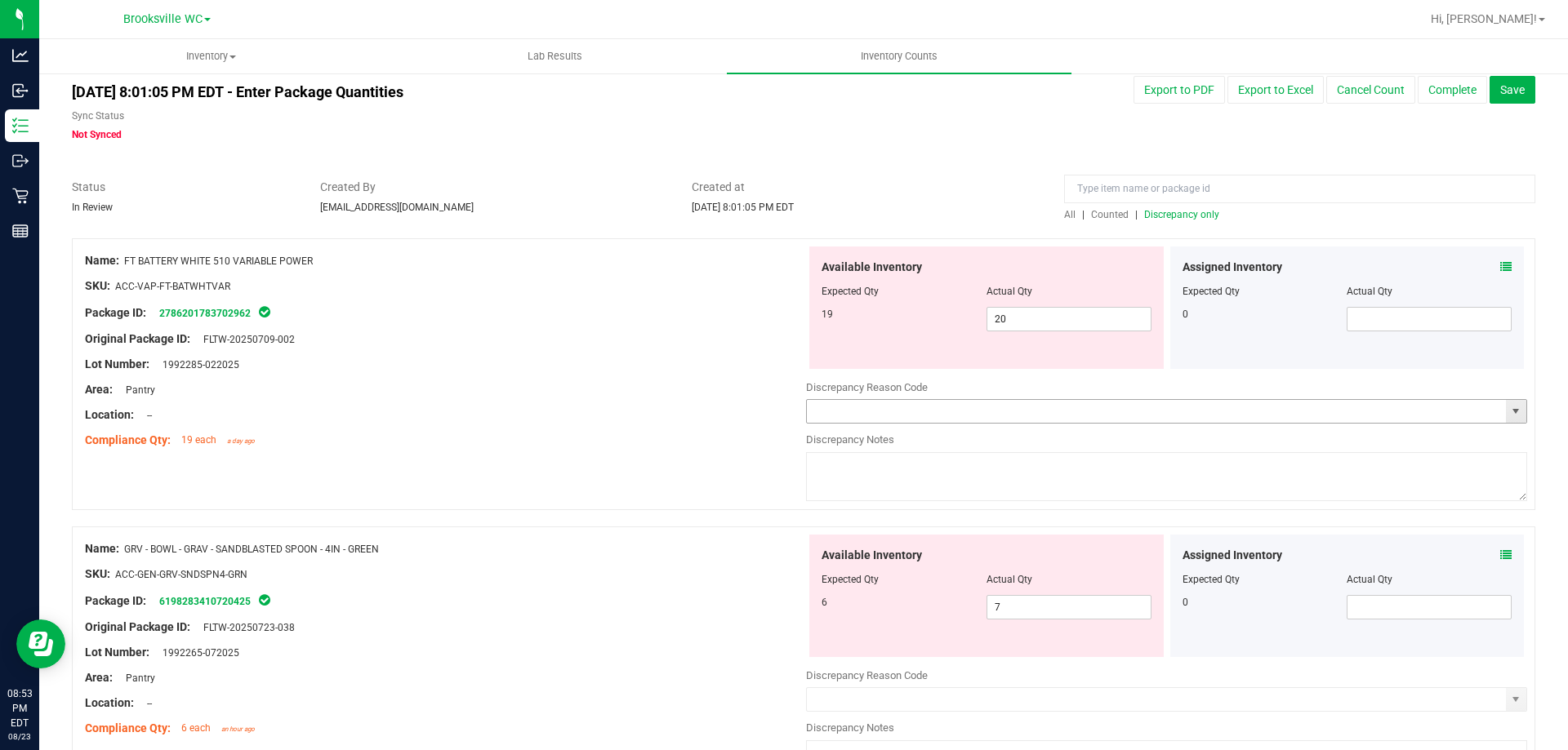
click at [949, 407] on input "text" at bounding box center [1156, 411] width 699 height 23
click at [1509, 411] on span "select" at bounding box center [1515, 410] width 13 height 13
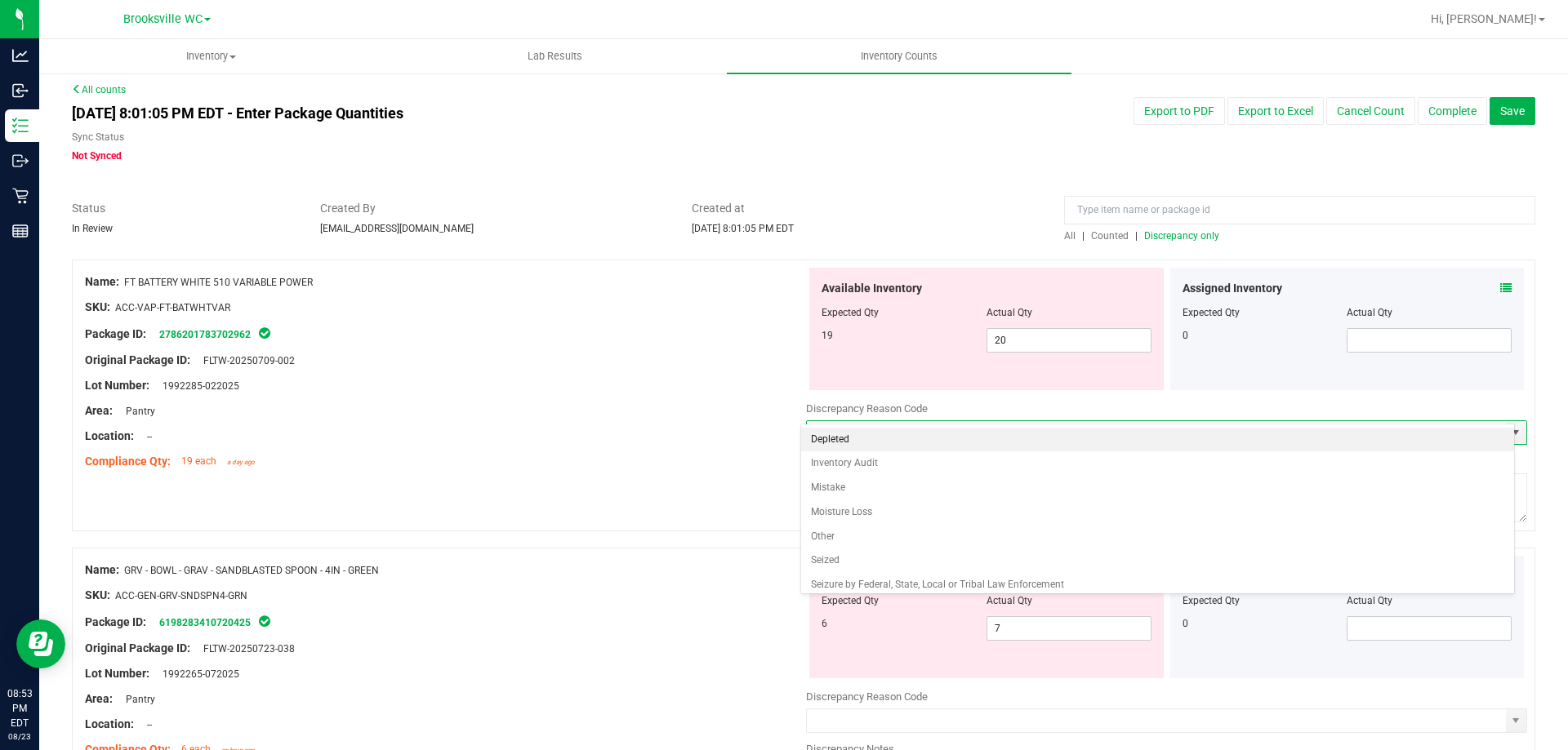
scroll to position [0, 0]
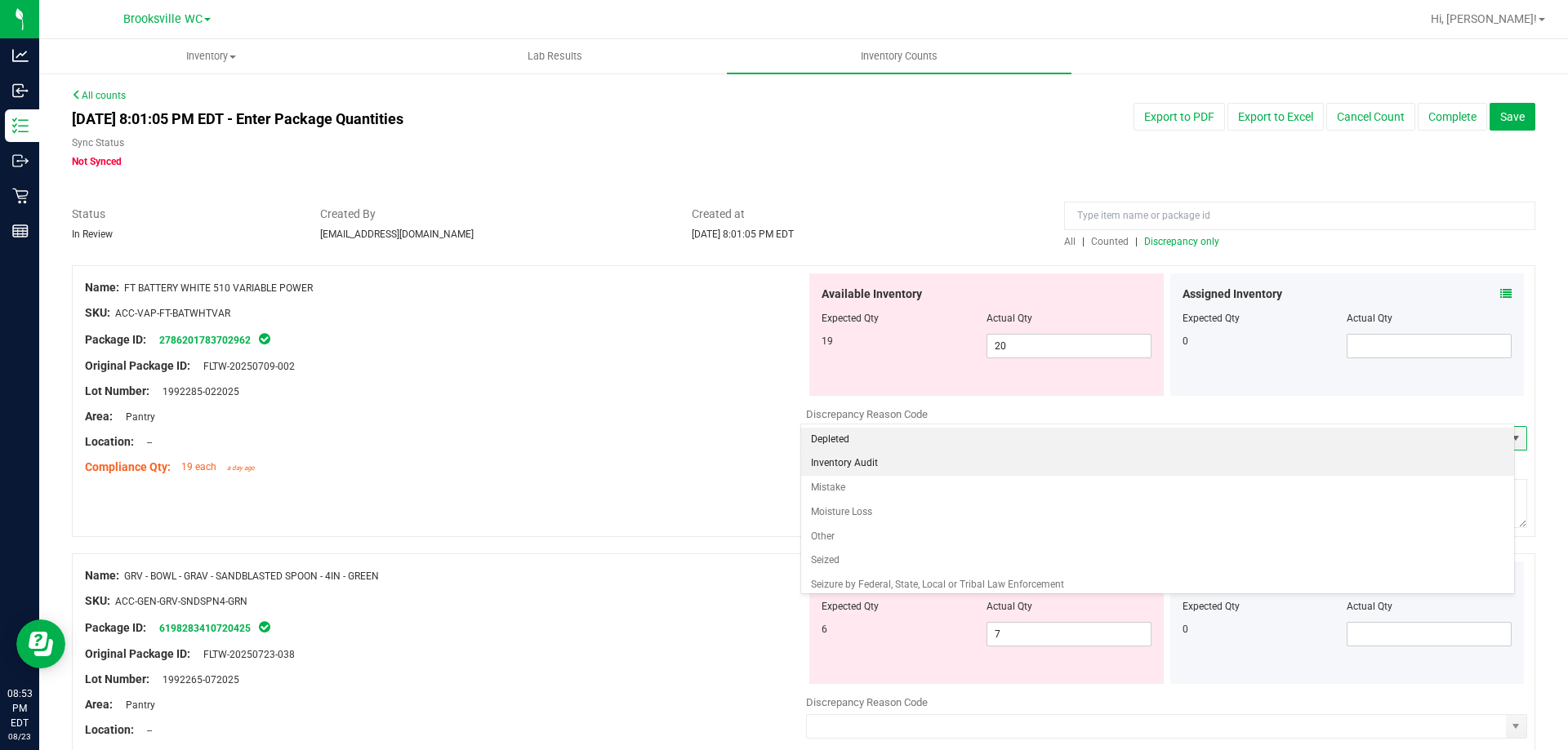
click at [866, 466] on li "Inventory Audit" at bounding box center [1157, 463] width 714 height 24
type input "Inventory Audit"
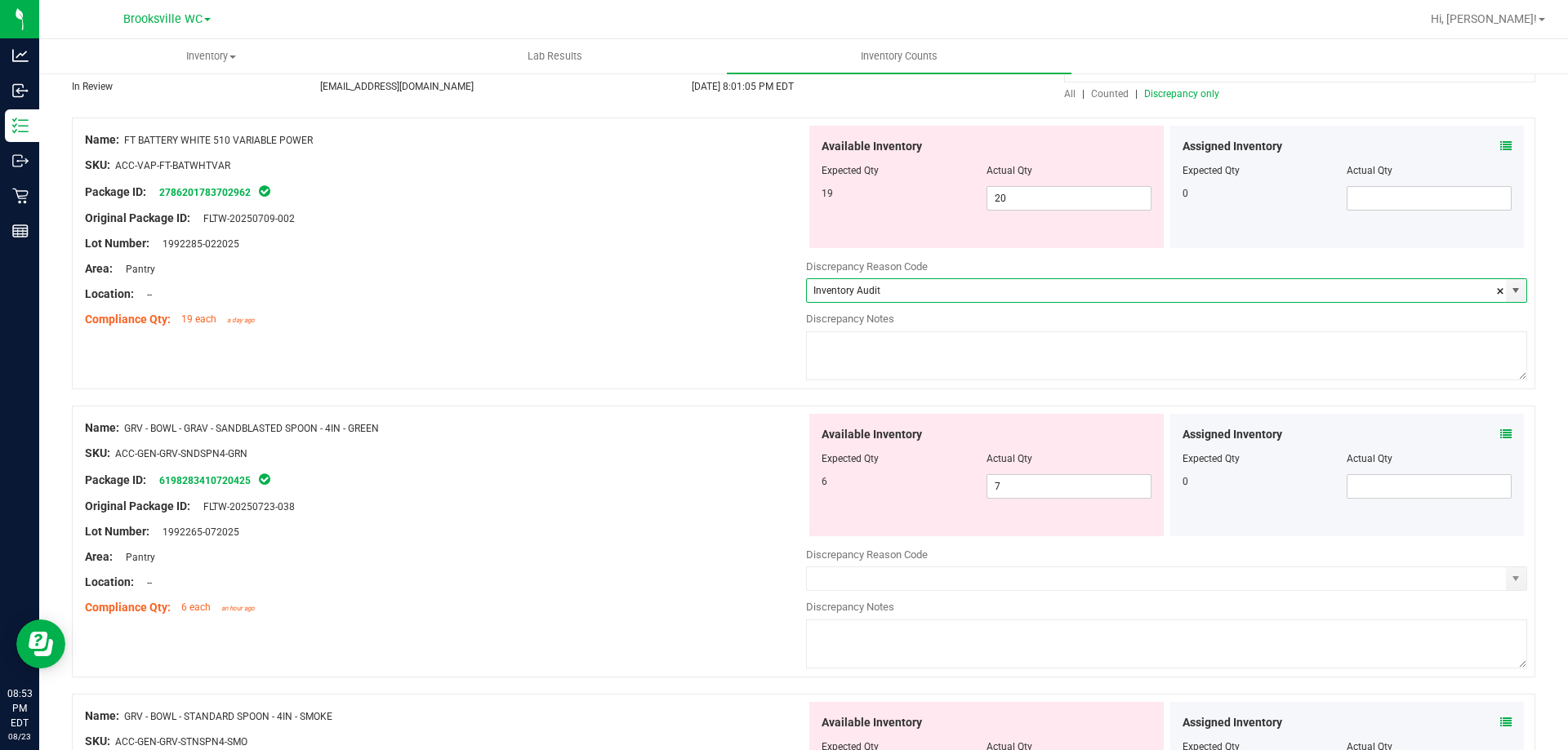
scroll to position [327, 0]
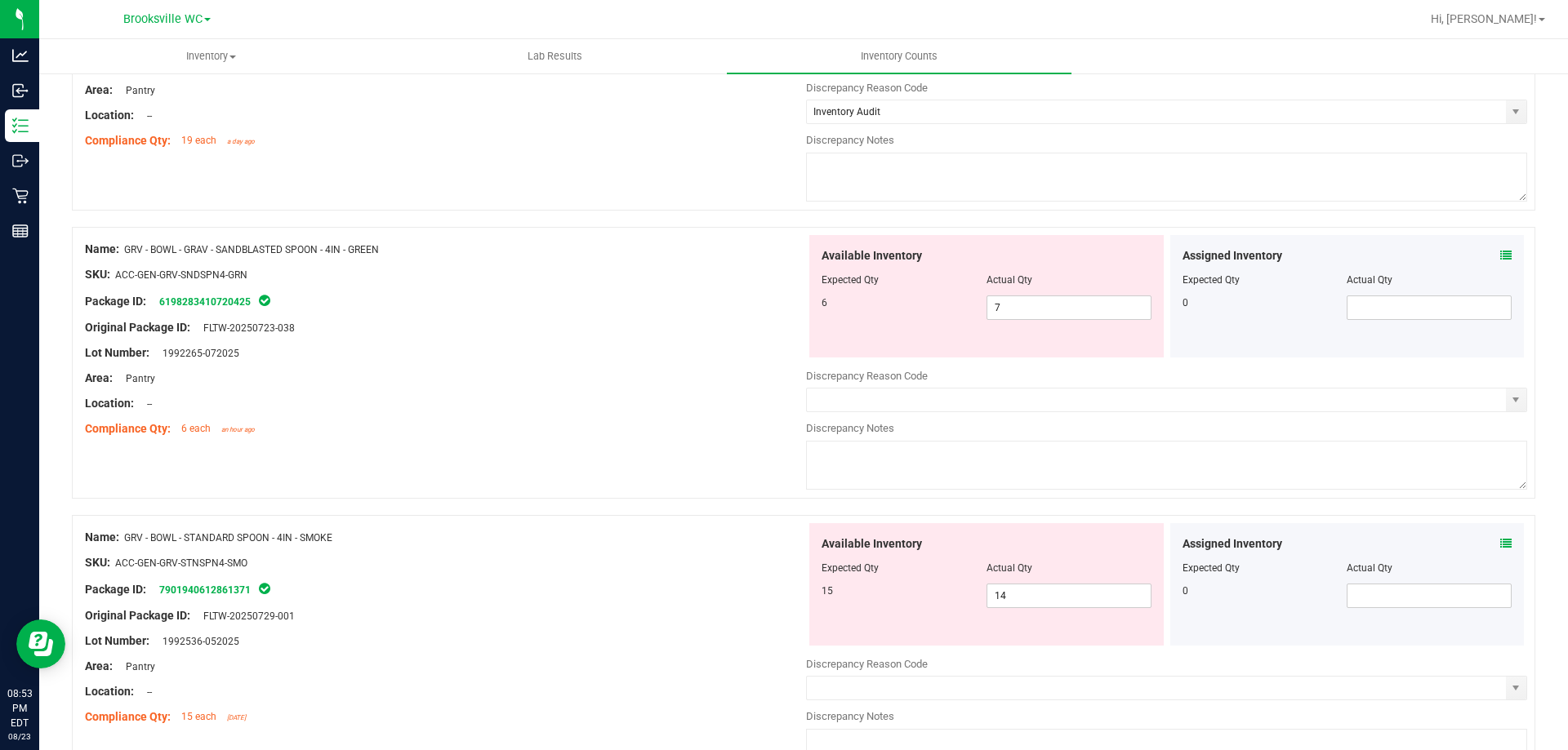
click at [659, 451] on div "Name: GRV - BOWL - GRAV - SANDBLASTED SPOON - 4IN - GREEN SKU: ACC-GEN-GRV-SNDS…" at bounding box center [803, 363] width 1463 height 272
click at [1509, 399] on span "select" at bounding box center [1515, 399] width 13 height 13
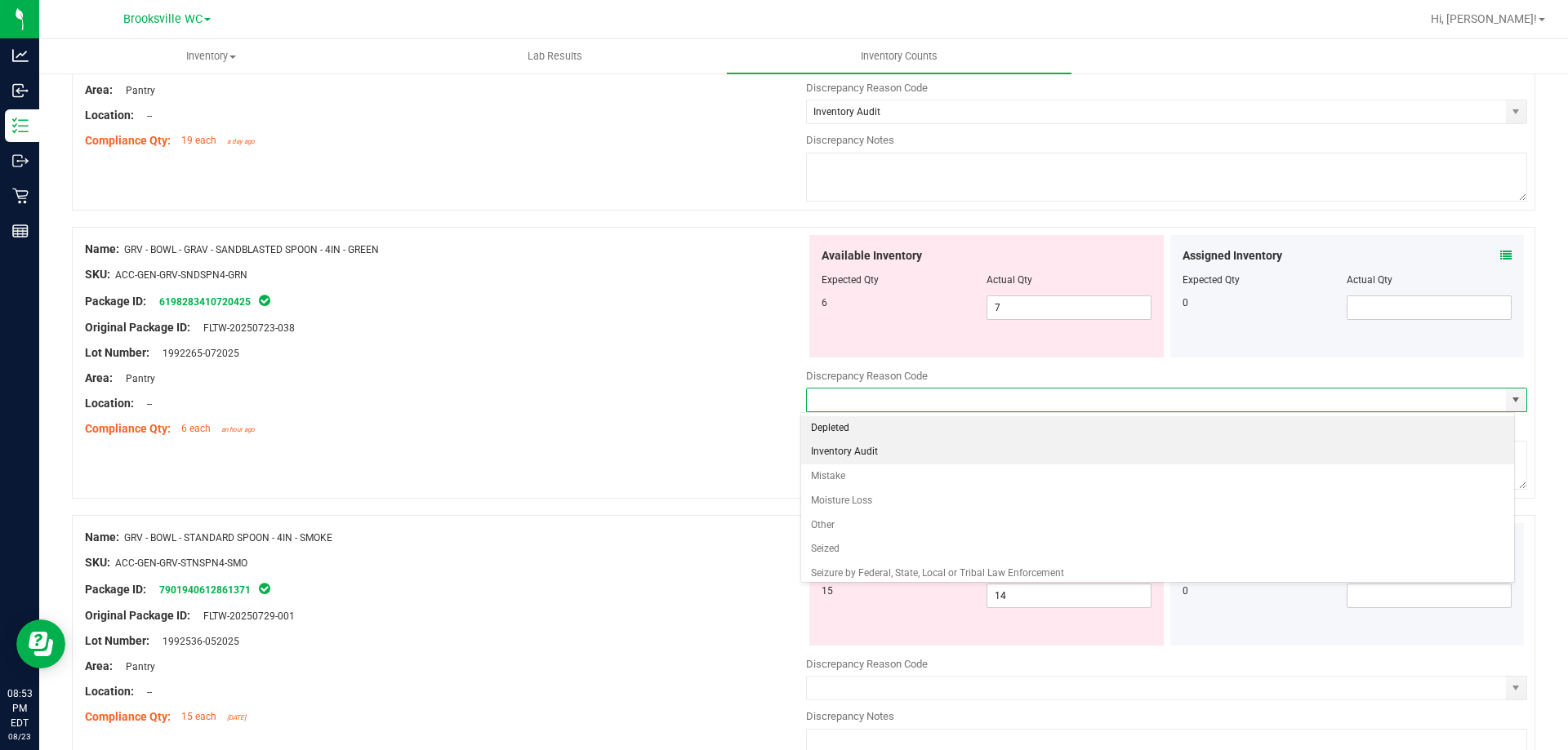
click at [826, 448] on li "Inventory Audit" at bounding box center [1157, 452] width 714 height 24
type input "Inventory Audit"
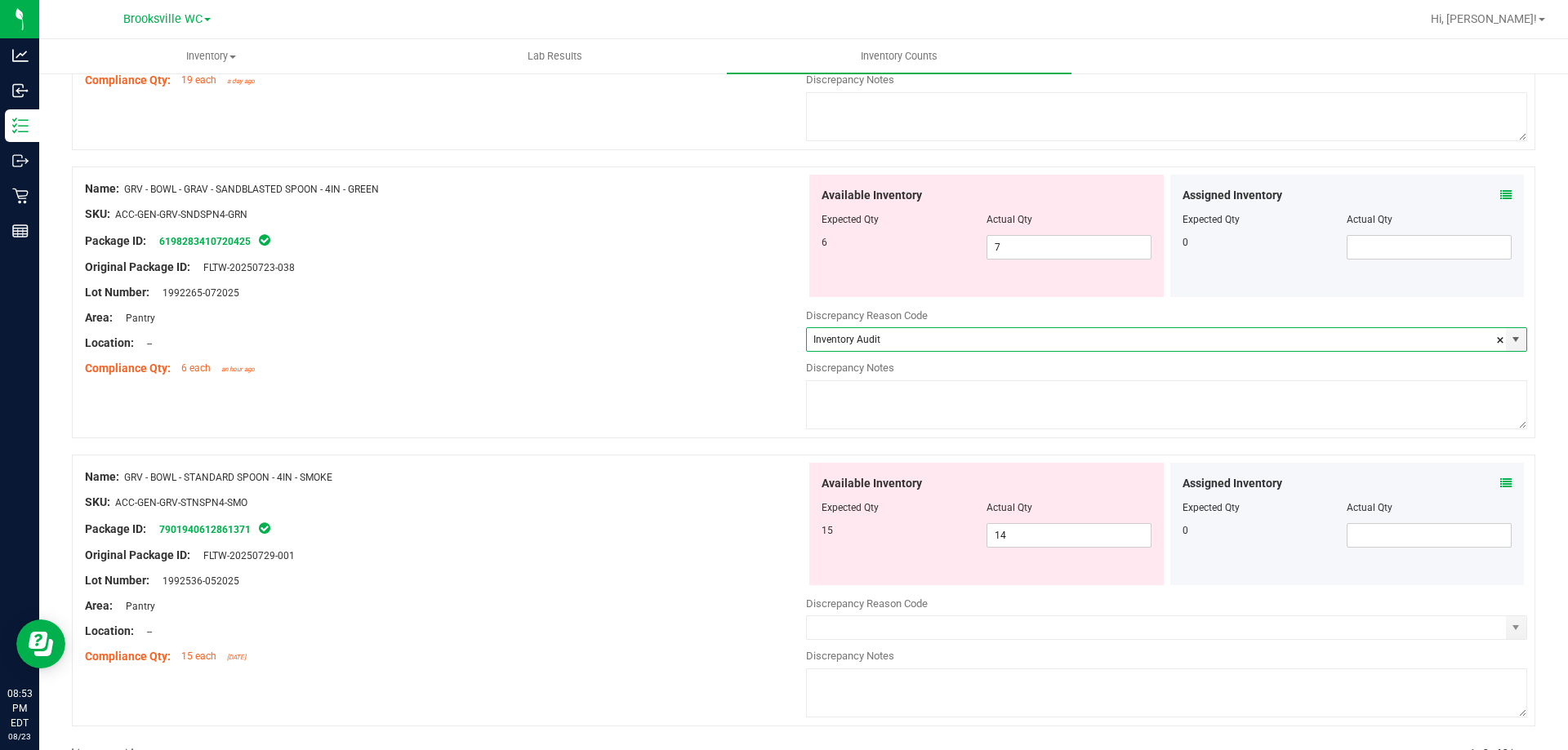
scroll to position [435, 0]
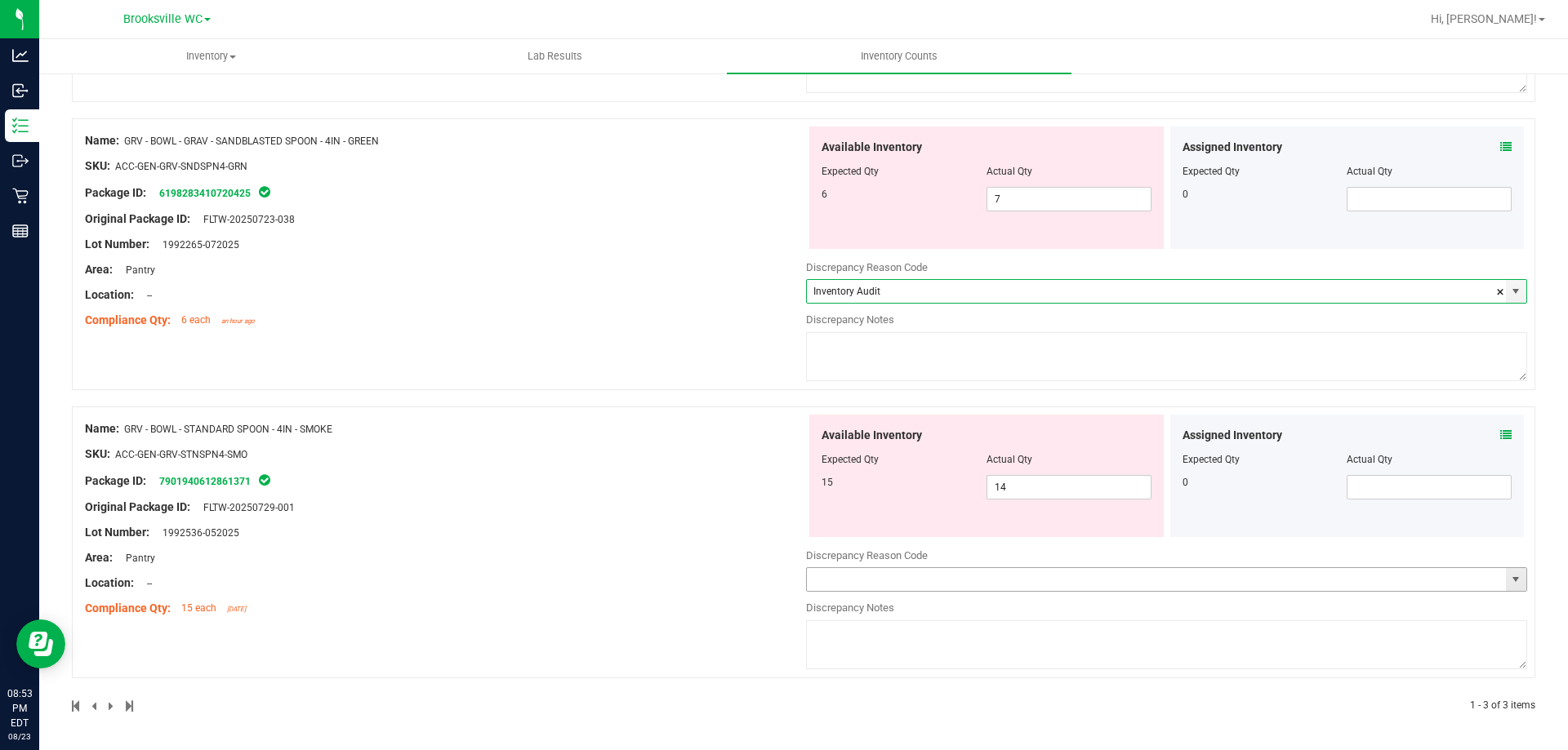
click at [1505, 577] on span "select" at bounding box center [1516, 579] width 20 height 23
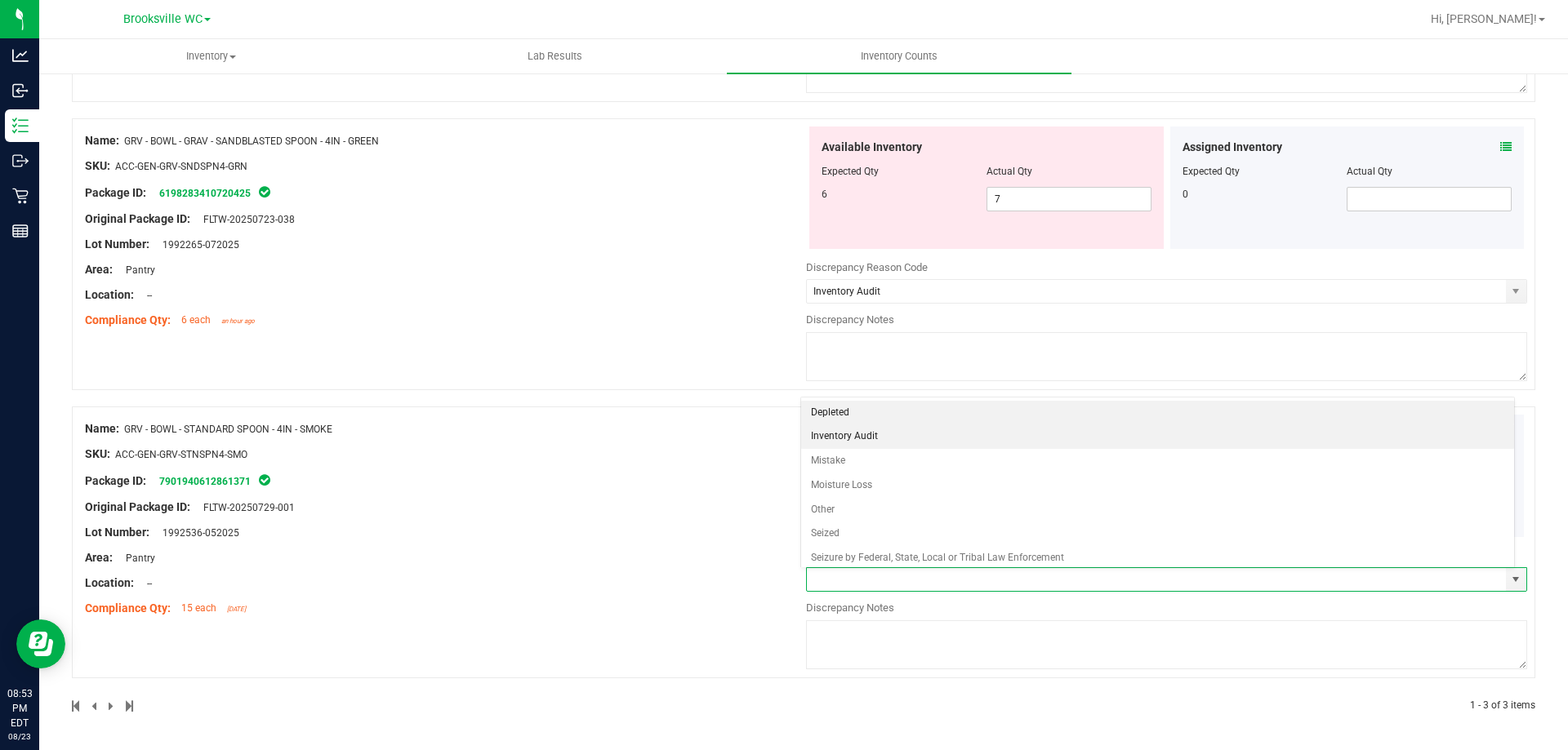
click at [860, 427] on li "Inventory Audit" at bounding box center [1157, 437] width 714 height 24
type input "Inventory Audit"
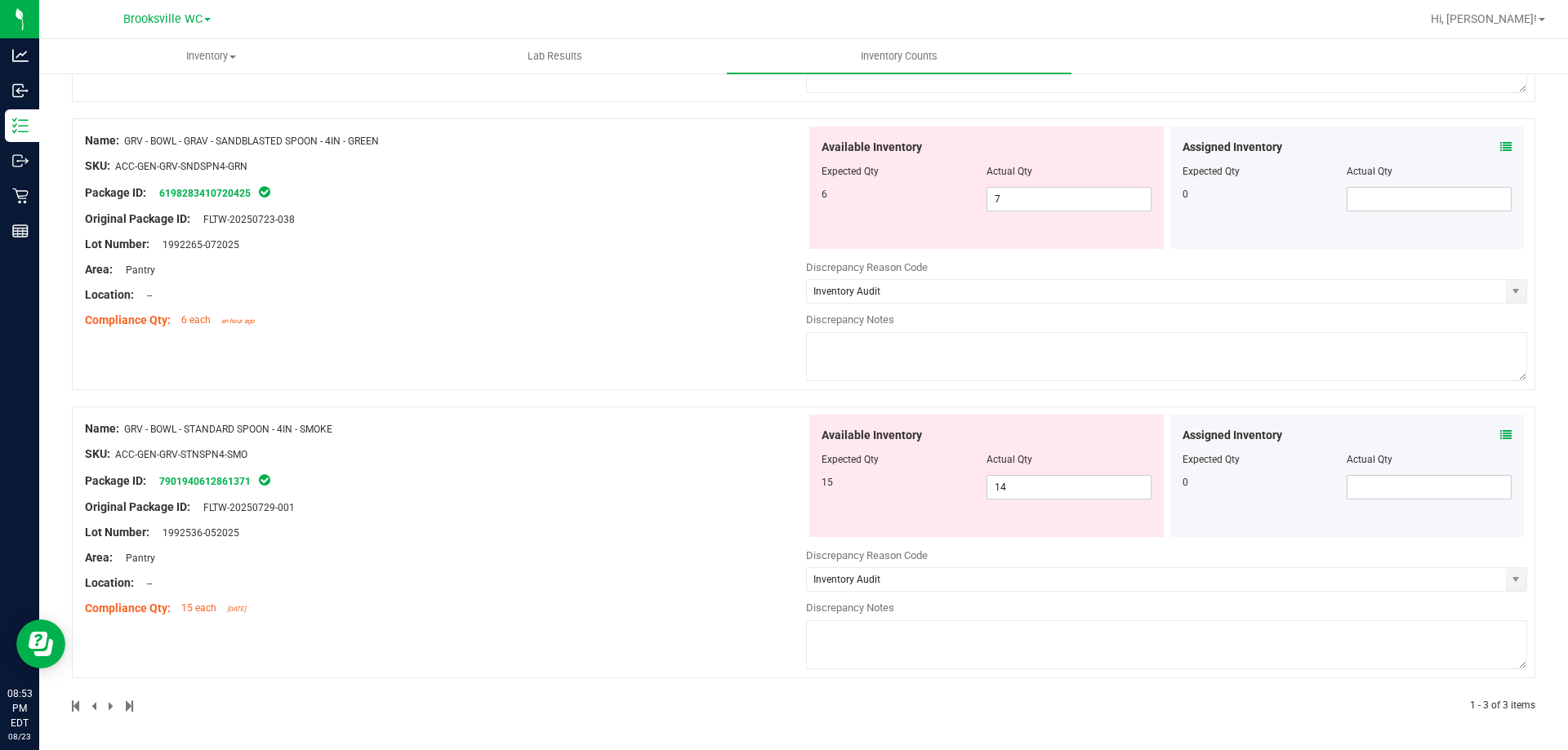
click at [927, 639] on textarea at bounding box center [1166, 644] width 721 height 49
type textarea "We appear to be down 1 smoke bowl"
click at [668, 534] on div "Lot Number: 1992536-052025" at bounding box center [445, 532] width 721 height 17
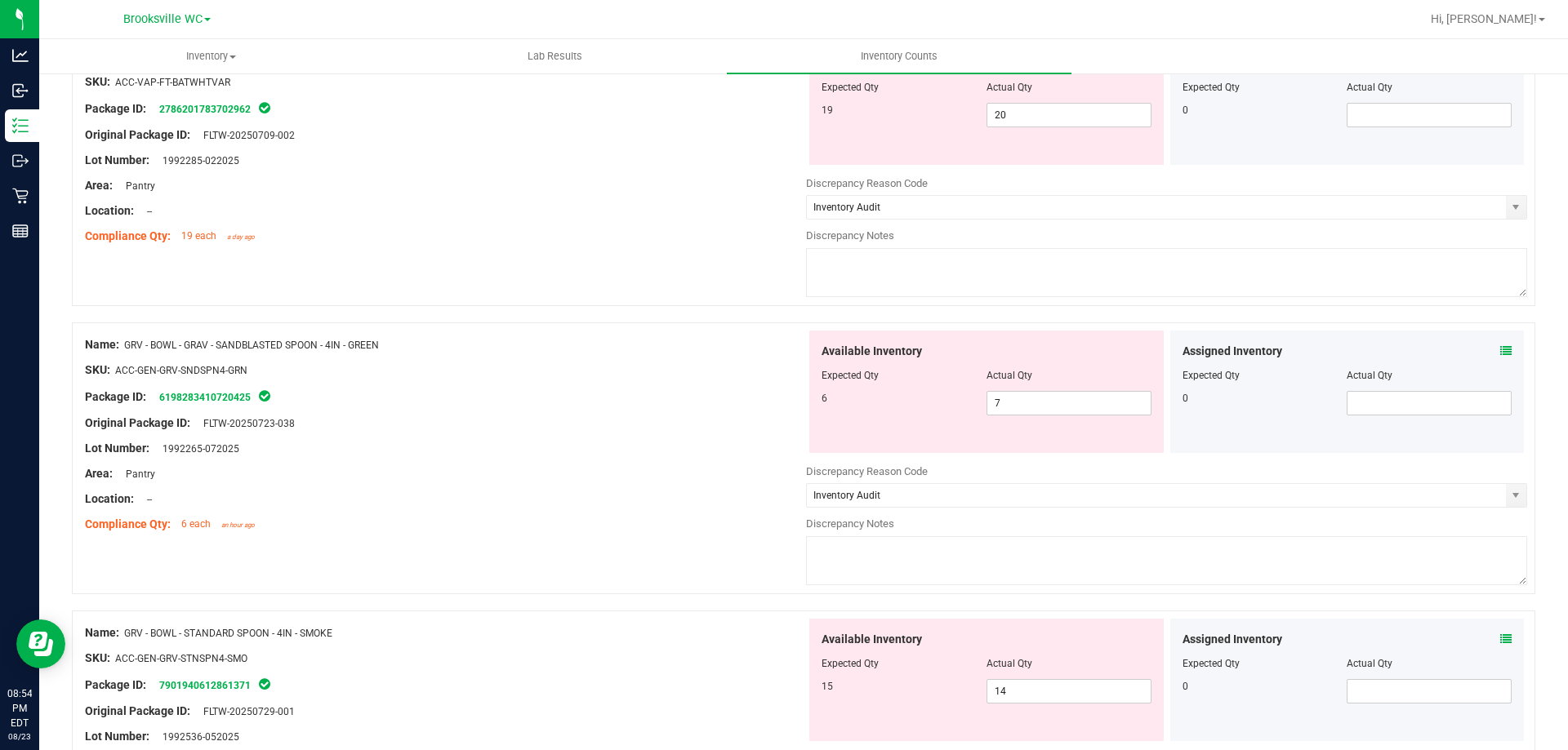
scroll to position [190, 0]
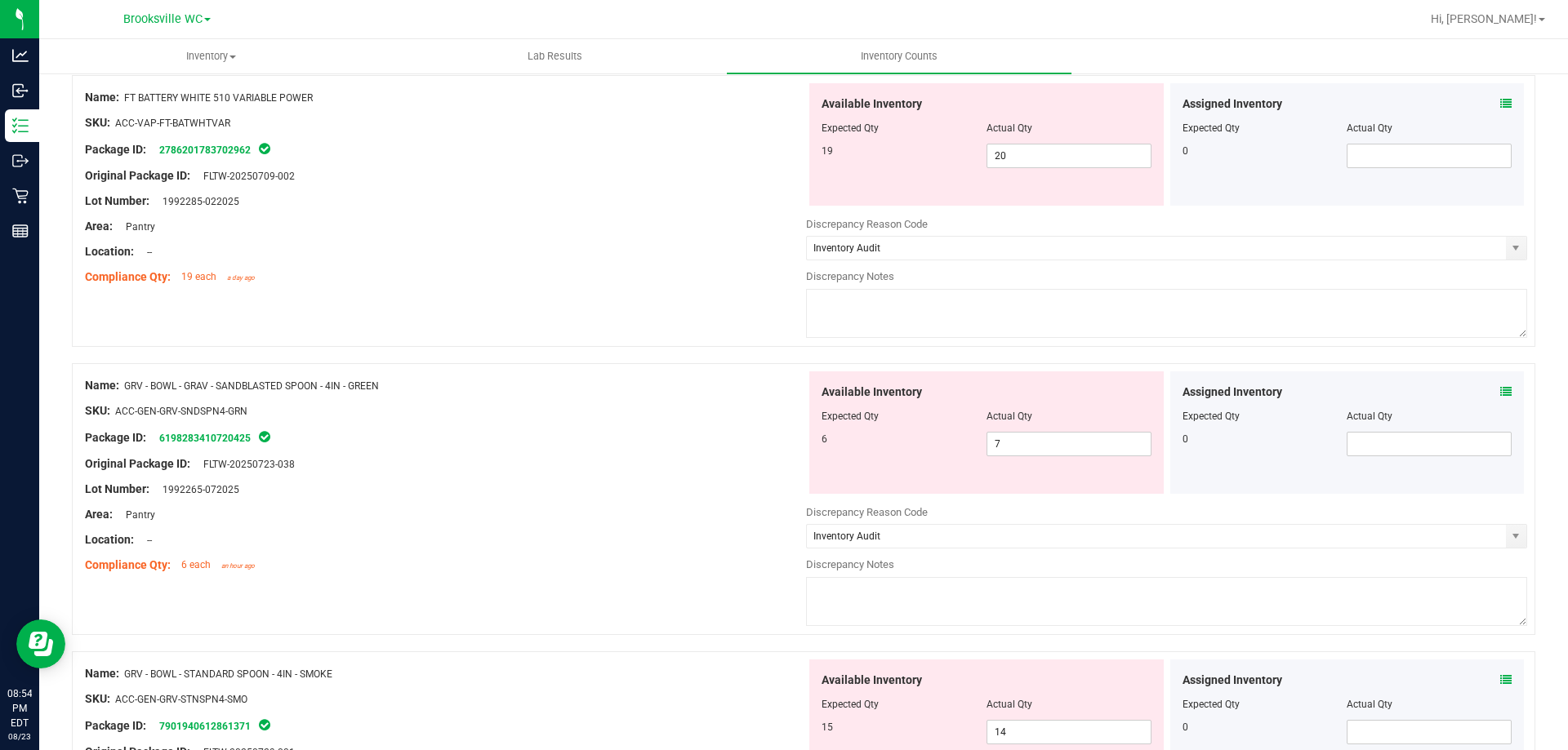
click at [888, 591] on textarea at bounding box center [1166, 601] width 721 height 49
drag, startPoint x: 965, startPoint y: 586, endPoint x: 1182, endPoint y: 572, distance: 217.5
click at [1182, 572] on div "Discrepancy Notes We appear to be up one green bowl, will check package audit l…" at bounding box center [1166, 593] width 721 height 73
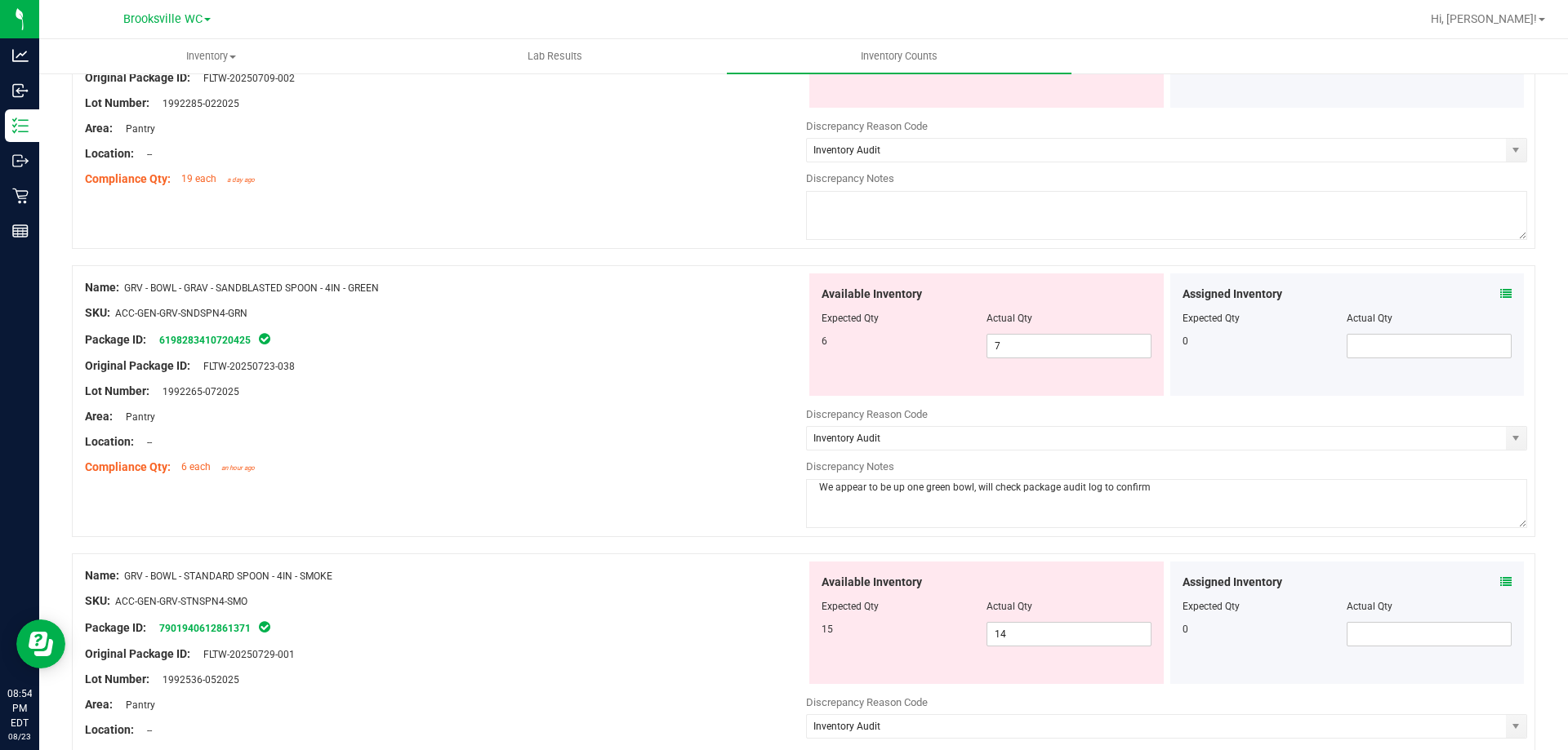
scroll to position [353, 0]
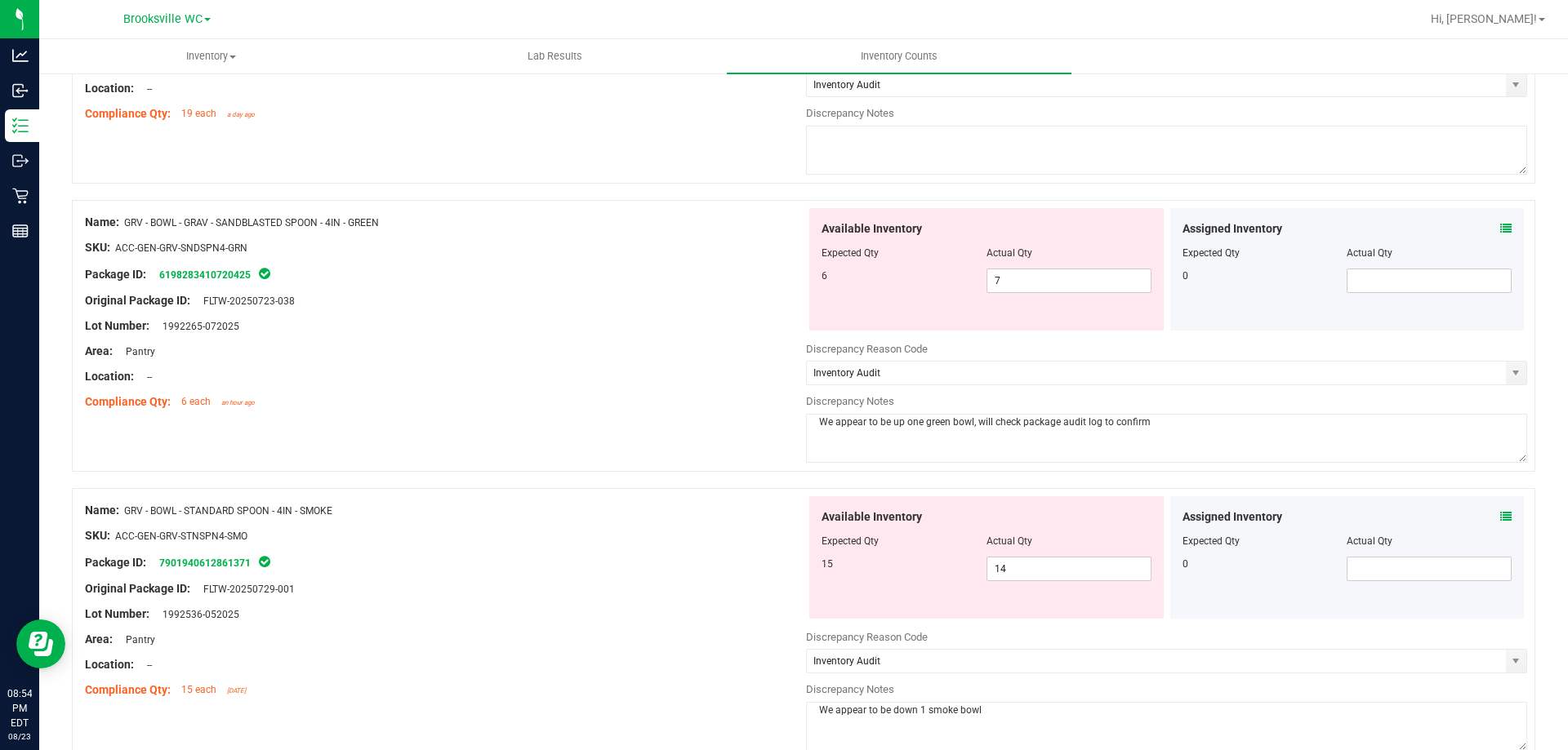
type textarea "We appear to be up one green bowl, will check package audit log to confirm"
click at [997, 717] on textarea "We appear to be down 1 smoke bowl" at bounding box center [1166, 726] width 721 height 49
paste textarea ", will check package audit log to confirm"
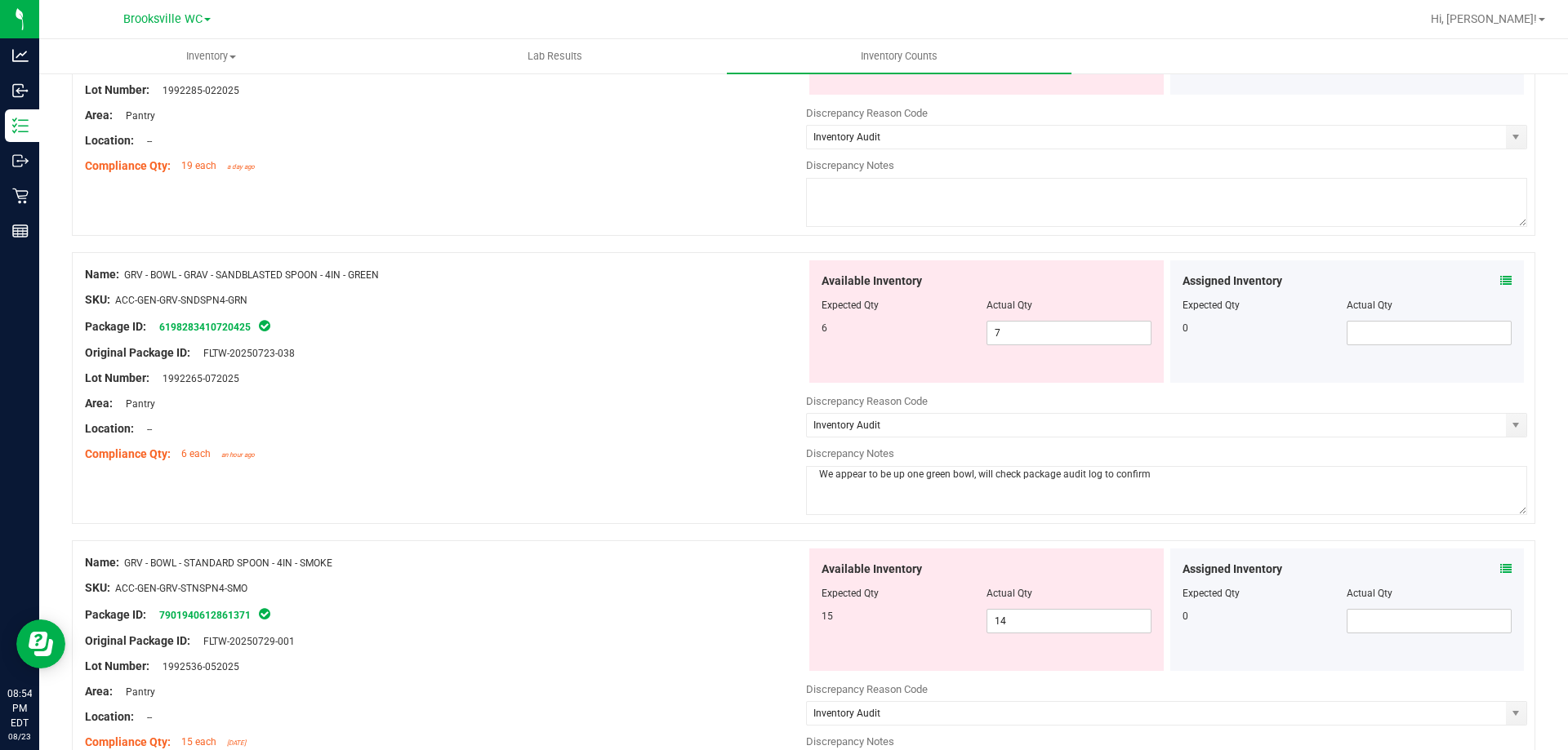
scroll to position [272, 0]
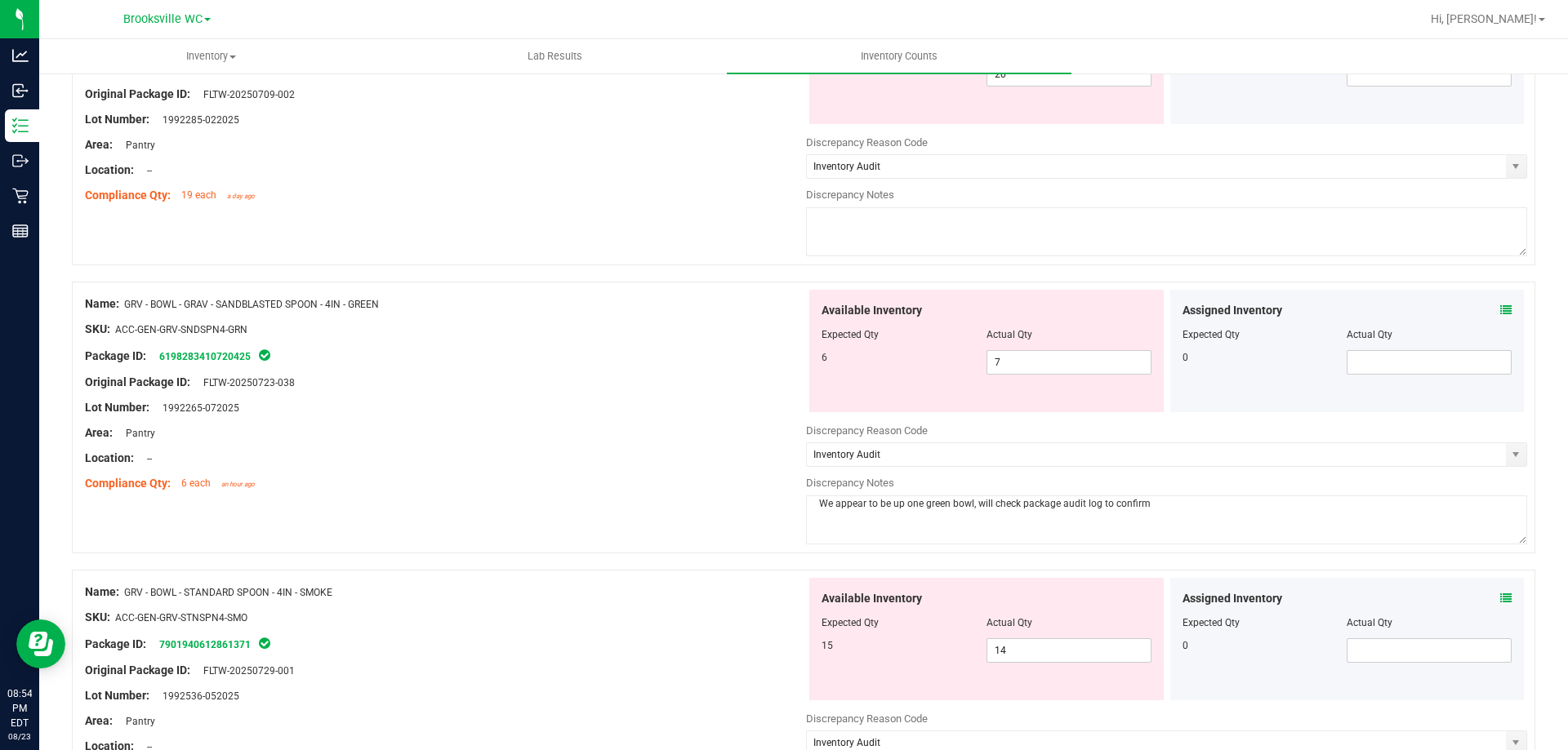
type textarea "We appear to be down 1 smoke bowl, will check package audit log to confirm"
click at [879, 237] on textarea at bounding box center [1166, 231] width 721 height 49
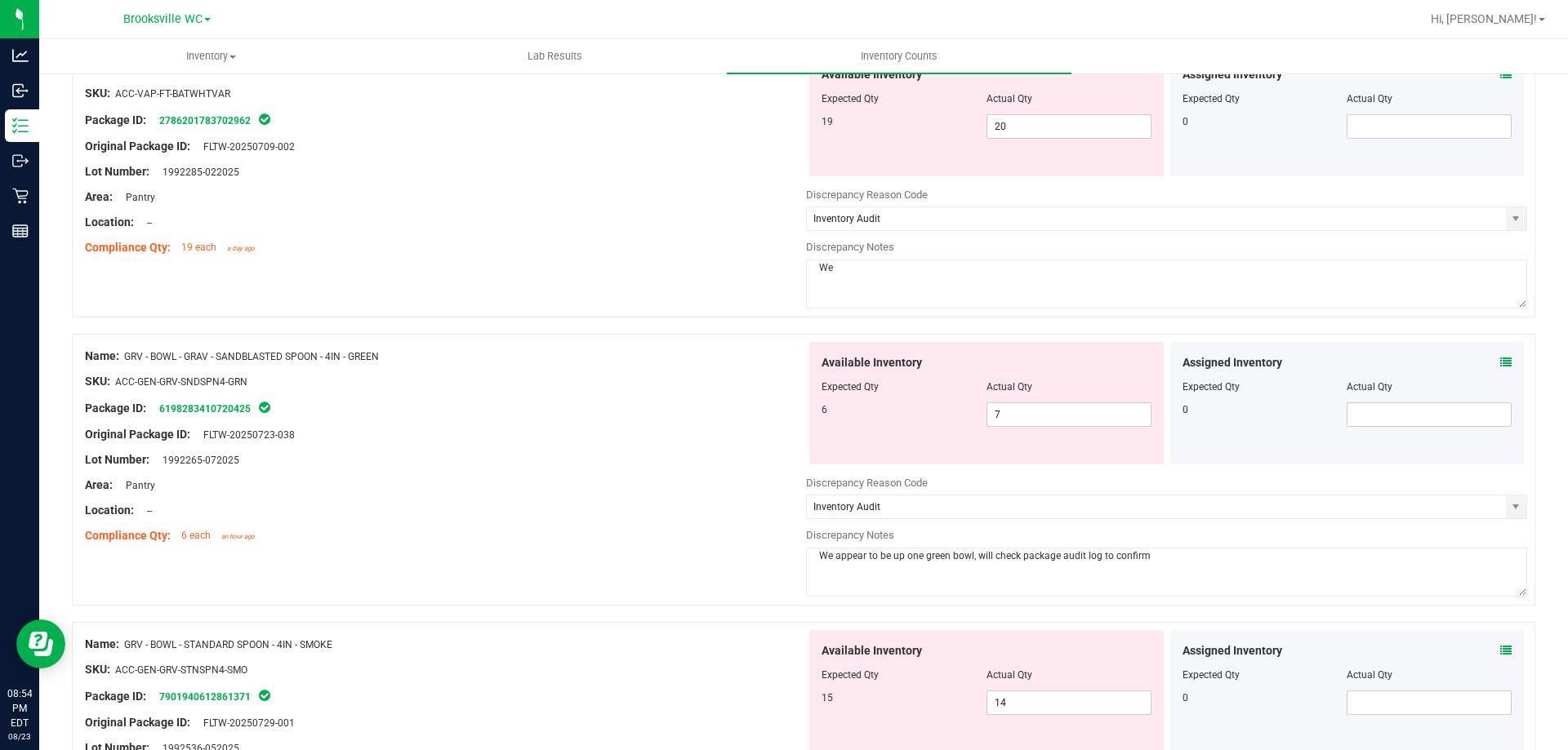
scroll to position [190, 0]
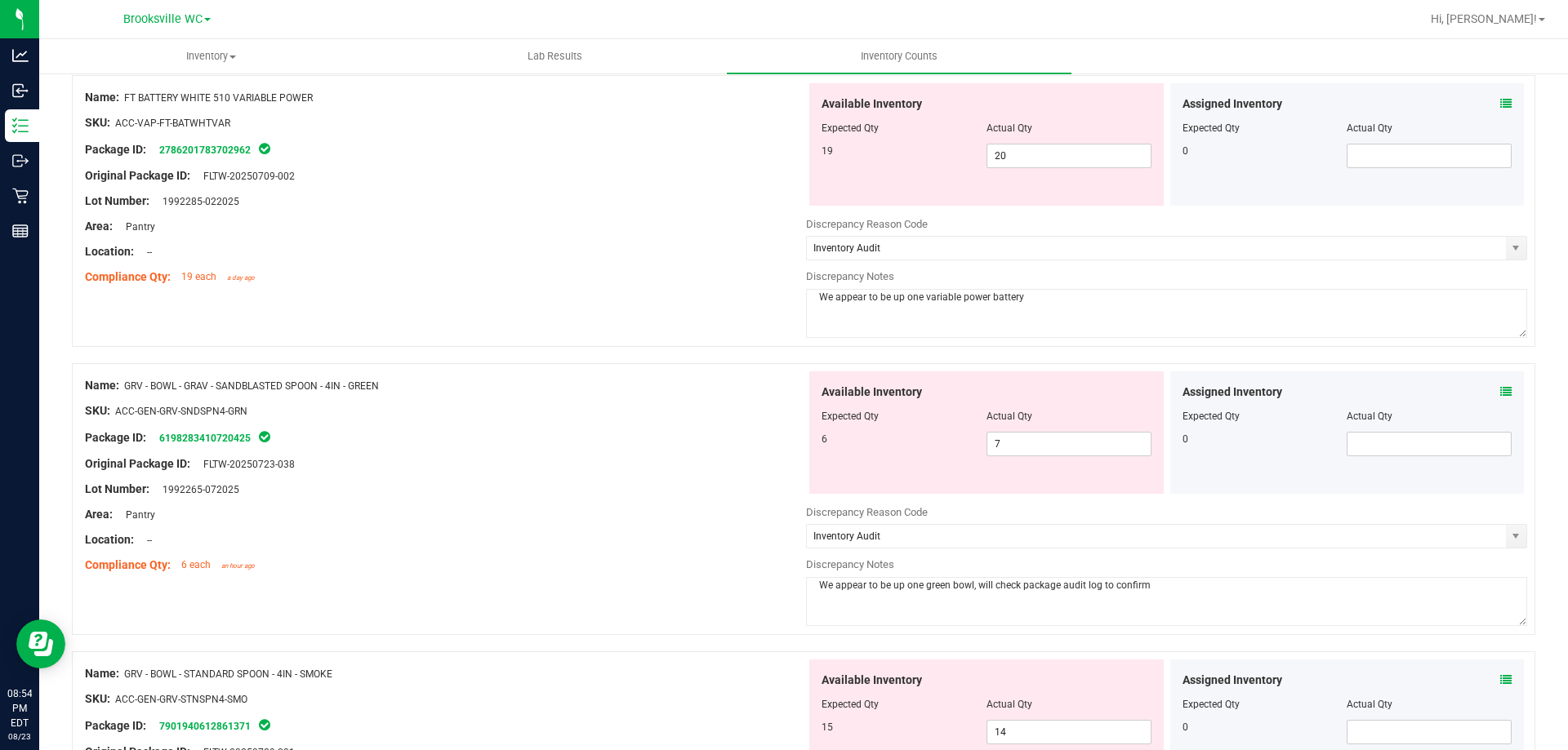
paste textarea ", will check package audit log to confirm"
drag, startPoint x: 813, startPoint y: 296, endPoint x: 1015, endPoint y: 299, distance: 202.0
click at [1015, 299] on textarea "We appear to be up one variable power battery, will check package audit log to …" at bounding box center [1166, 313] width 721 height 49
type textarea "We appear to be up one variable power battery, will check package audit log to …"
click at [641, 435] on div "Package ID: 6198283410720425" at bounding box center [445, 437] width 721 height 19
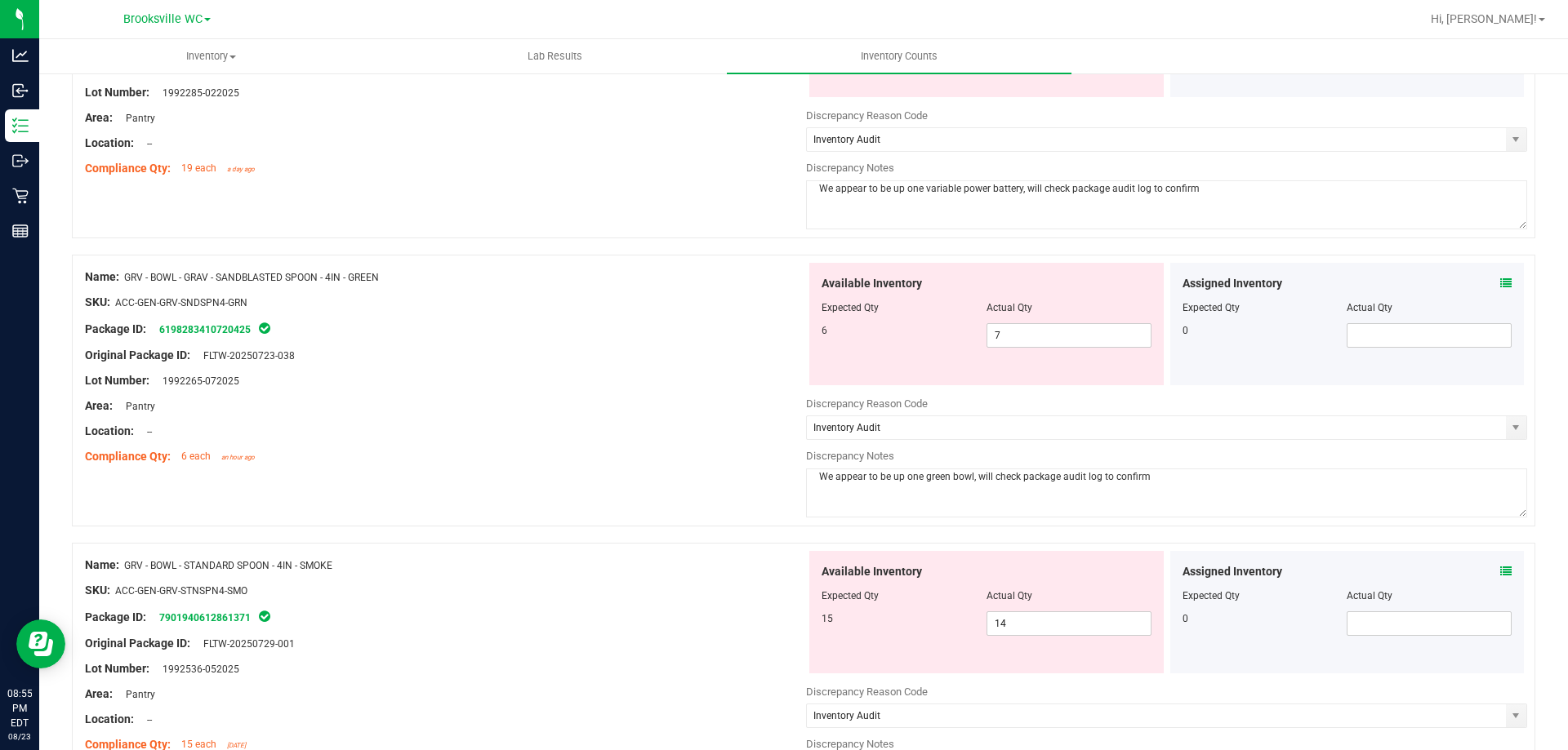
scroll to position [272, 0]
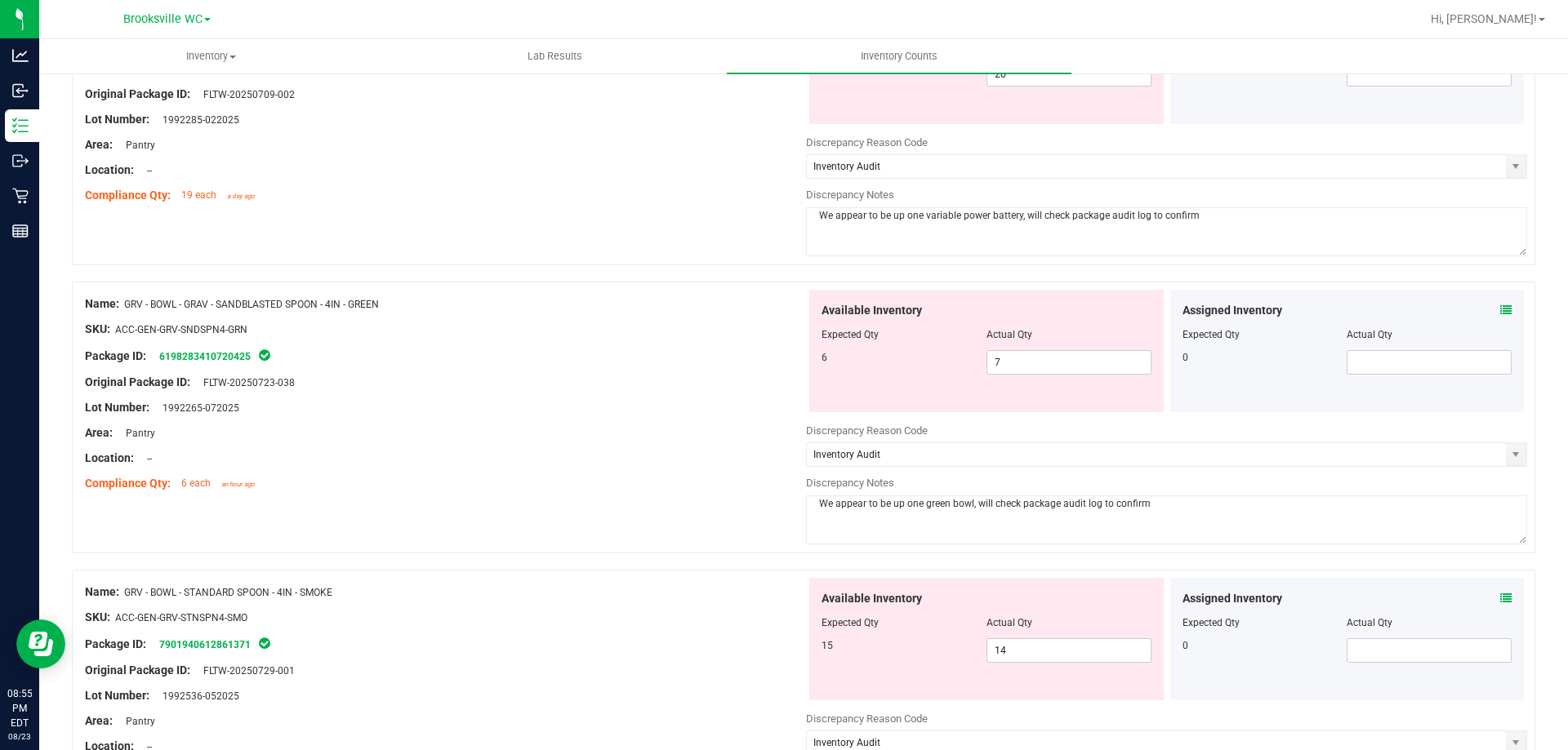
click at [421, 318] on div at bounding box center [445, 317] width 721 height 8
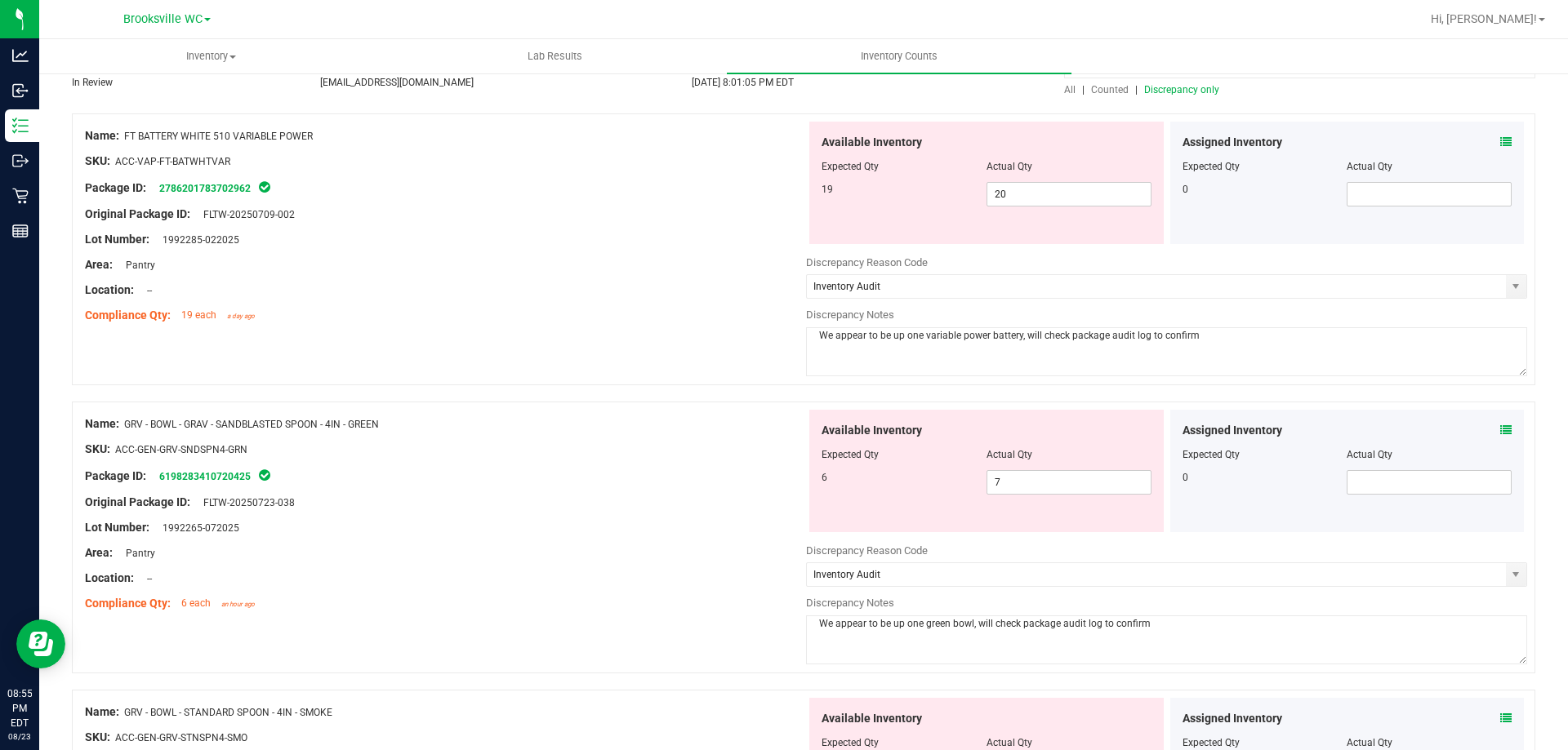
scroll to position [0, 0]
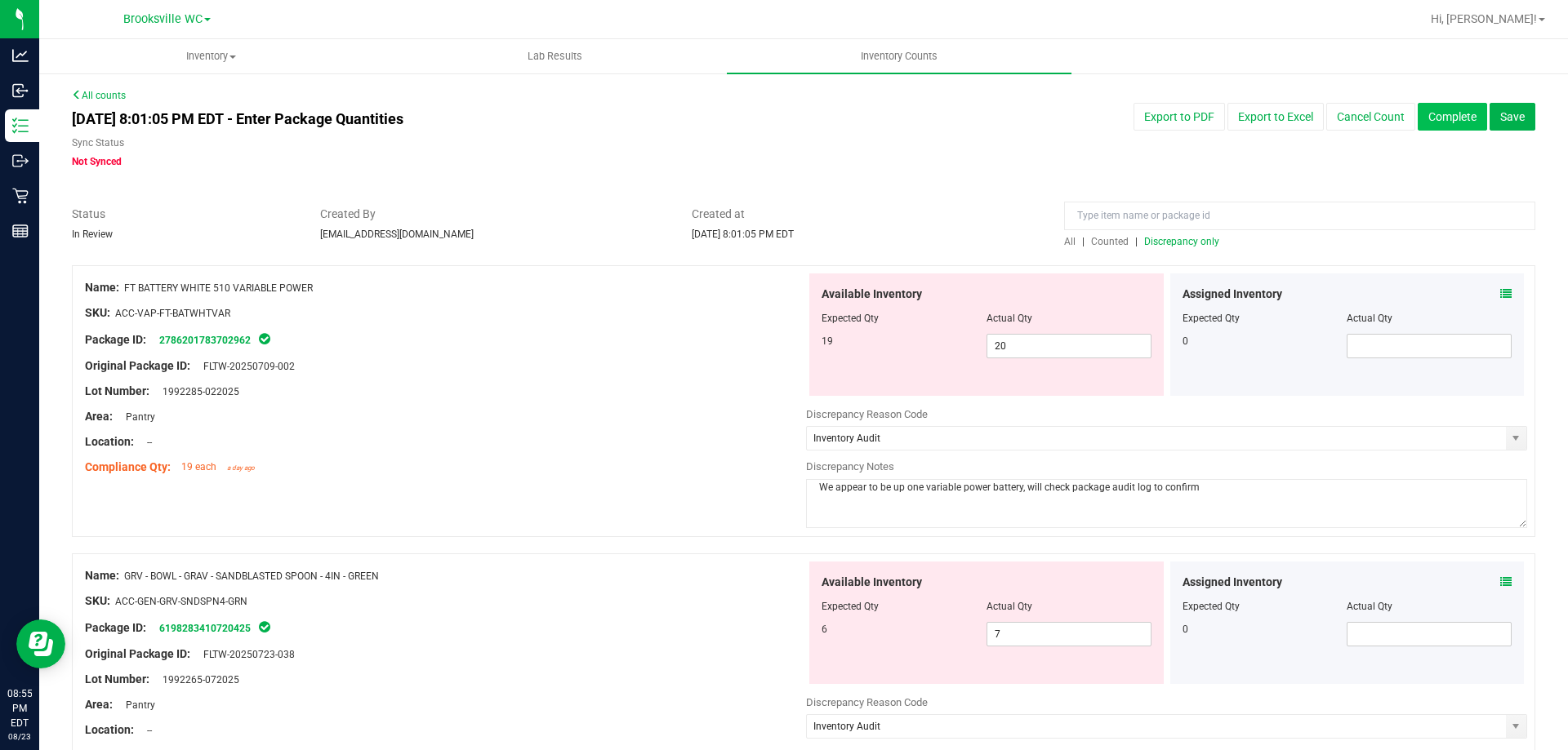
click at [1451, 120] on button "Complete" at bounding box center [1452, 117] width 69 height 28
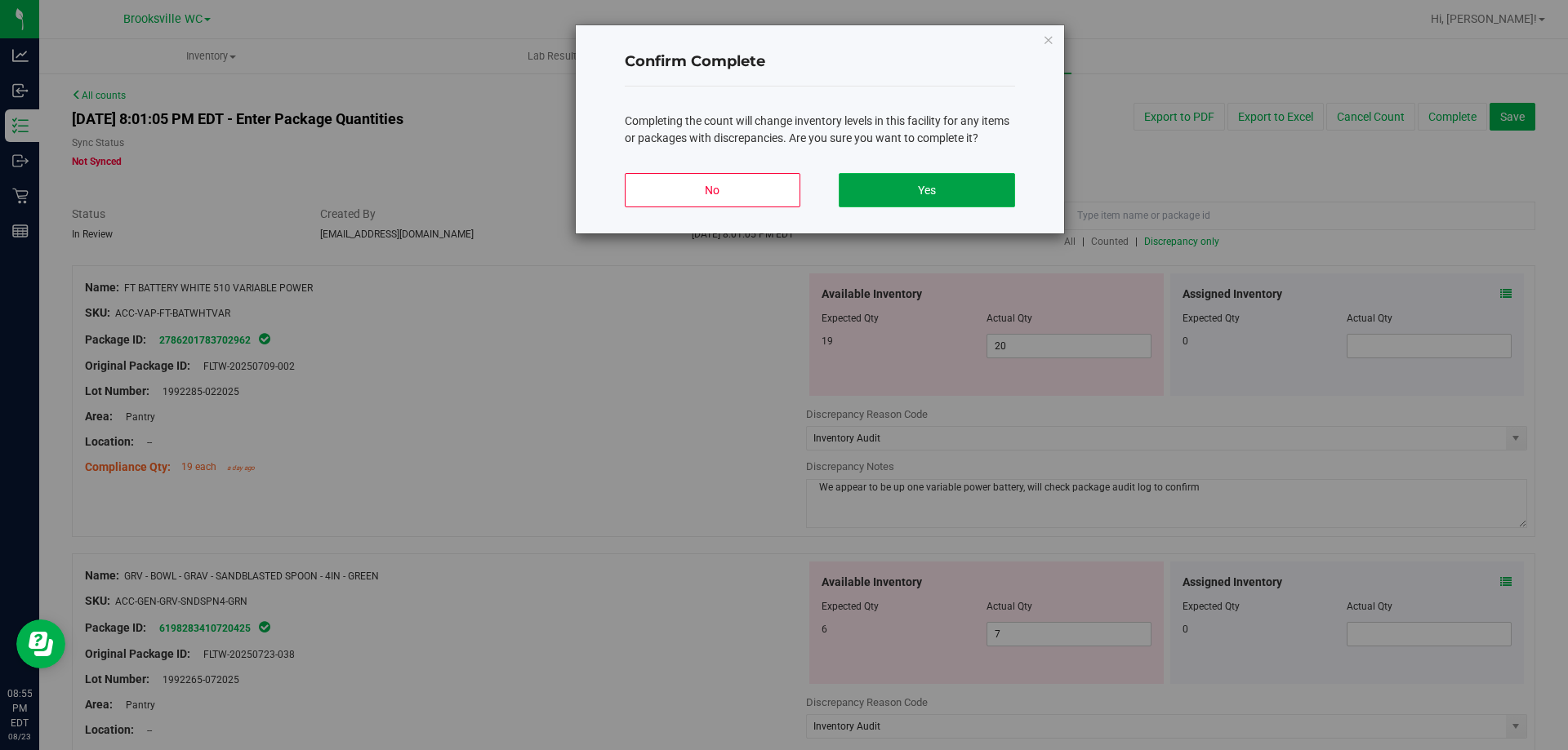
click at [921, 183] on button "Yes" at bounding box center [927, 190] width 176 height 35
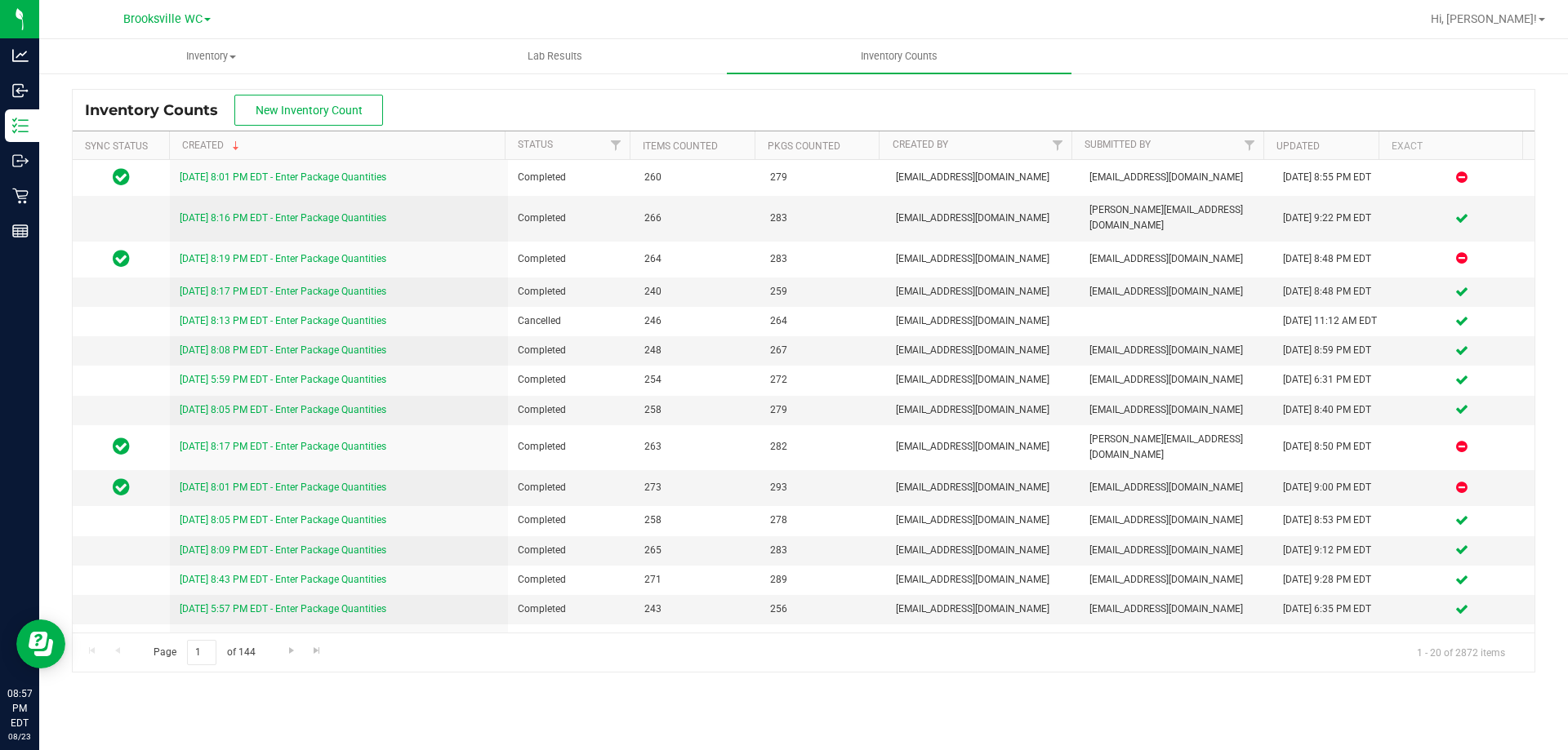
click at [1524, 28] on div "Hi, [PERSON_NAME]!" at bounding box center [1487, 19] width 128 height 29
click at [1528, 17] on span "Hi, [PERSON_NAME]!" at bounding box center [1484, 18] width 106 height 13
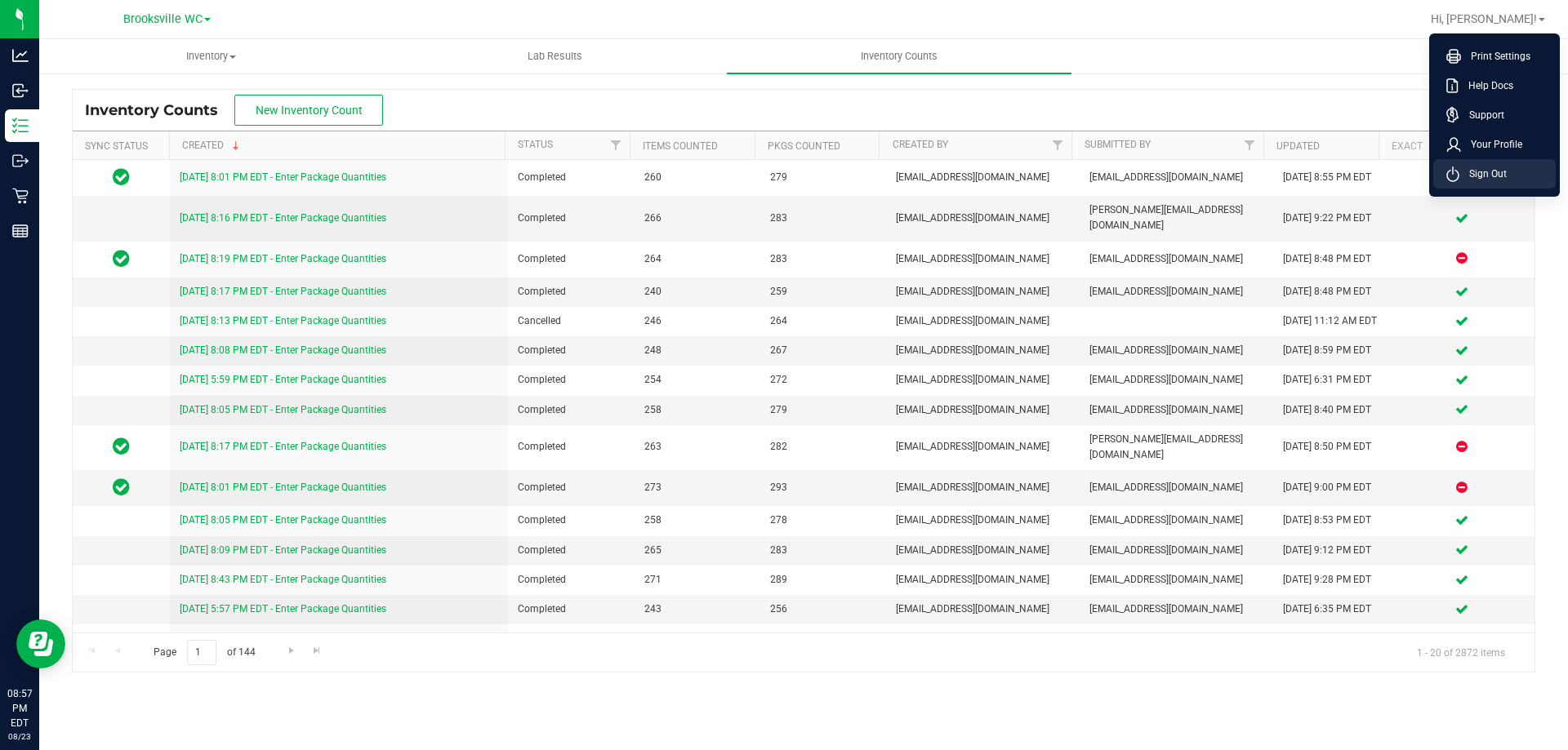
click at [1477, 168] on span "Sign Out" at bounding box center [1483, 173] width 47 height 16
